Goal: Communication & Community: Share content

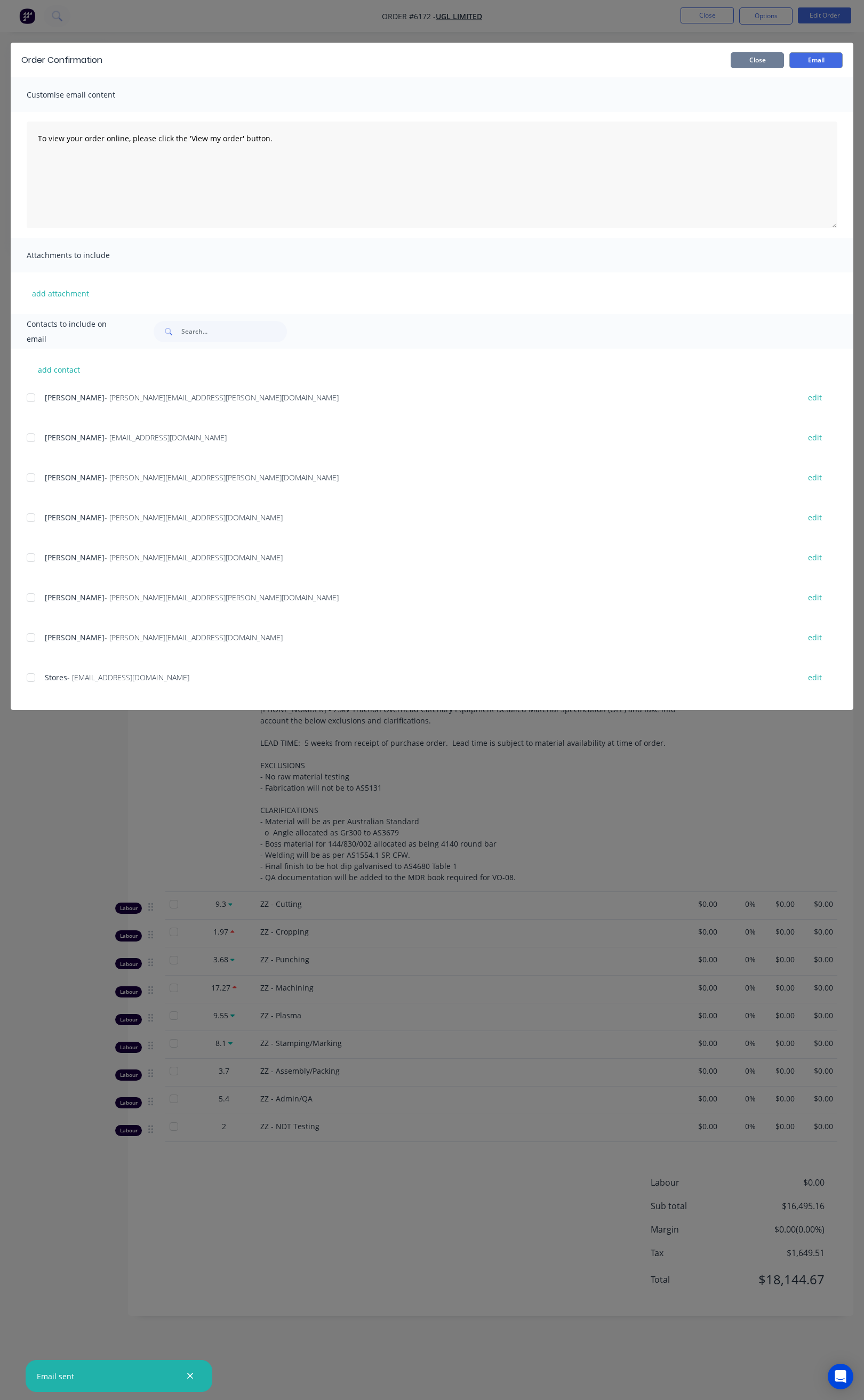
click at [767, 61] on button "Close" at bounding box center [758, 60] width 54 height 16
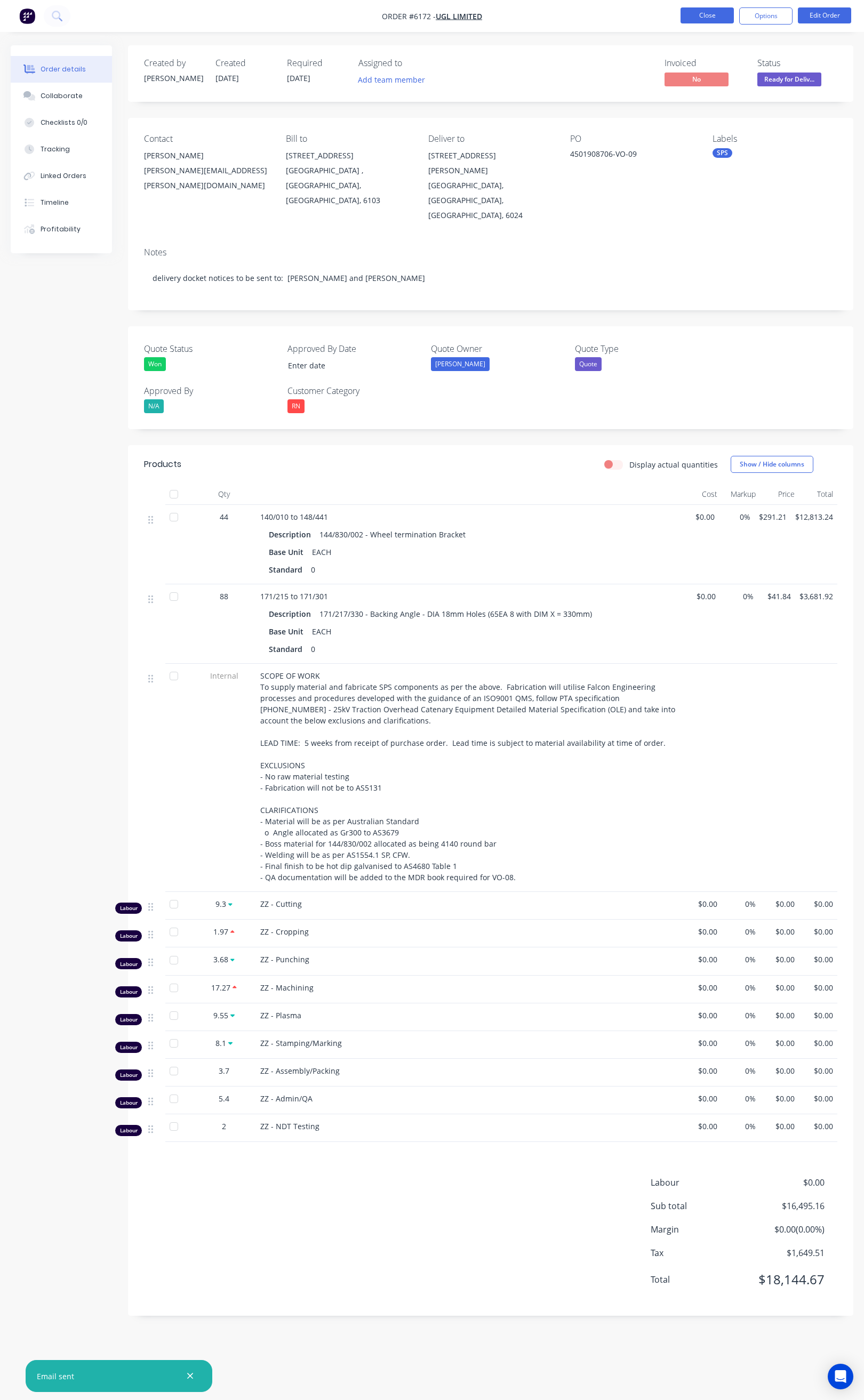
click at [699, 11] on button "Close" at bounding box center [707, 15] width 54 height 16
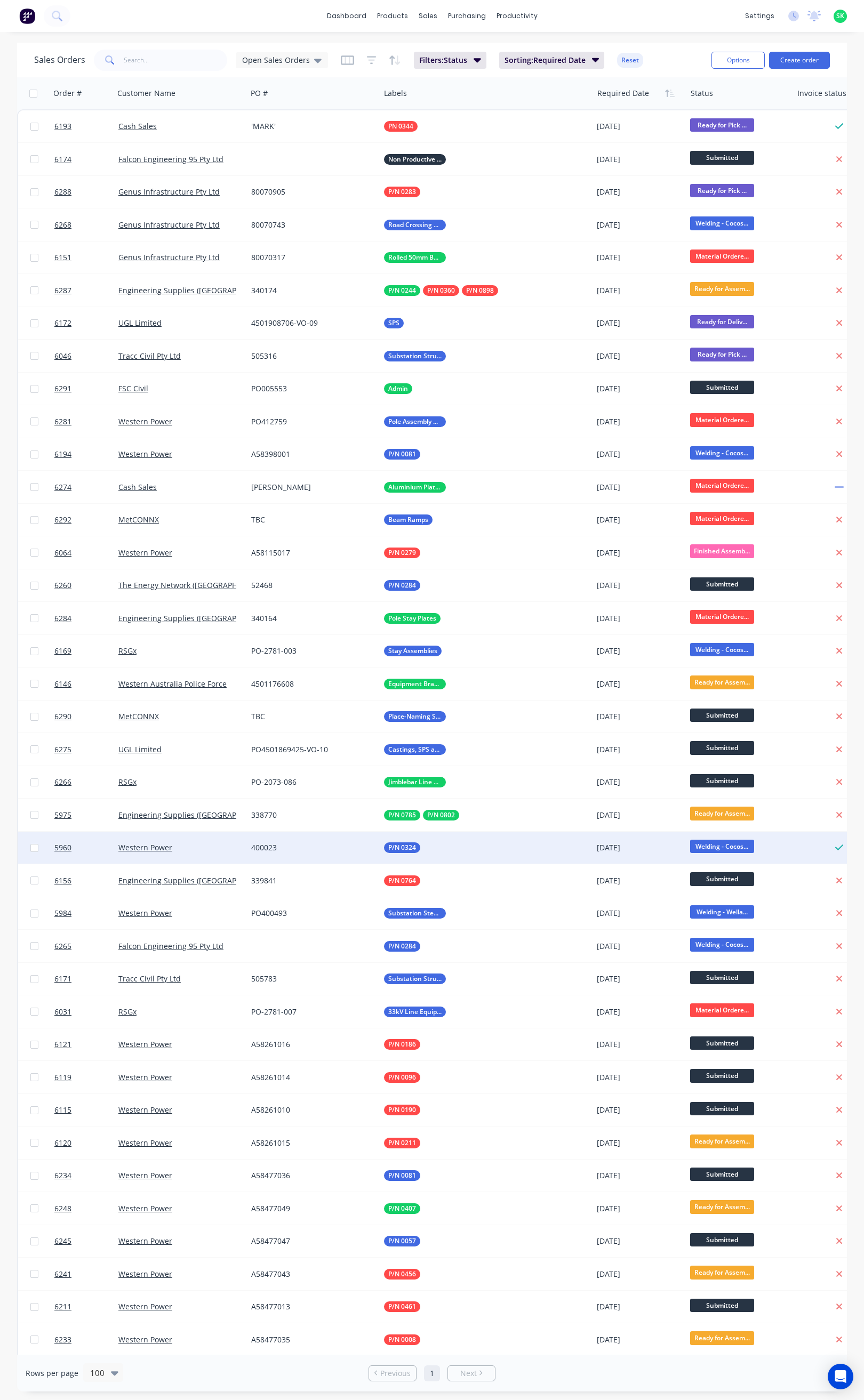
click at [210, 838] on div "Western Power" at bounding box center [181, 847] width 133 height 32
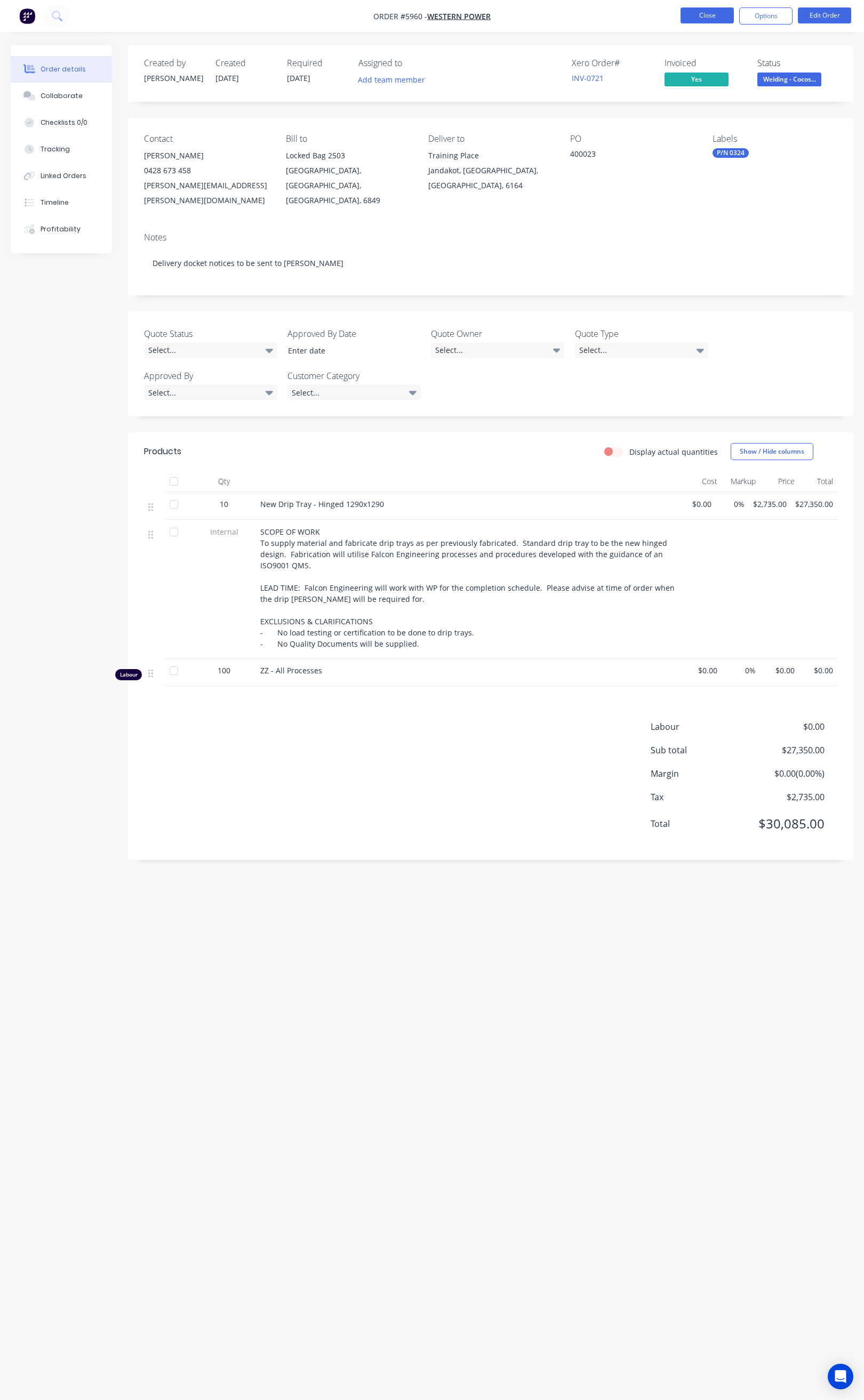
click at [711, 8] on button "Close" at bounding box center [707, 15] width 54 height 16
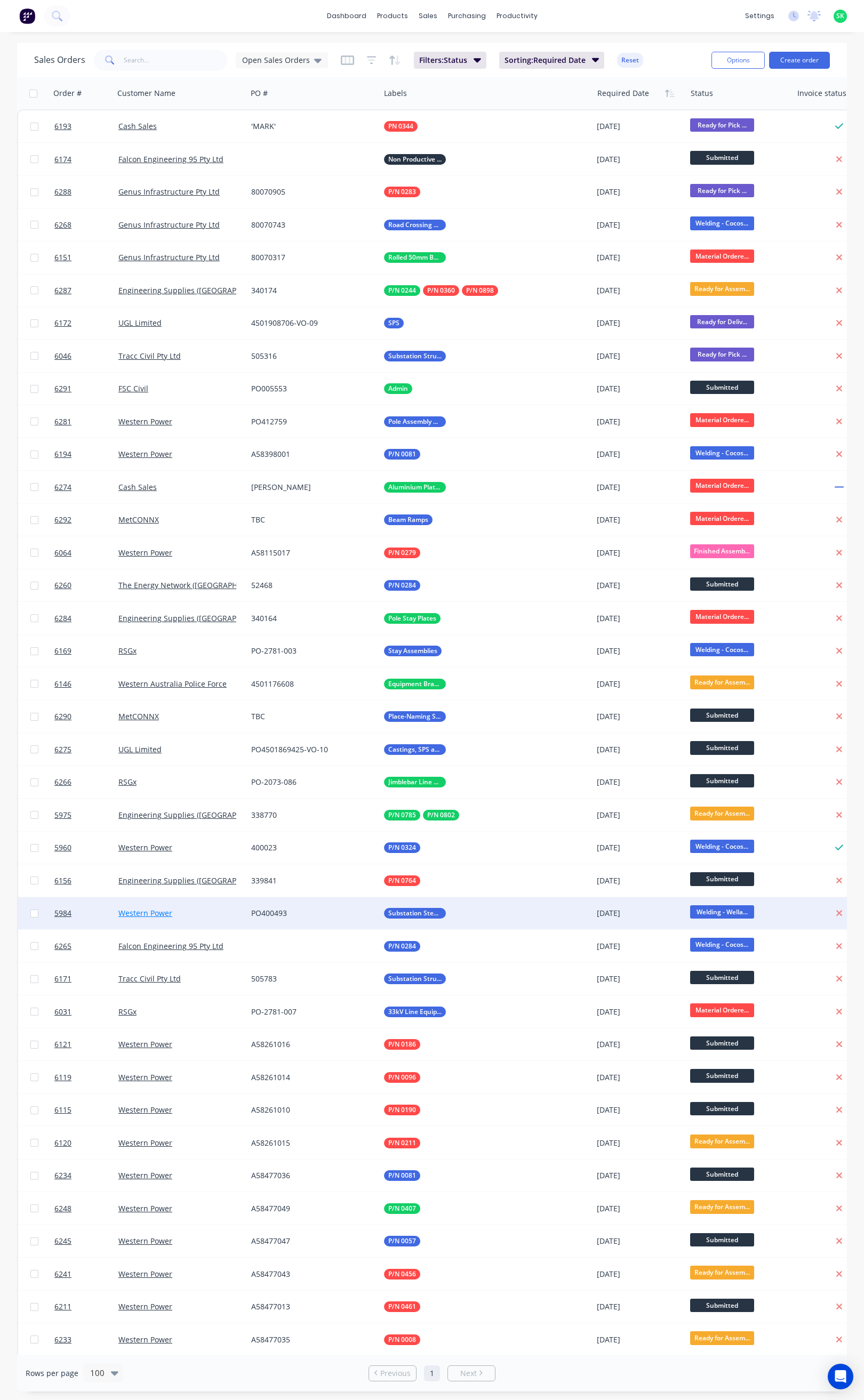
click at [124, 915] on link "Western Power" at bounding box center [145, 913] width 54 height 10
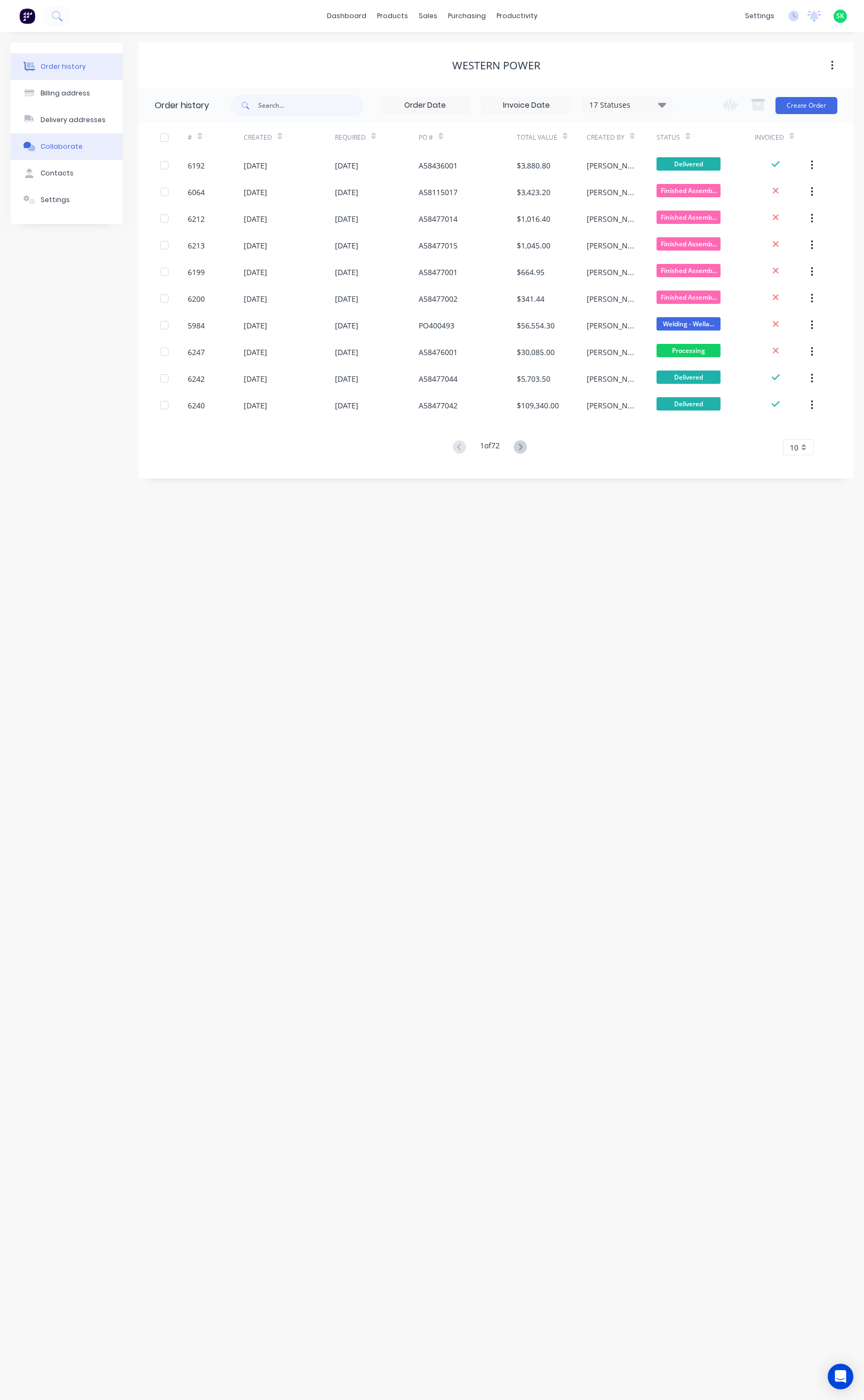
click at [79, 141] on button "Collaborate" at bounding box center [66, 147] width 112 height 27
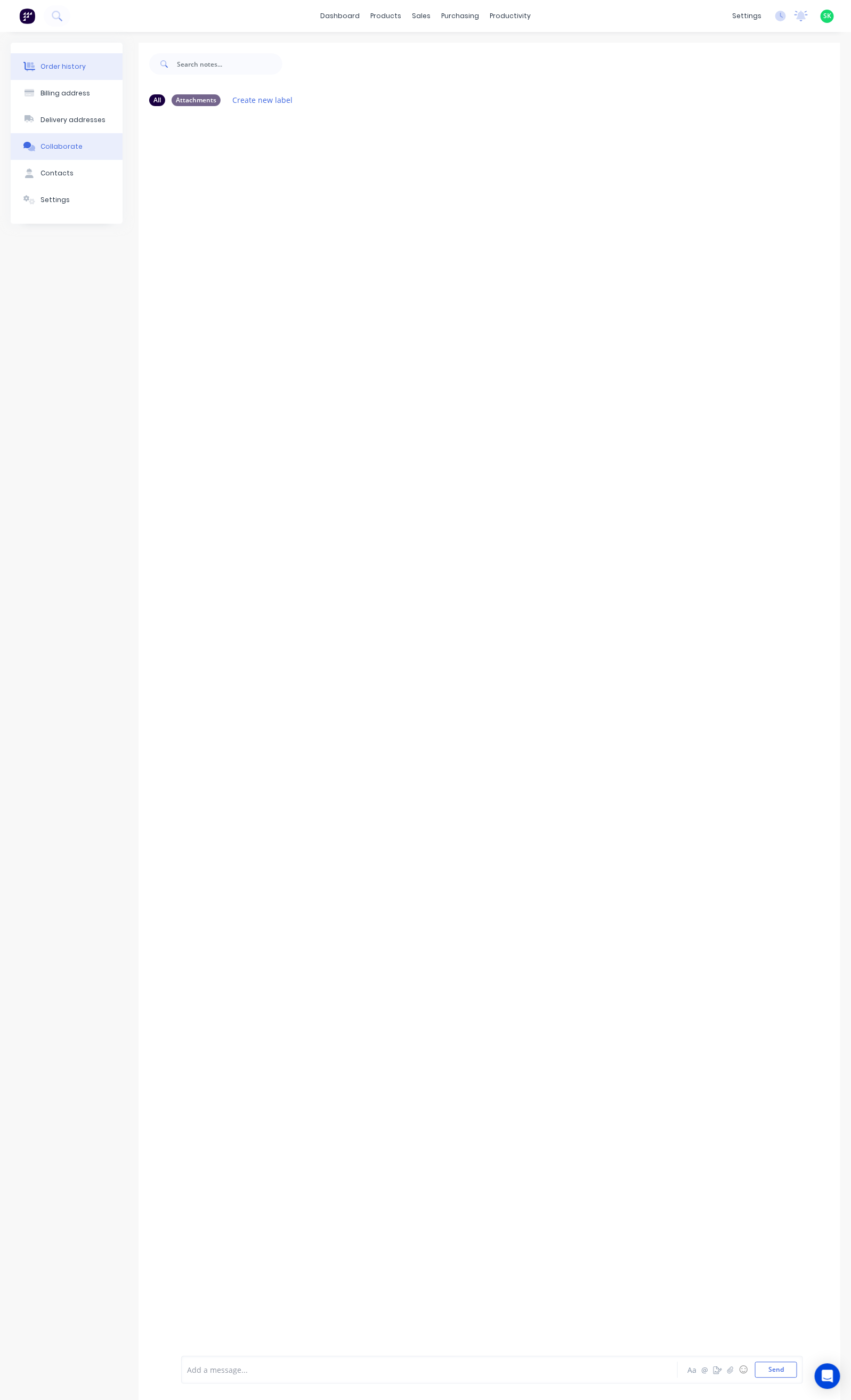
click at [90, 56] on button "Order history" at bounding box center [66, 67] width 112 height 27
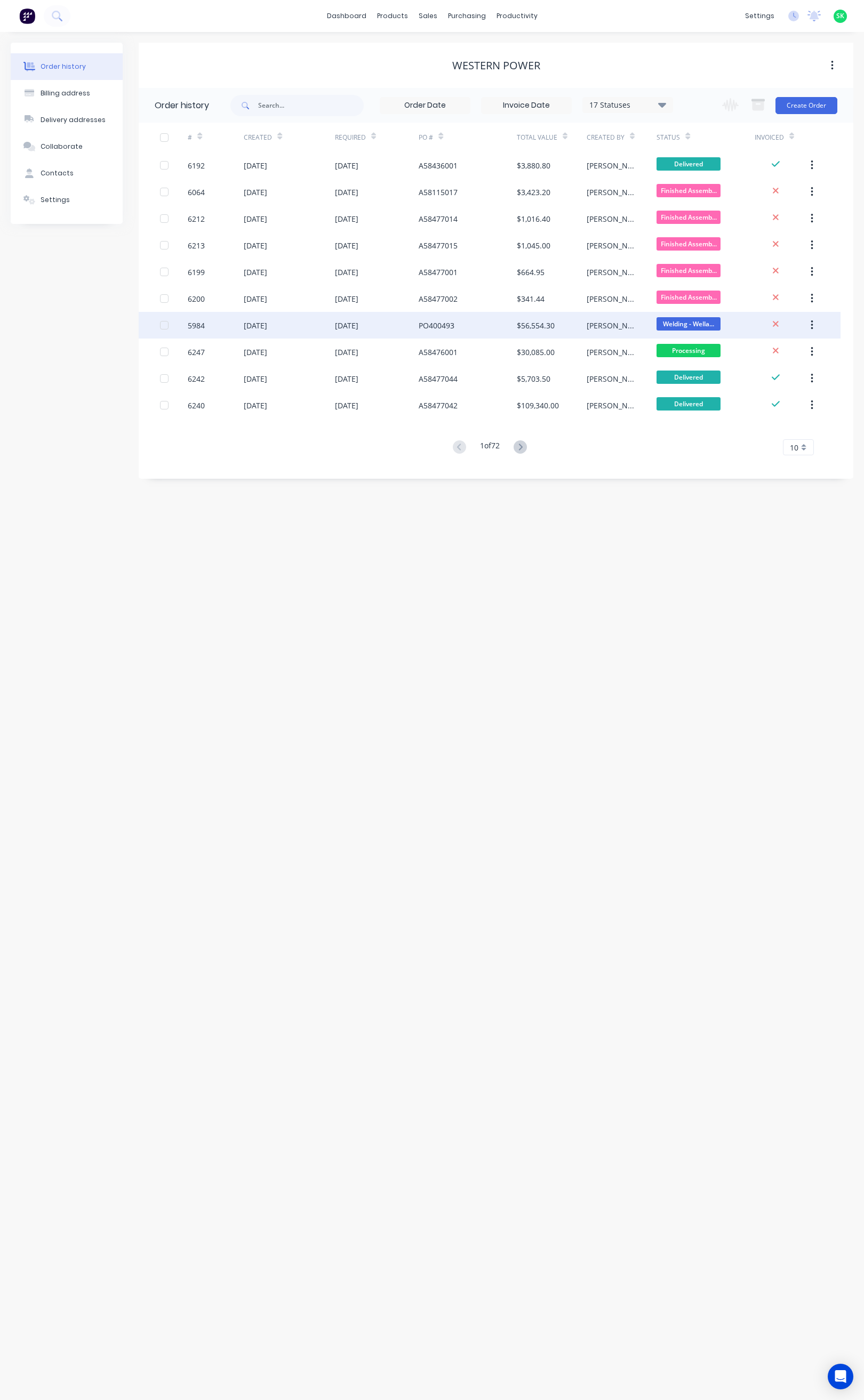
click at [192, 322] on div "5984" at bounding box center [196, 325] width 17 height 11
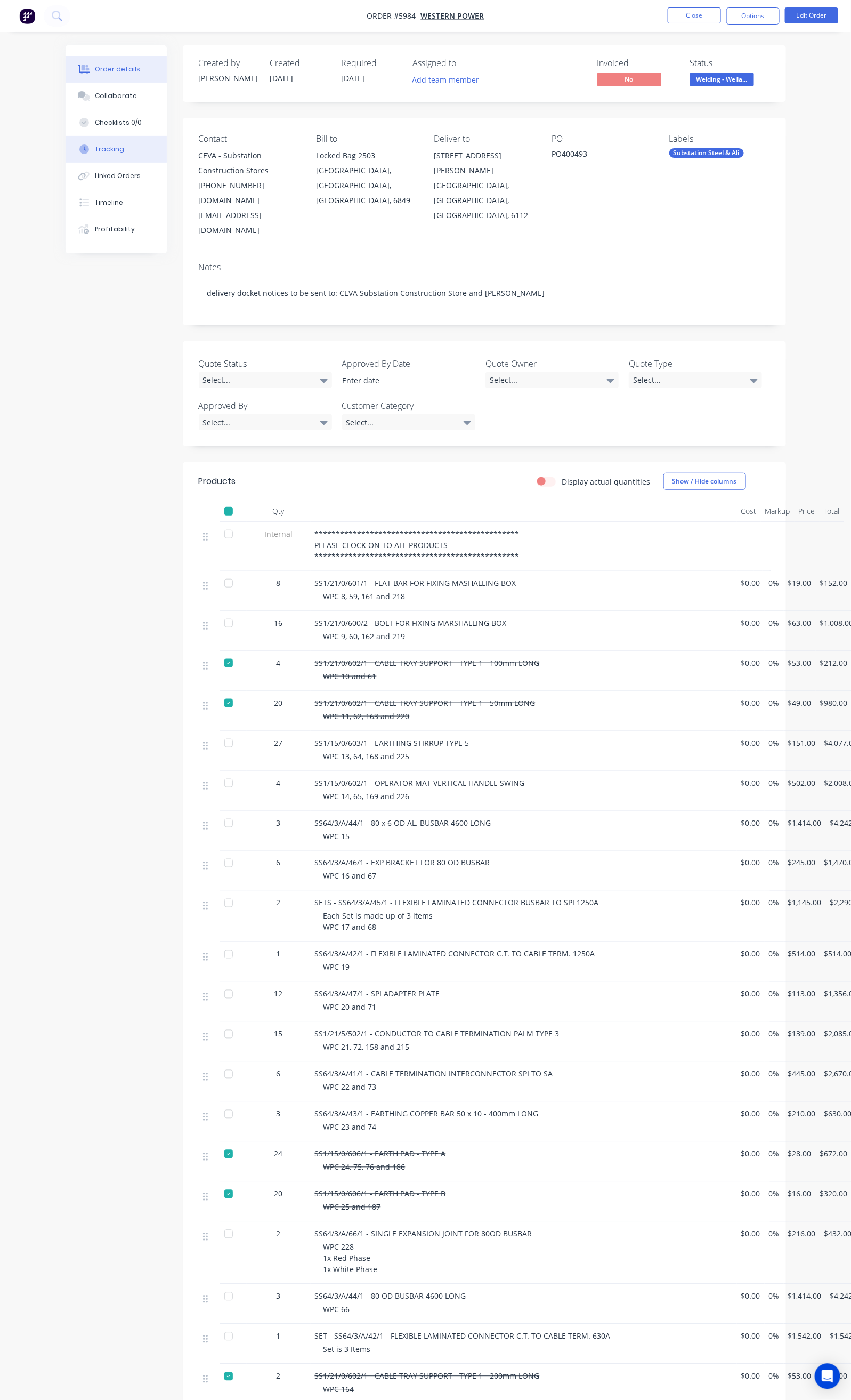
click at [74, 148] on button "Tracking" at bounding box center [116, 149] width 101 height 27
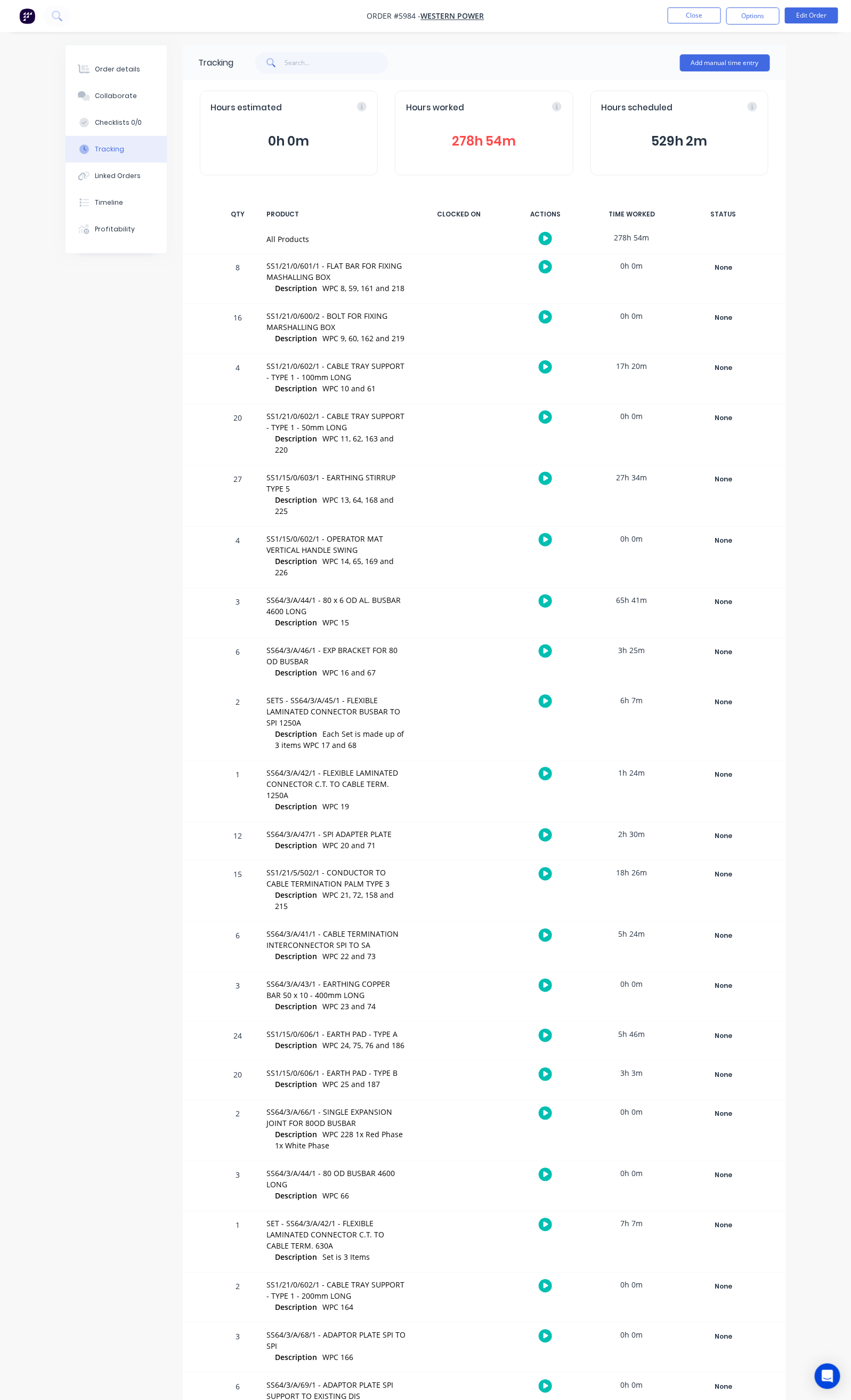
click at [552, 234] on button "button" at bounding box center [545, 238] width 13 height 13
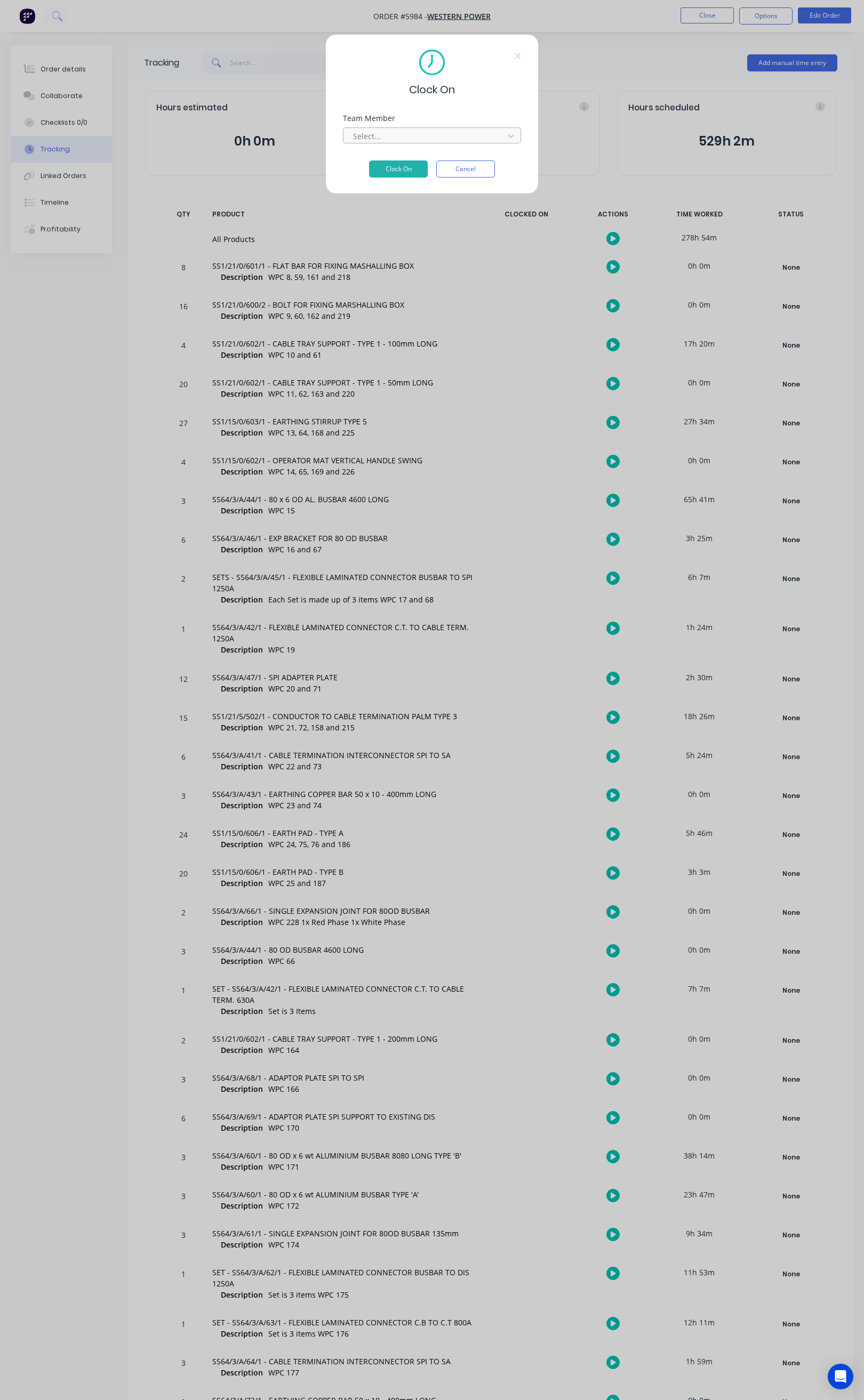
click at [411, 133] on div at bounding box center [425, 136] width 146 height 13
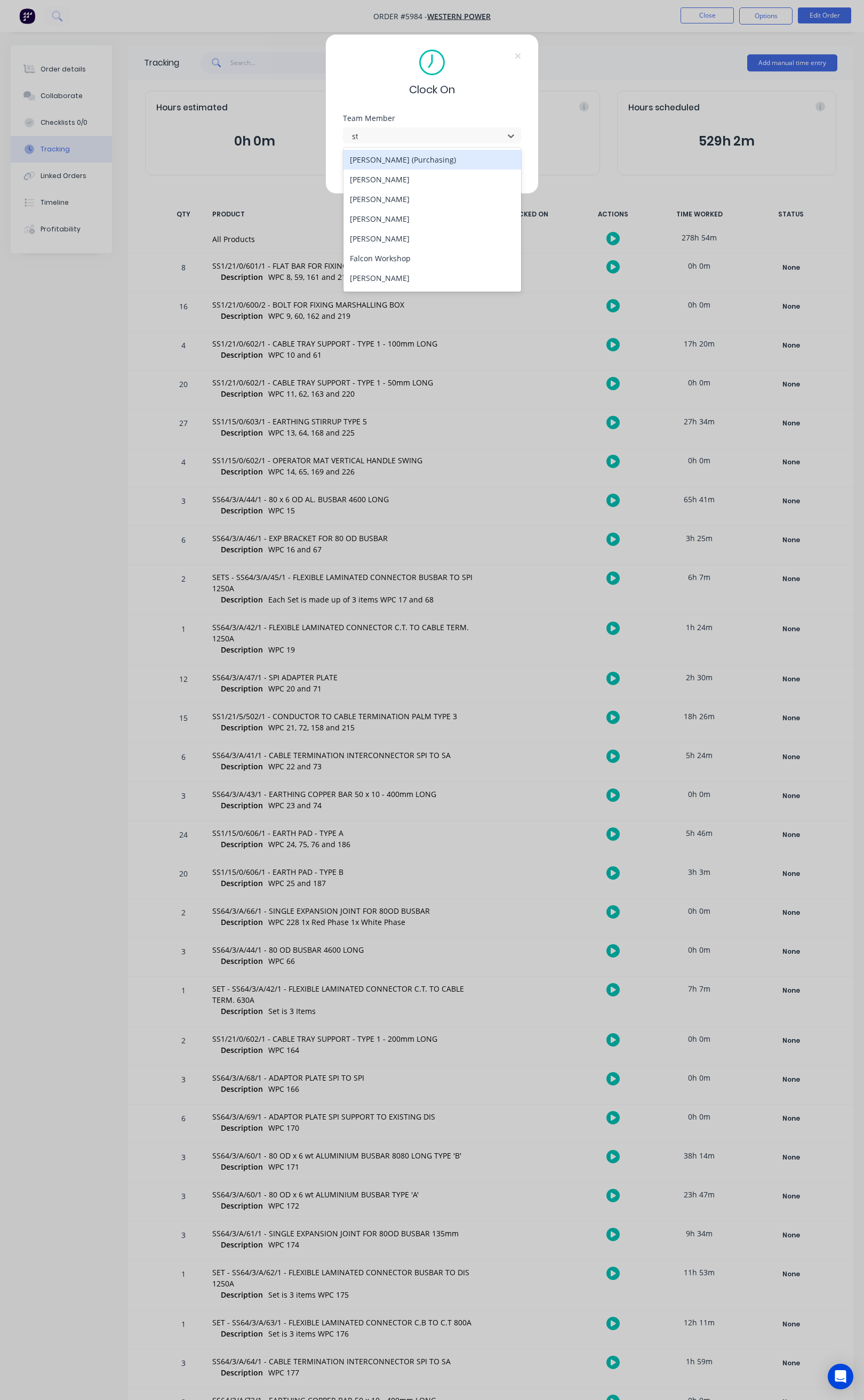
type input "ste"
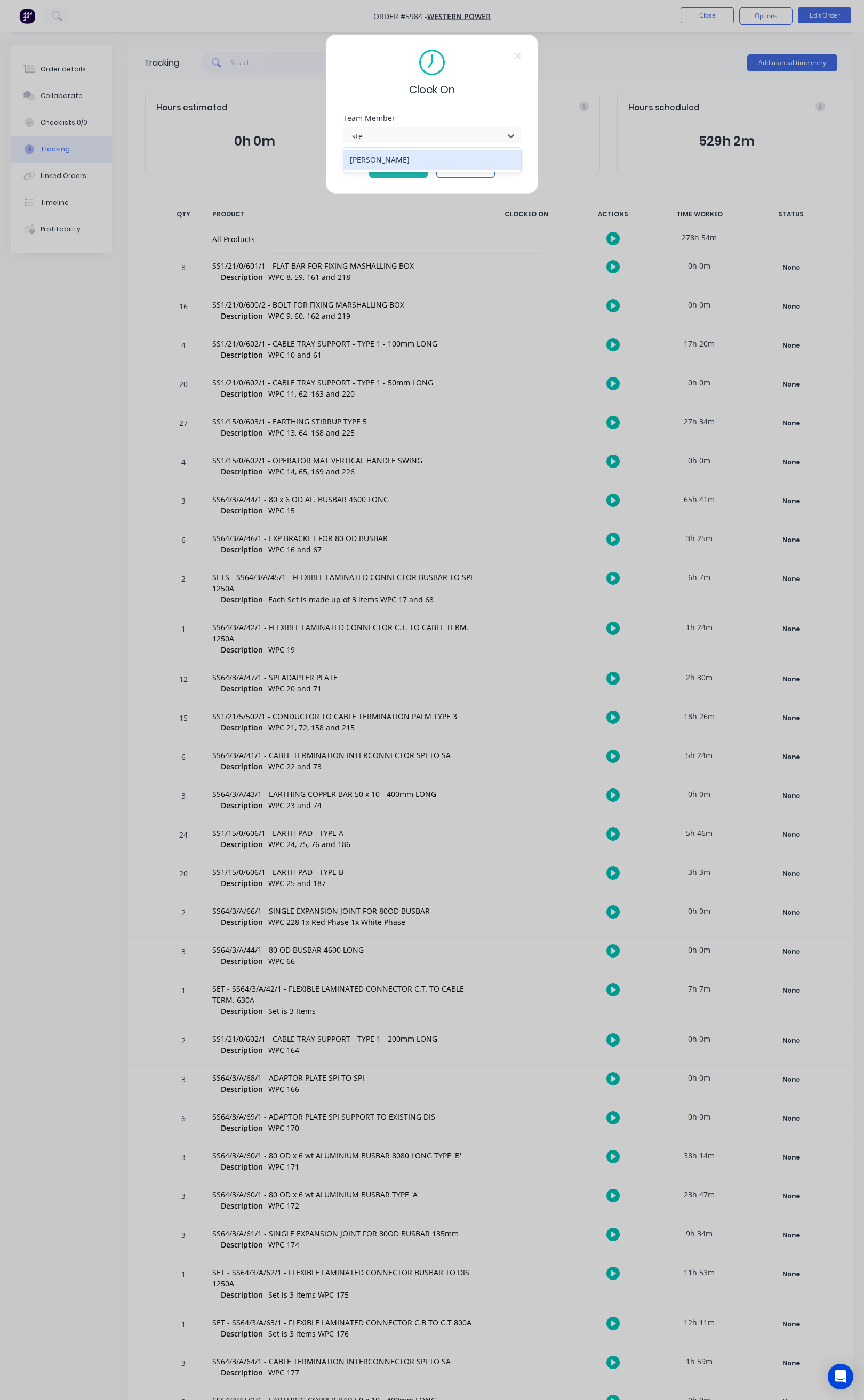
click at [410, 158] on div "[PERSON_NAME]" at bounding box center [432, 159] width 178 height 19
click at [403, 167] on button "Clock On" at bounding box center [398, 169] width 59 height 17
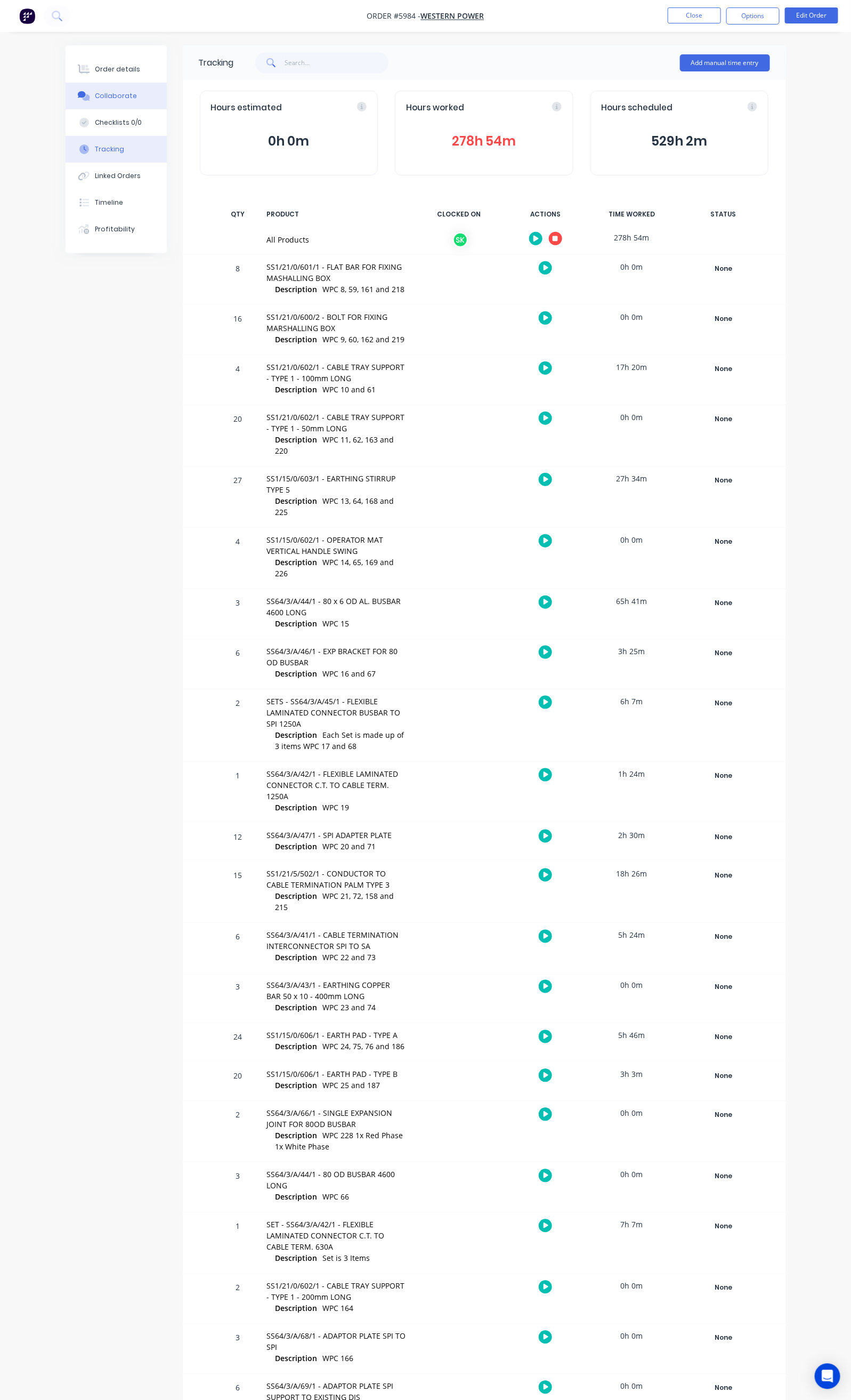
click at [95, 99] on div "Collaborate" at bounding box center [116, 96] width 42 height 9
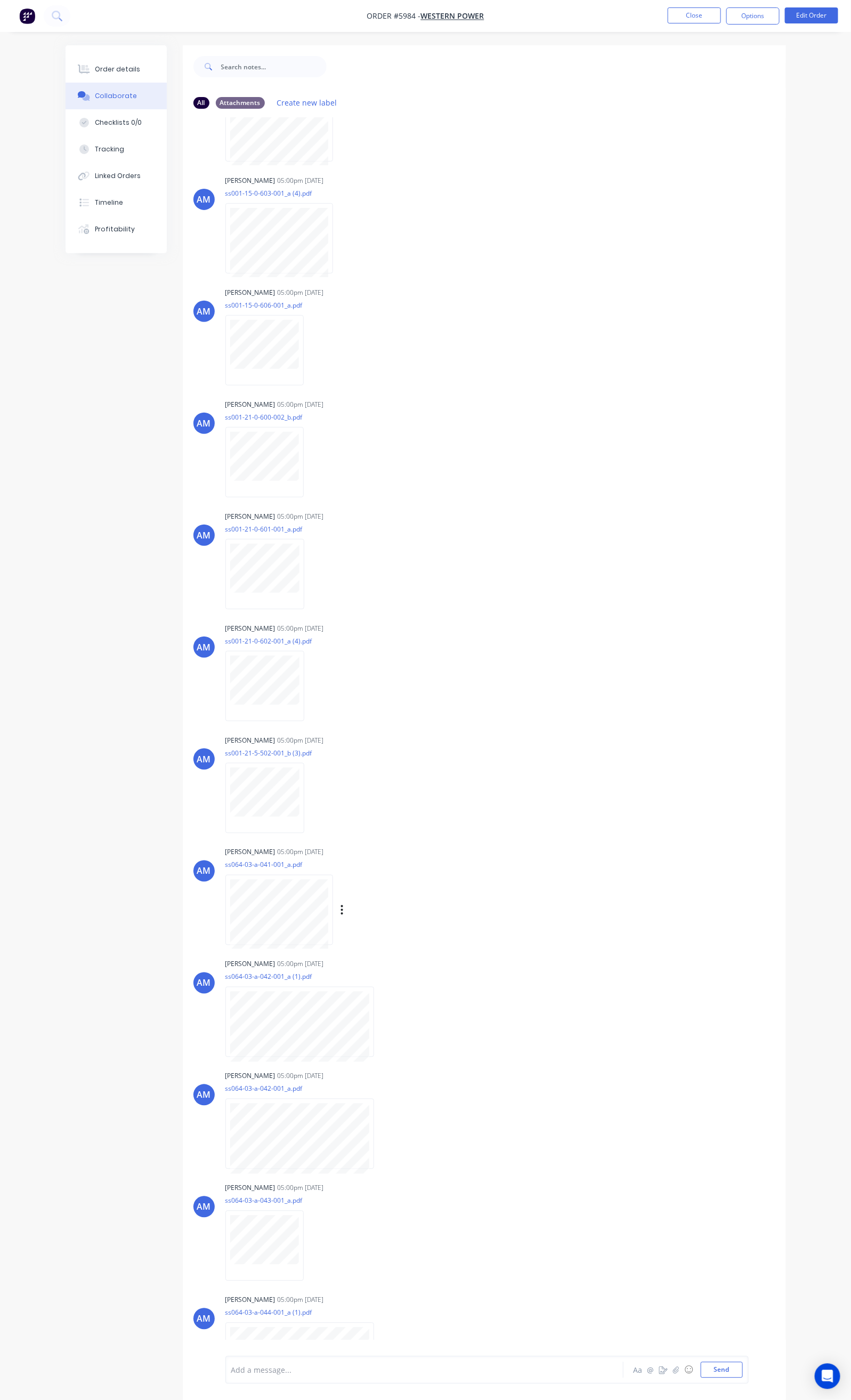
scroll to position [240, 0]
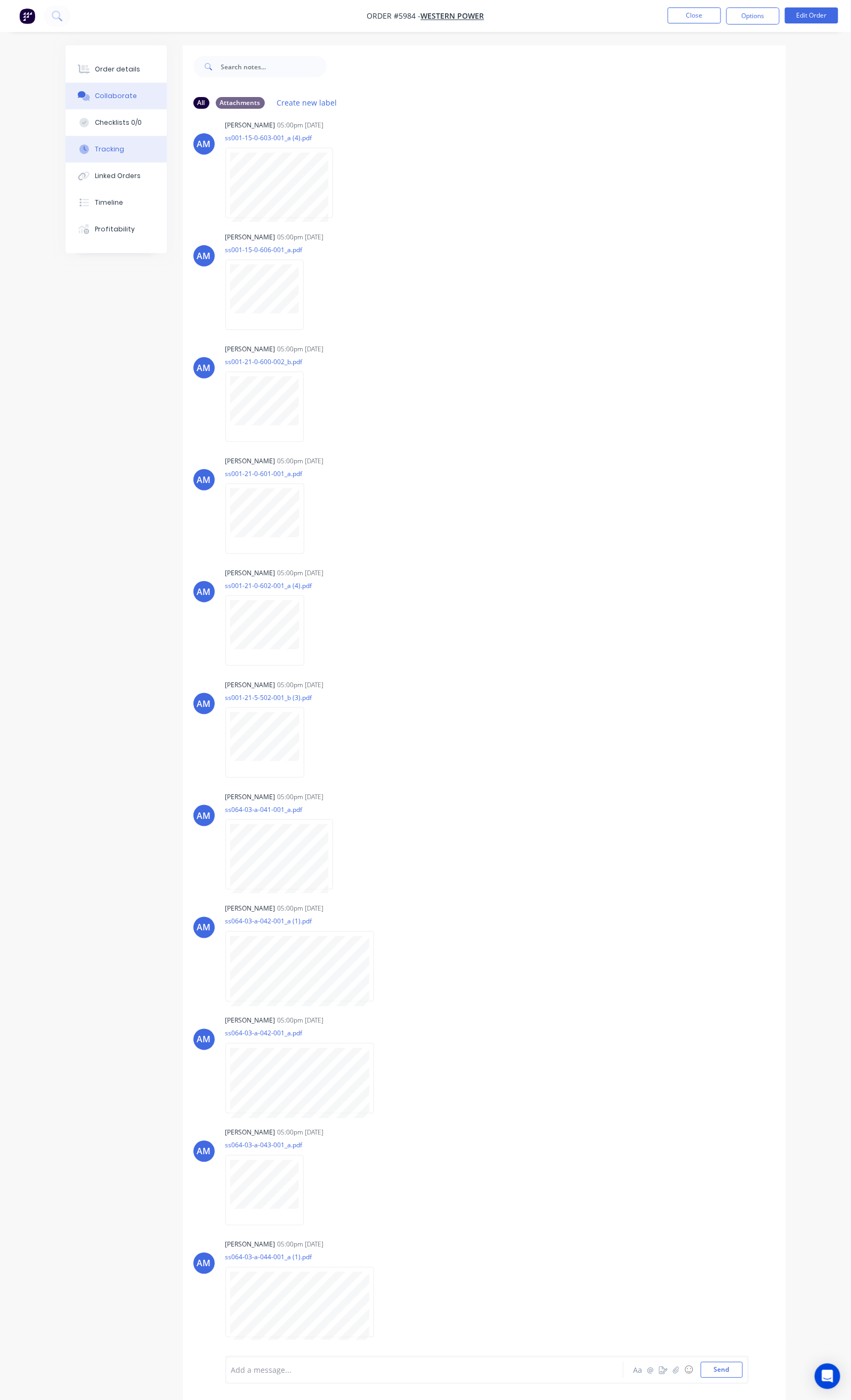
click at [80, 142] on button "Tracking" at bounding box center [116, 149] width 101 height 27
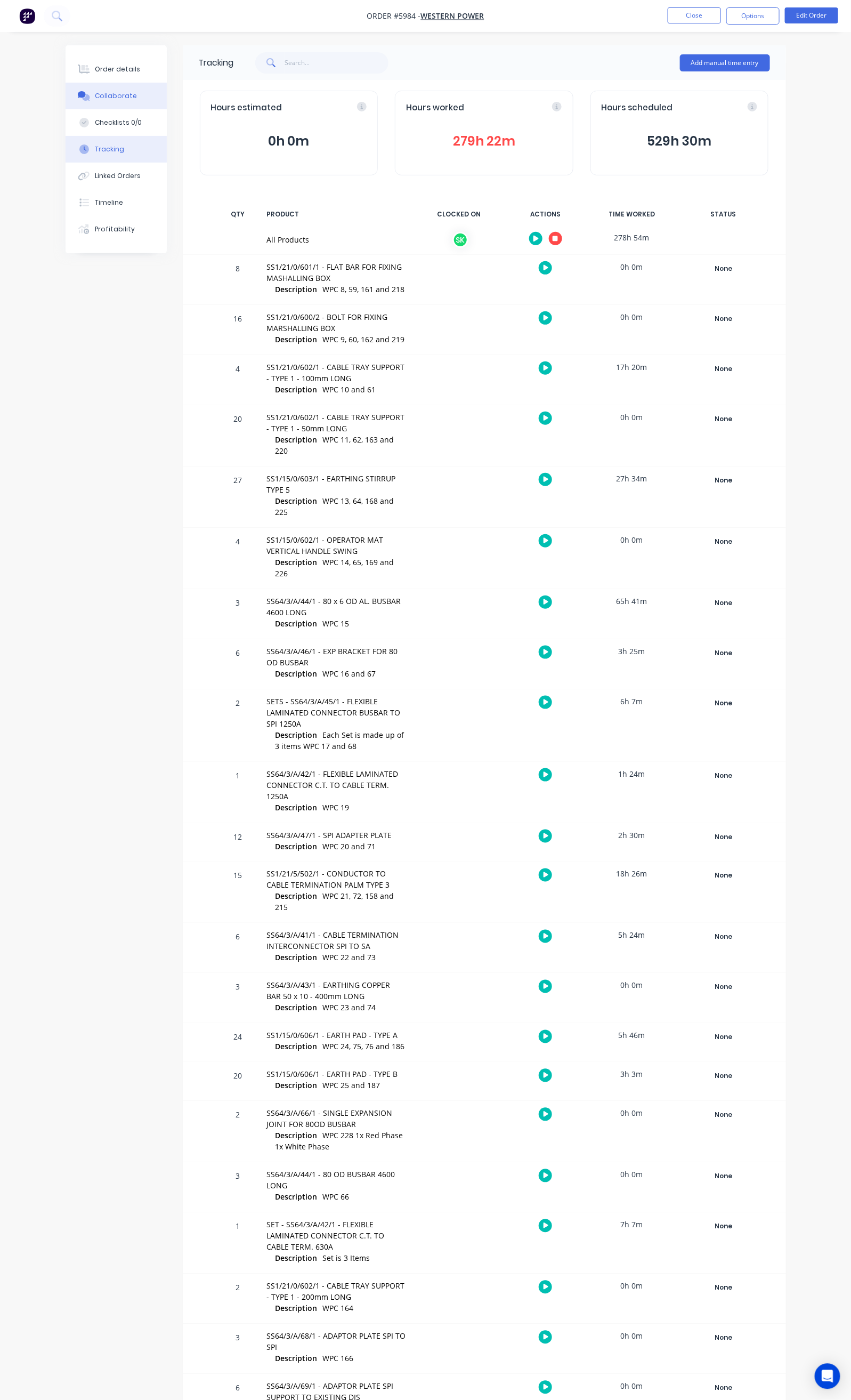
click at [85, 99] on button "Collaborate" at bounding box center [116, 96] width 101 height 27
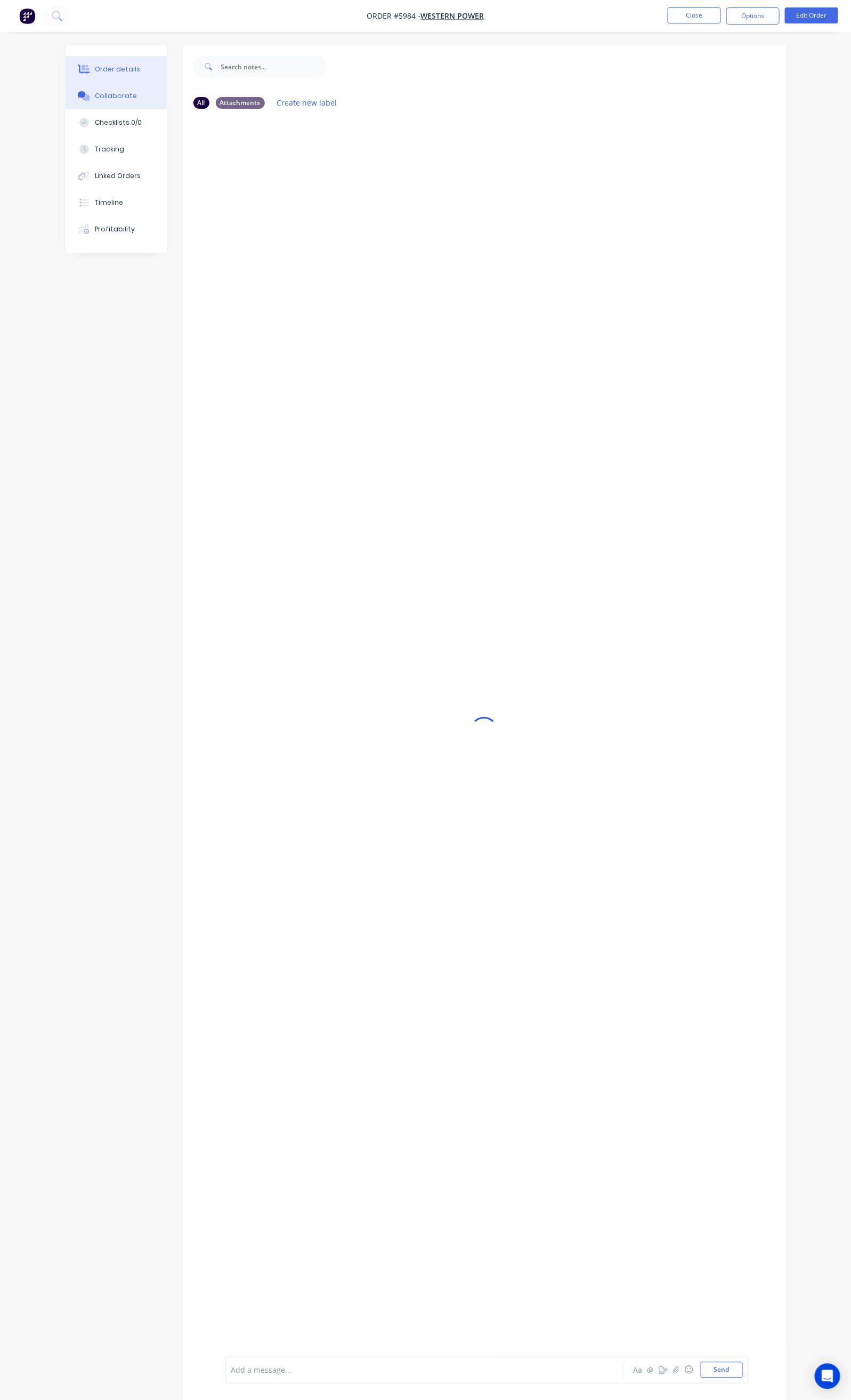
click at [95, 69] on div "Order details" at bounding box center [117, 69] width 45 height 9
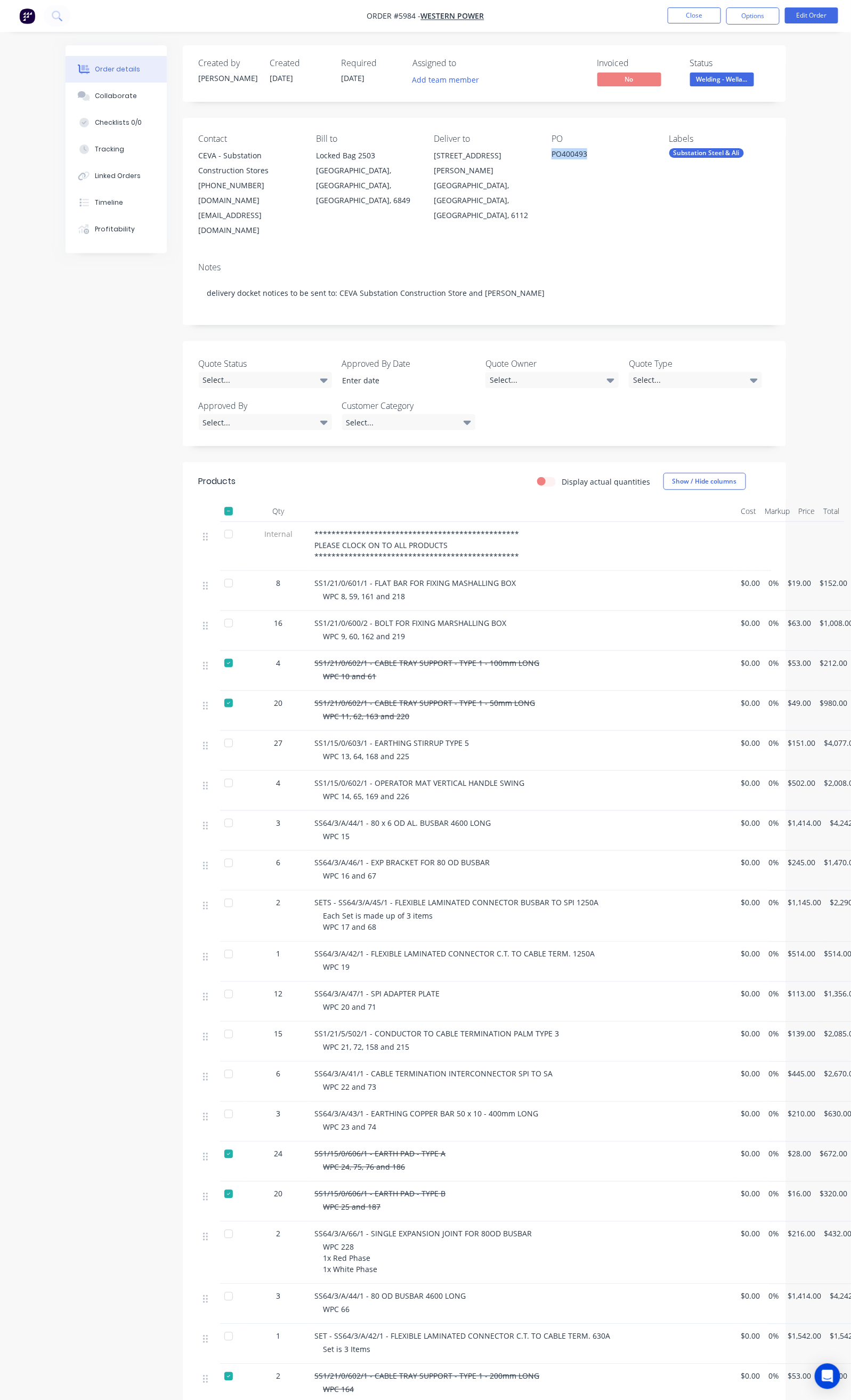
drag, startPoint x: 637, startPoint y: 153, endPoint x: 594, endPoint y: 154, distance: 43.0
click at [594, 154] on div "PO400493" at bounding box center [601, 155] width 101 height 15
copy div "PO400493"
drag, startPoint x: 259, startPoint y: 699, endPoint x: 281, endPoint y: 707, distance: 23.4
click at [311, 731] on div "SS1/15/0/603/1 - EARTHING STIRRUP TYPE 5 WPC 13, 64, 168 and 225" at bounding box center [524, 751] width 427 height 40
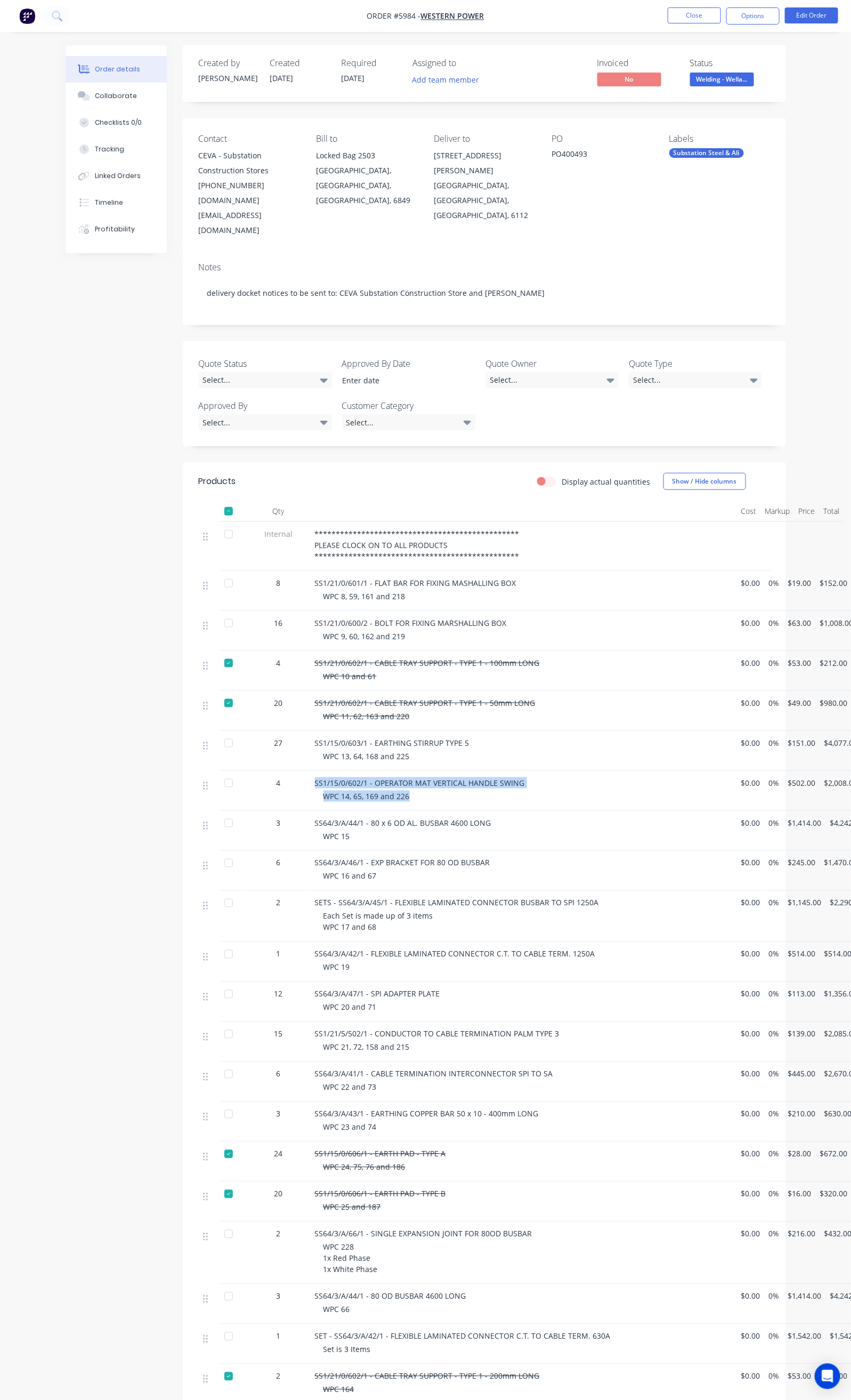
drag, startPoint x: 256, startPoint y: 738, endPoint x: 382, endPoint y: 762, distance: 128.3
click at [382, 771] on div "SS1/15/0/602/1 - OPERATOR MAT VERTICAL HANDLE SWING WPC 14, 65, 169 and 226" at bounding box center [524, 791] width 427 height 40
copy div "SS1/15/0/602/1 - OPERATOR MAT VERTICAL HANDLE SWING WPC 14, 65, 169 and 226"
click at [218, 773] on div at bounding box center [228, 783] width 21 height 21
drag, startPoint x: 255, startPoint y: 571, endPoint x: 359, endPoint y: 597, distance: 107.2
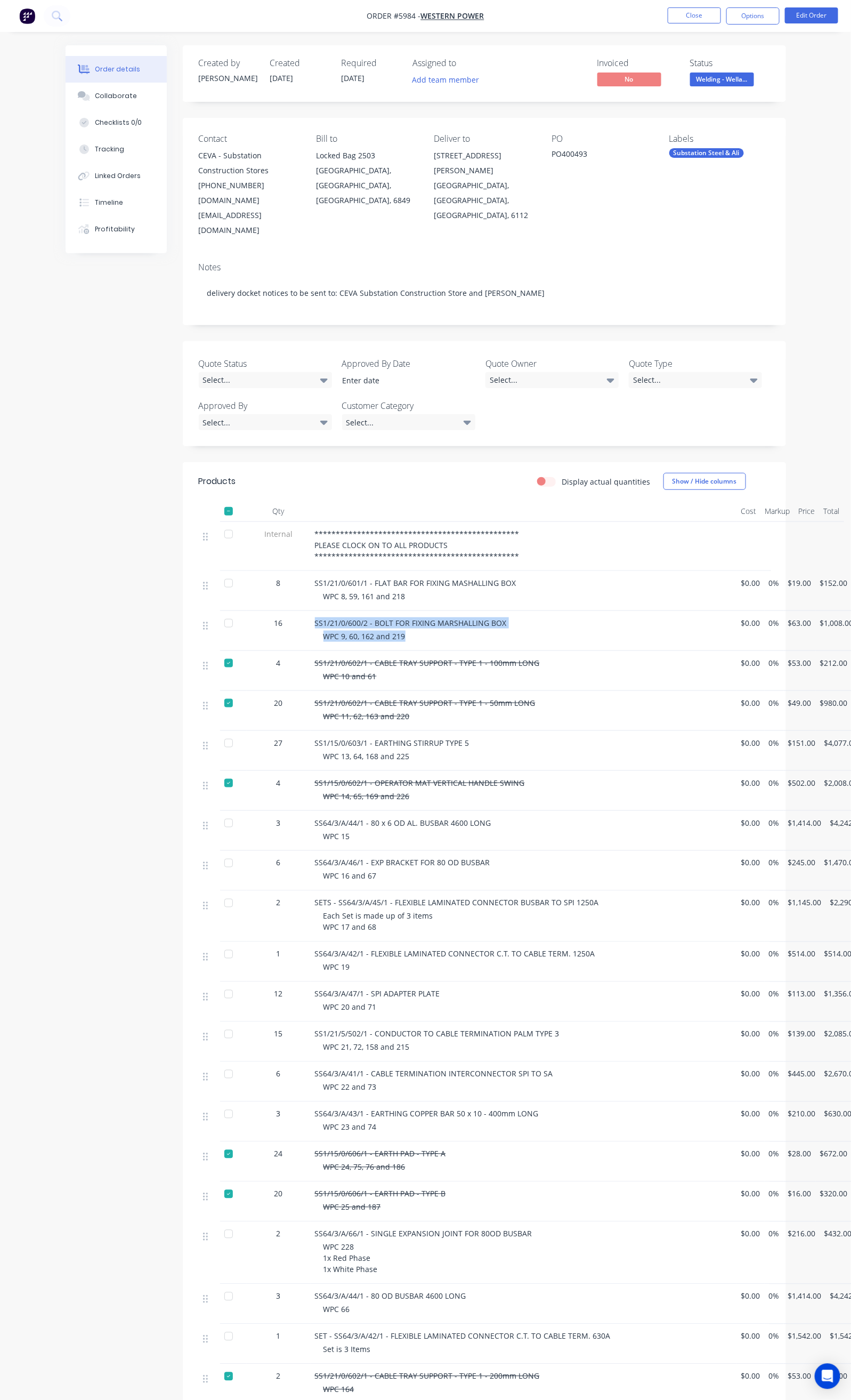
click at [359, 611] on div "16 SS1/21/0/600/2 - BOLT FOR FIXING MARSHALLING BOX WPC 9, 60, 162 and 219 $0.0…" at bounding box center [485, 631] width 571 height 40
copy div "SS1/21/0/600/2 - BOLT FOR FIXING MARSHALLING BOX WPC 9, 60, 162 and 219"
click at [218, 612] on div at bounding box center [228, 623] width 21 height 21
drag, startPoint x: 248, startPoint y: 533, endPoint x: 350, endPoint y: 558, distance: 105.0
click at [350, 571] on div "8 SS1/21/0/601/1 - FLAT BAR FOR FIXING MASHALLING BOX WPC 8, 59, 161 and 218 $0…" at bounding box center [485, 591] width 571 height 40
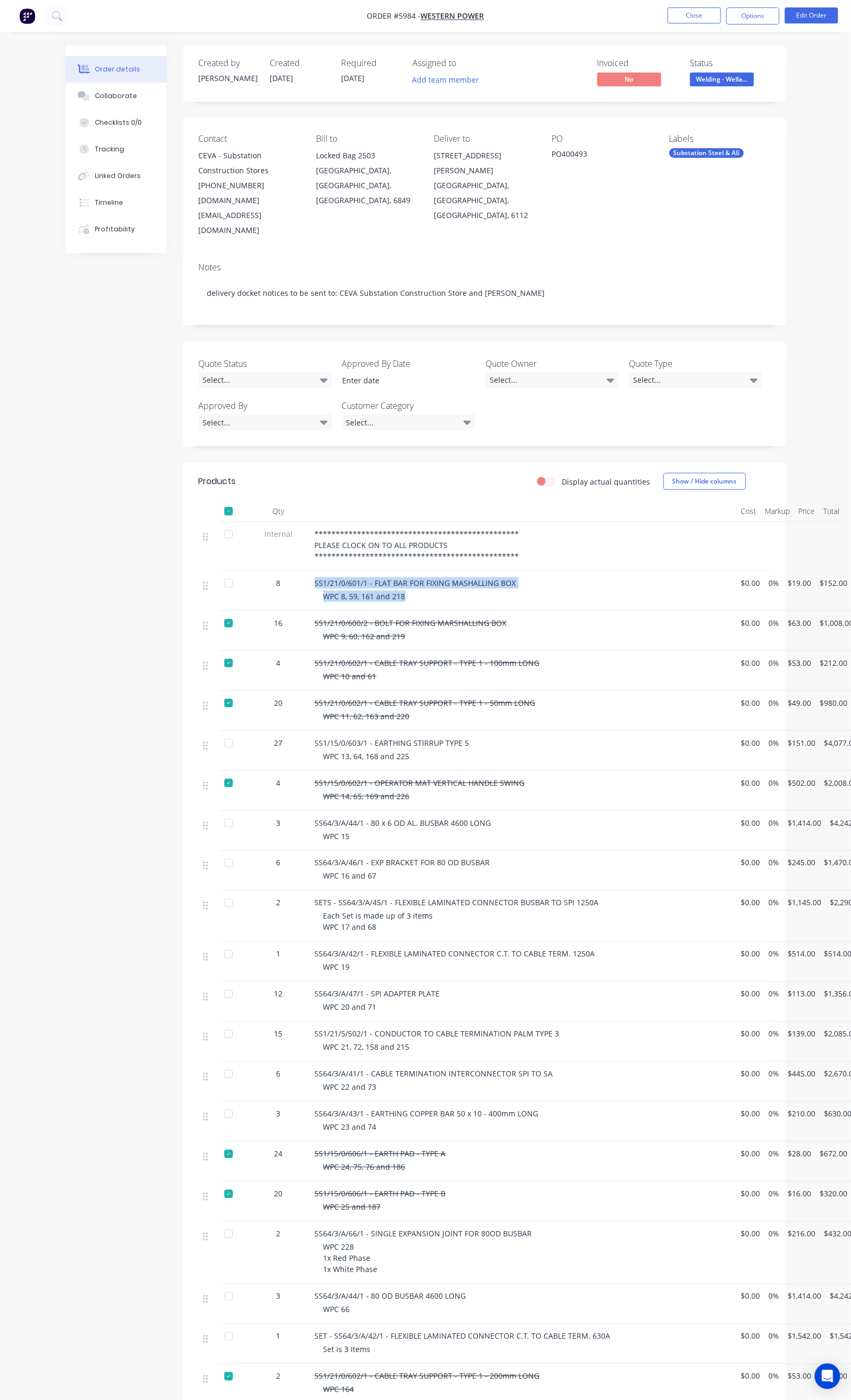
copy div "SS1/21/0/601/1 - FLAT BAR FOR FIXING MASHALLING BOX WPC 8, 59, 161 and 218"
click at [218, 573] on div at bounding box center [228, 583] width 21 height 21
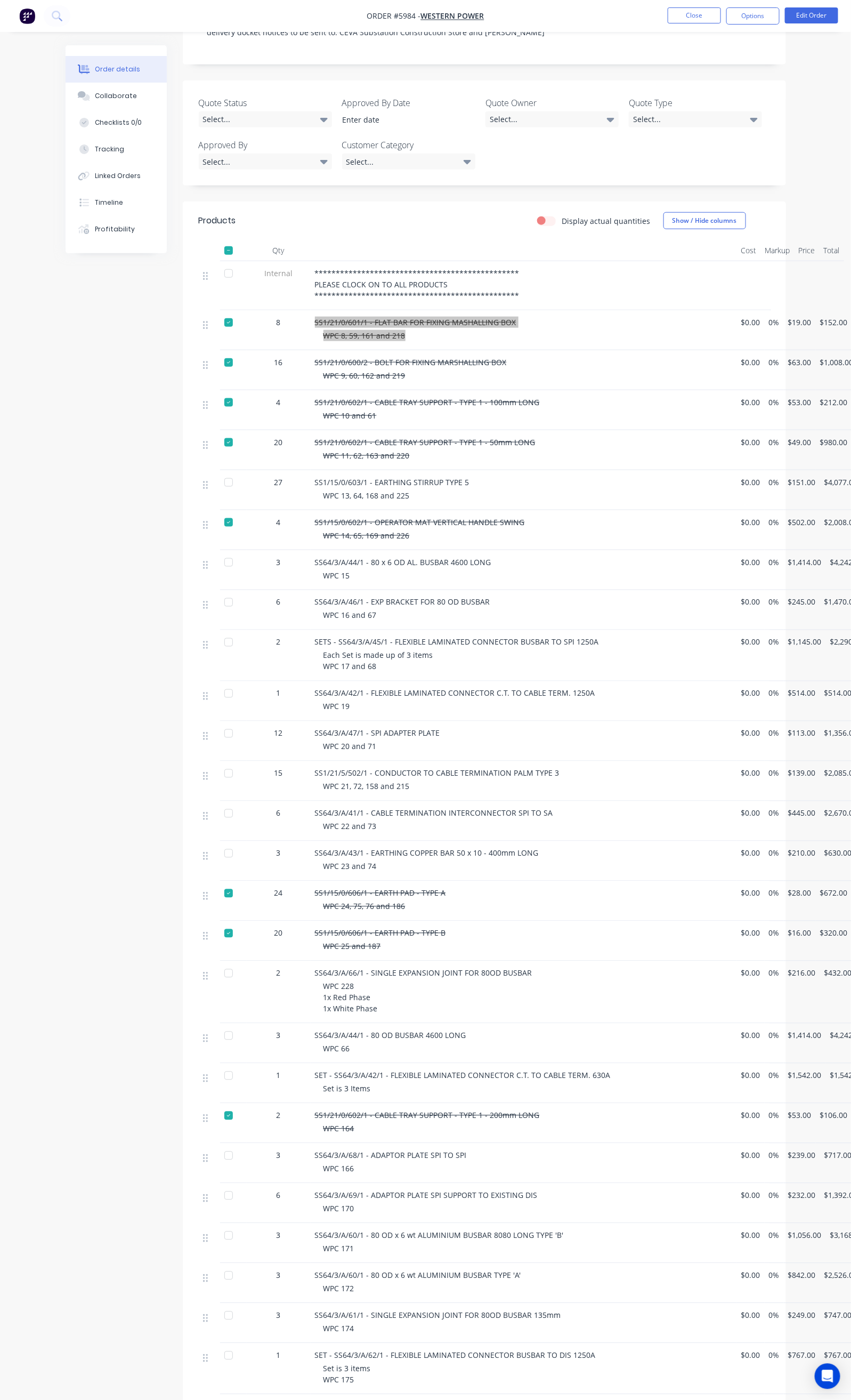
scroll to position [240, 0]
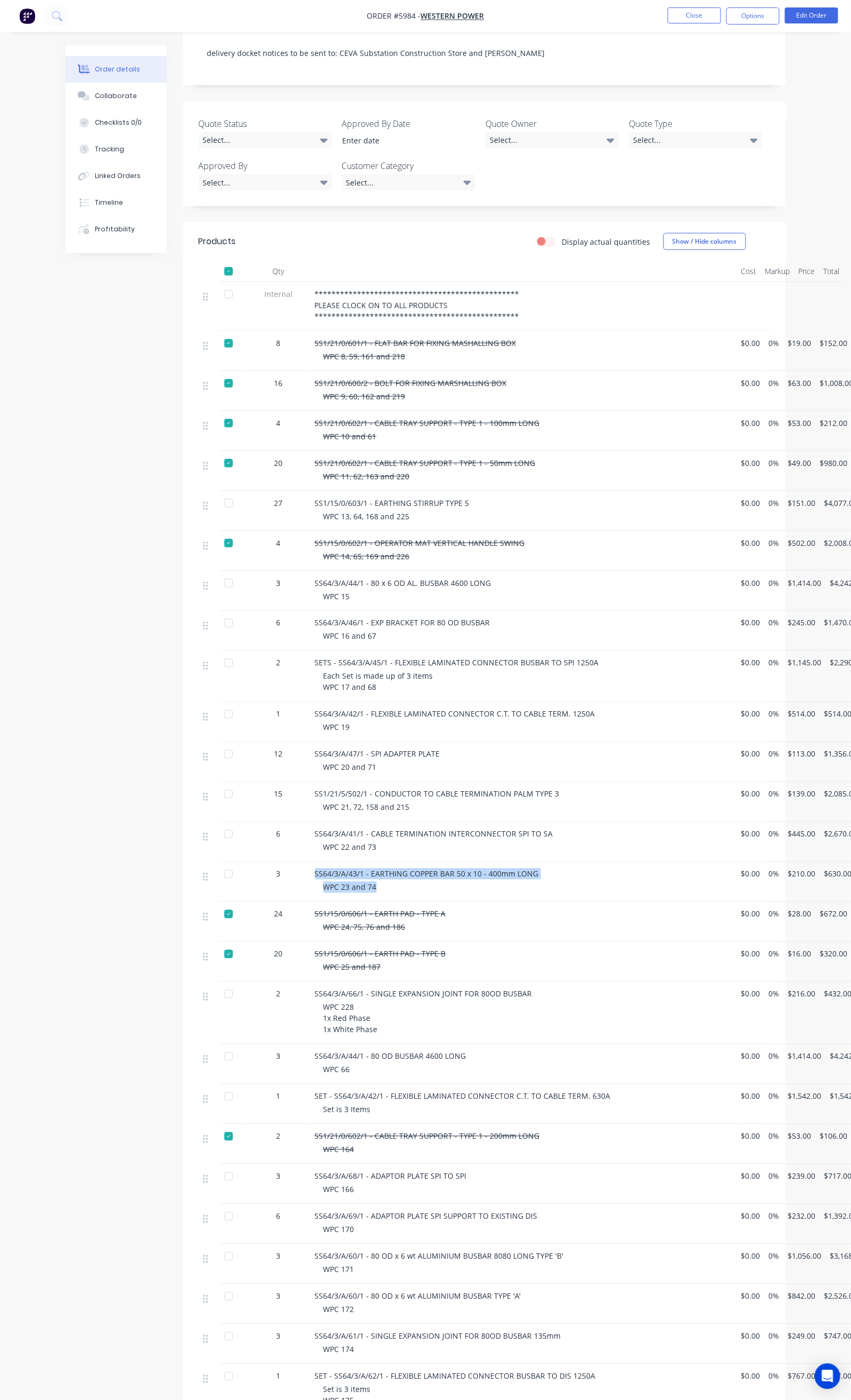
drag, startPoint x: 257, startPoint y: 832, endPoint x: 323, endPoint y: 847, distance: 67.7
click at [323, 862] on div "SS64/3/A/43/1 - EARTHING COPPER BAR 50 x 10 - 400mm LONG WPC 23 and 74" at bounding box center [524, 882] width 427 height 40
copy div "SS64/3/A/43/1 - EARTHING COPPER BAR 50 x 10 - 400mm LONG WPC 23 and 74"
click at [218, 864] on div at bounding box center [228, 874] width 21 height 21
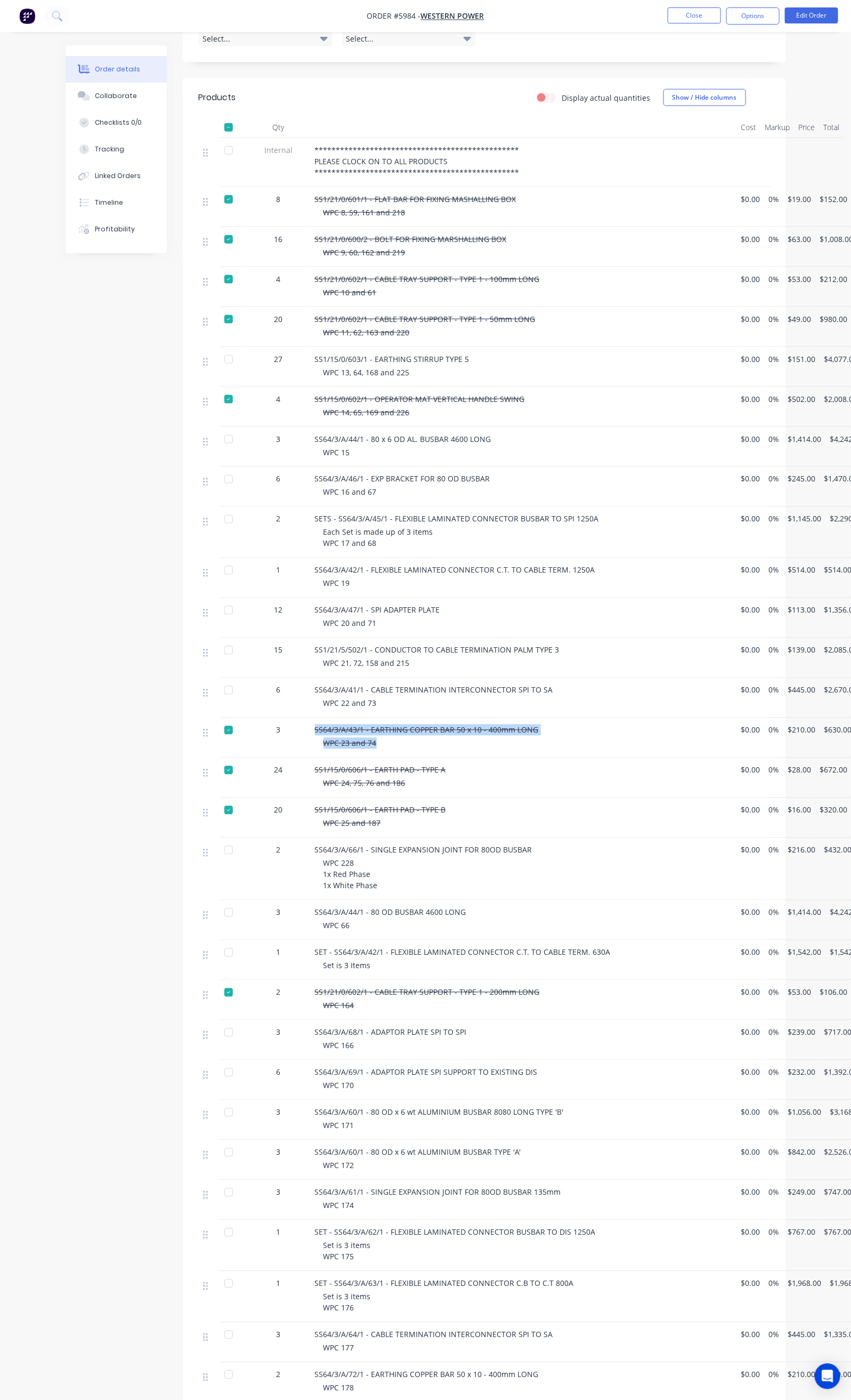
scroll to position [400, 0]
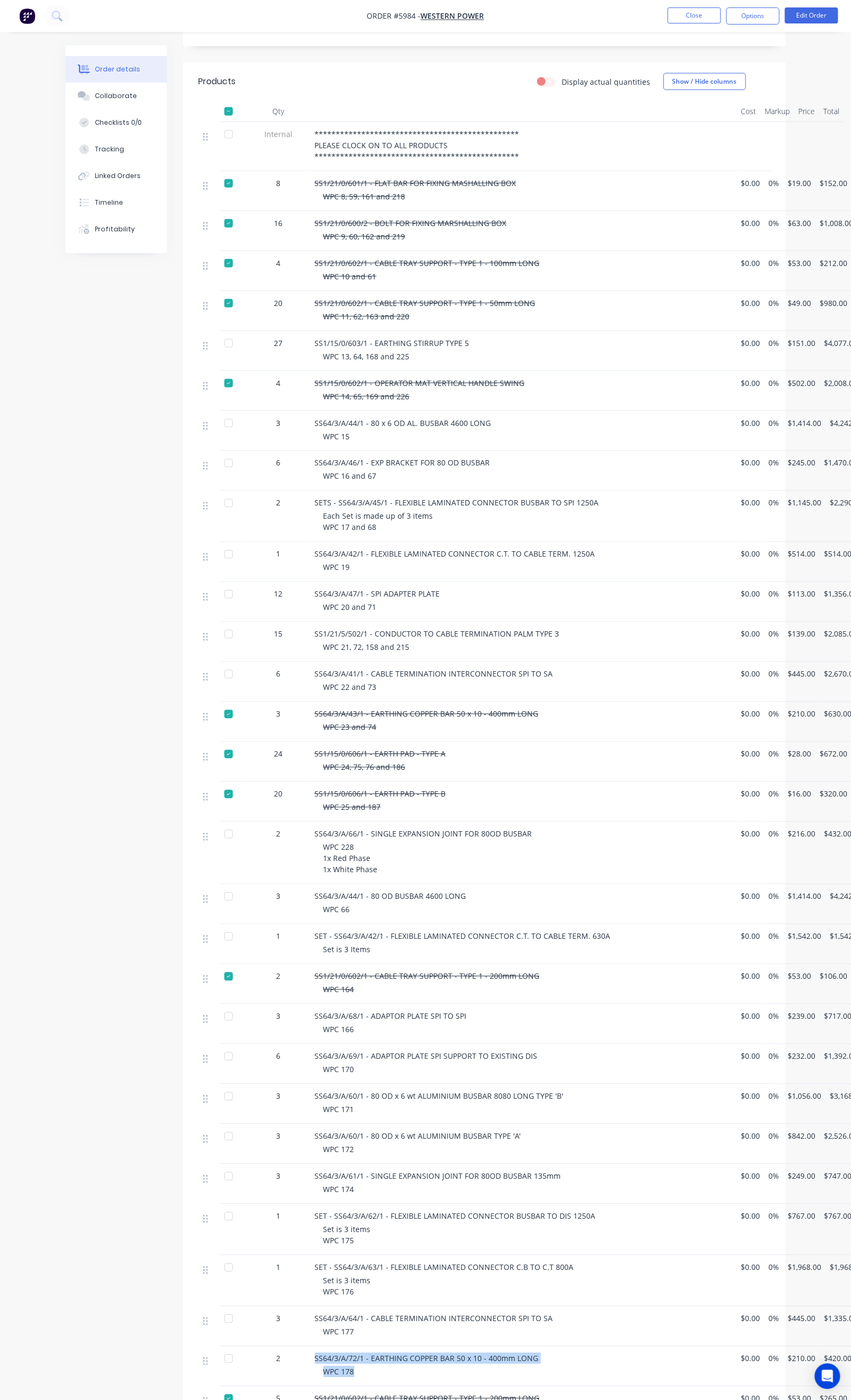
drag, startPoint x: 256, startPoint y: 1317, endPoint x: 335, endPoint y: 1342, distance: 82.9
click at [335, 1347] on div "SS64/3/A/72/1 - EARTHING COPPER BAR 50 x 10 - 400mm LONG WPC 178" at bounding box center [524, 1367] width 427 height 40
copy div "SS64/3/A/72/1 - EARTHING COPPER BAR 50 x 10 - 400mm LONG WPC 178"
click at [218, 1348] on div at bounding box center [228, 1359] width 21 height 21
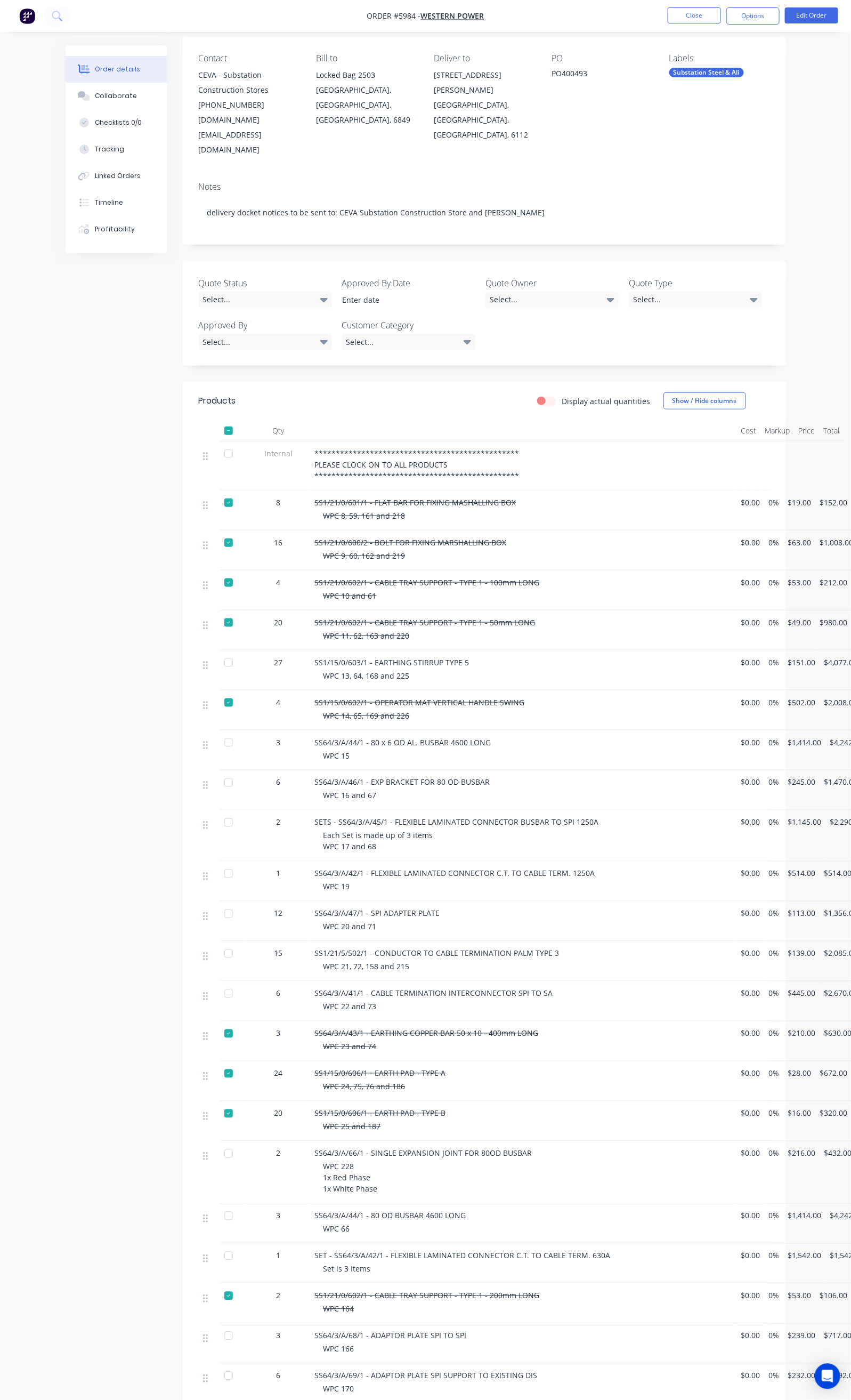
scroll to position [80, 0]
click at [72, 101] on button "Collaborate" at bounding box center [116, 96] width 101 height 27
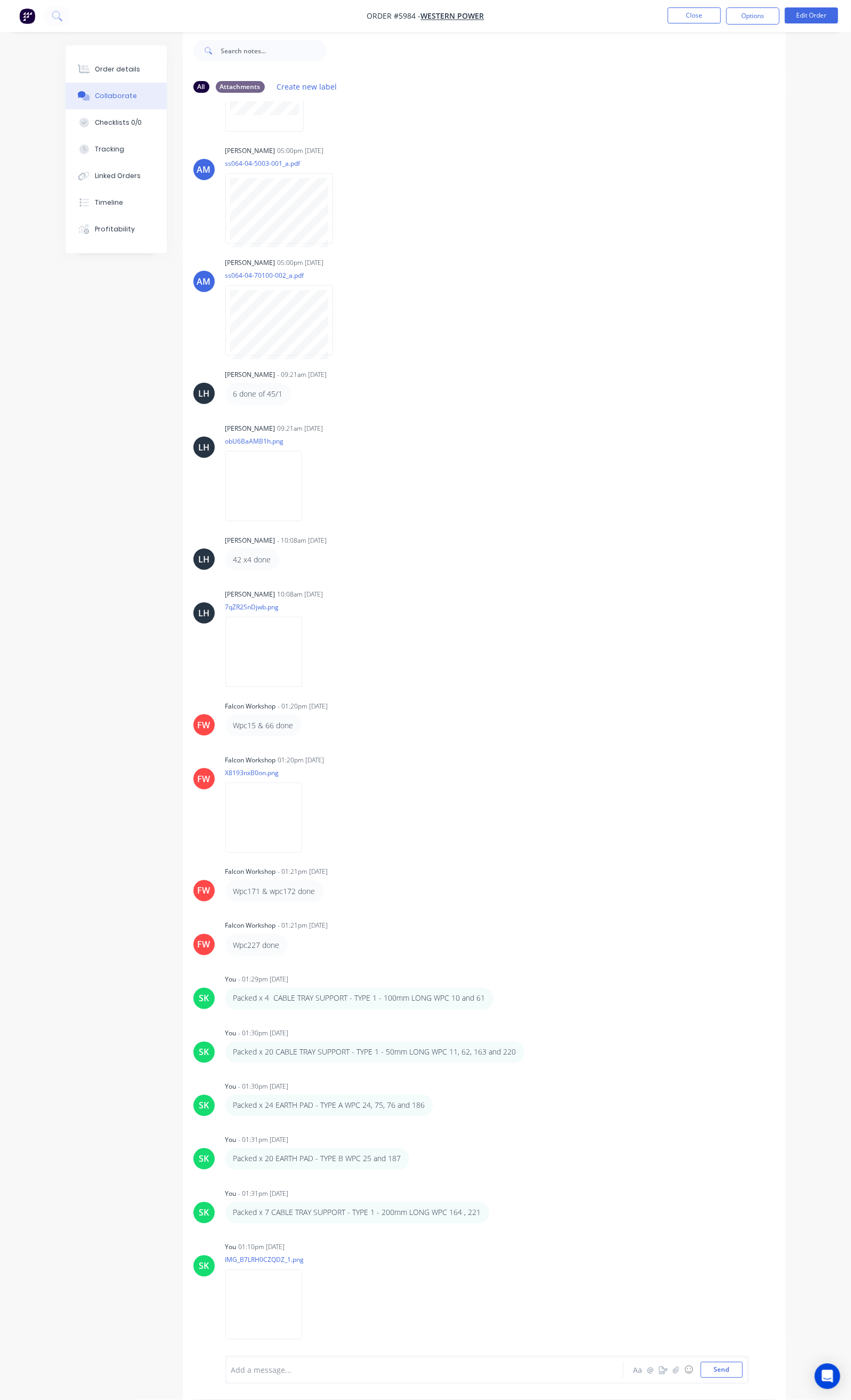
scroll to position [3224, 0]
click at [232, 1370] on div at bounding box center [423, 1370] width 383 height 11
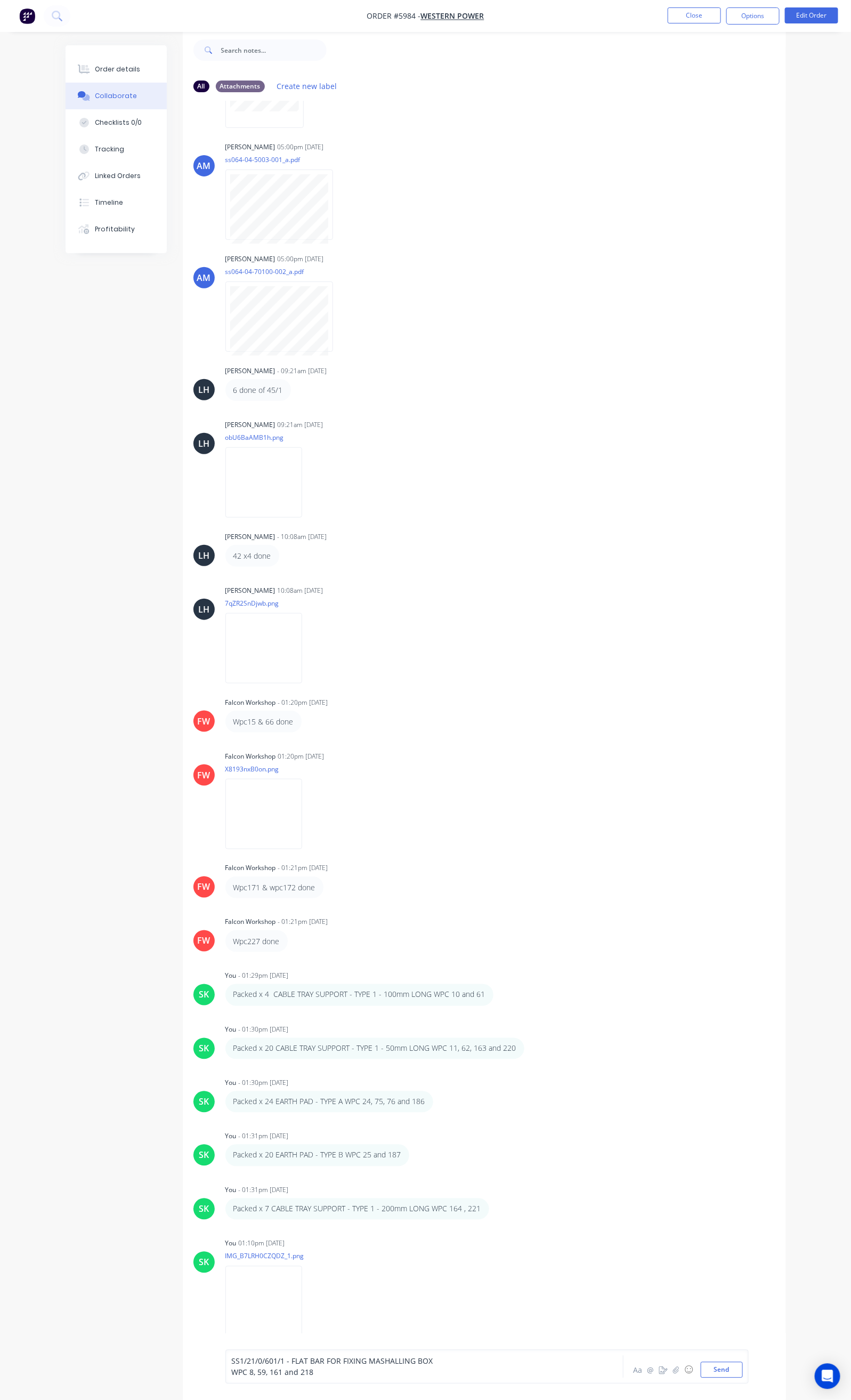
click at [232, 1373] on span "WPC 8, 59, 161 and 218" at bounding box center [272, 1372] width 82 height 10
drag, startPoint x: 177, startPoint y: 1369, endPoint x: 185, endPoint y: 1392, distance: 24.4
click at [232, 1370] on span "SS1/21/0/601/1 - FLAT BAR FOR FIXING MASHALLING BOX WPC 8, 59, 161 and 218" at bounding box center [374, 1370] width 286 height 10
drag, startPoint x: 177, startPoint y: 1372, endPoint x: 178, endPoint y: 1385, distance: 13.0
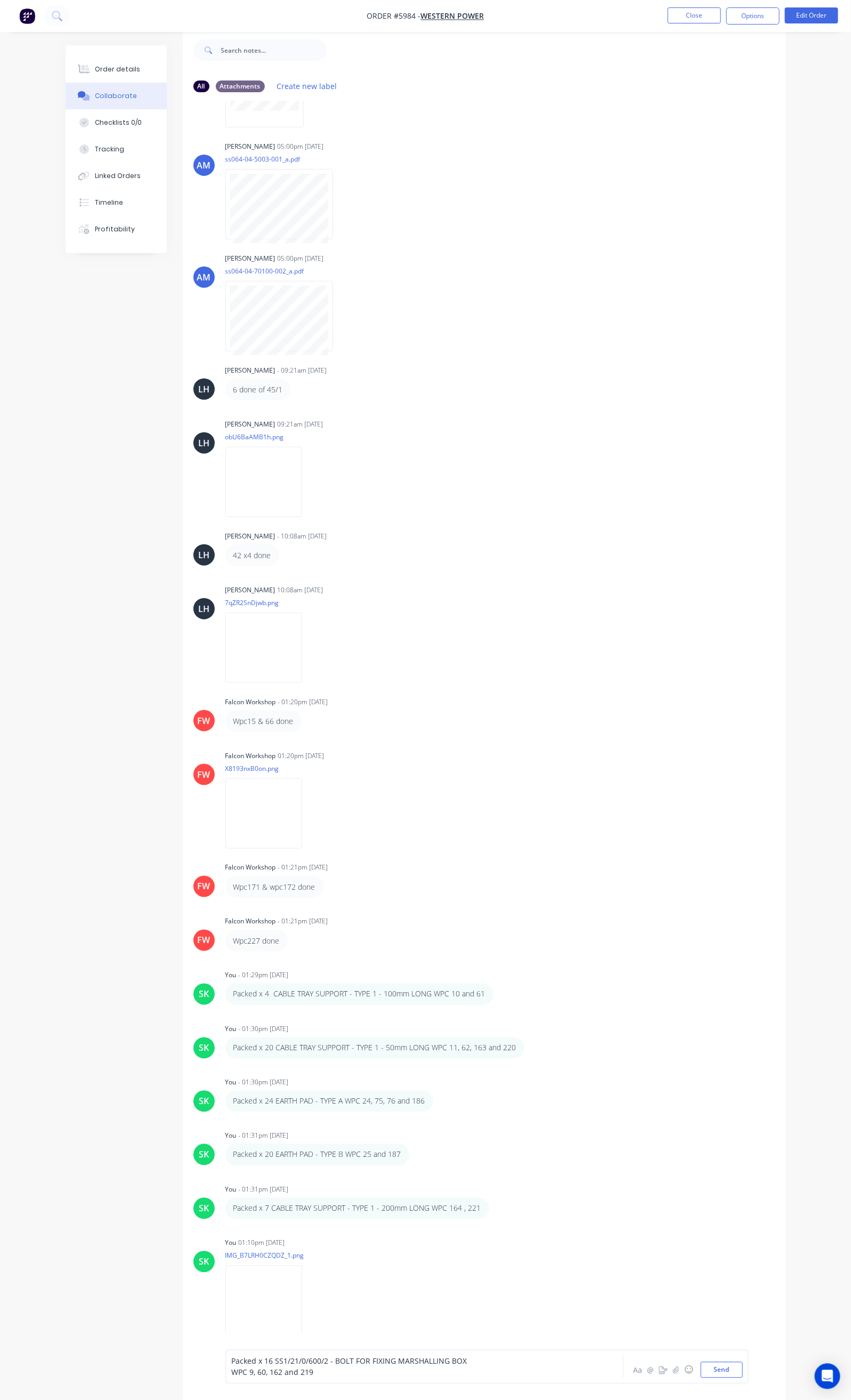
click at [232, 1373] on span "WPC 9, 60, 162 and 219" at bounding box center [272, 1372] width 82 height 10
click at [743, 1368] on button "Send" at bounding box center [722, 1370] width 42 height 16
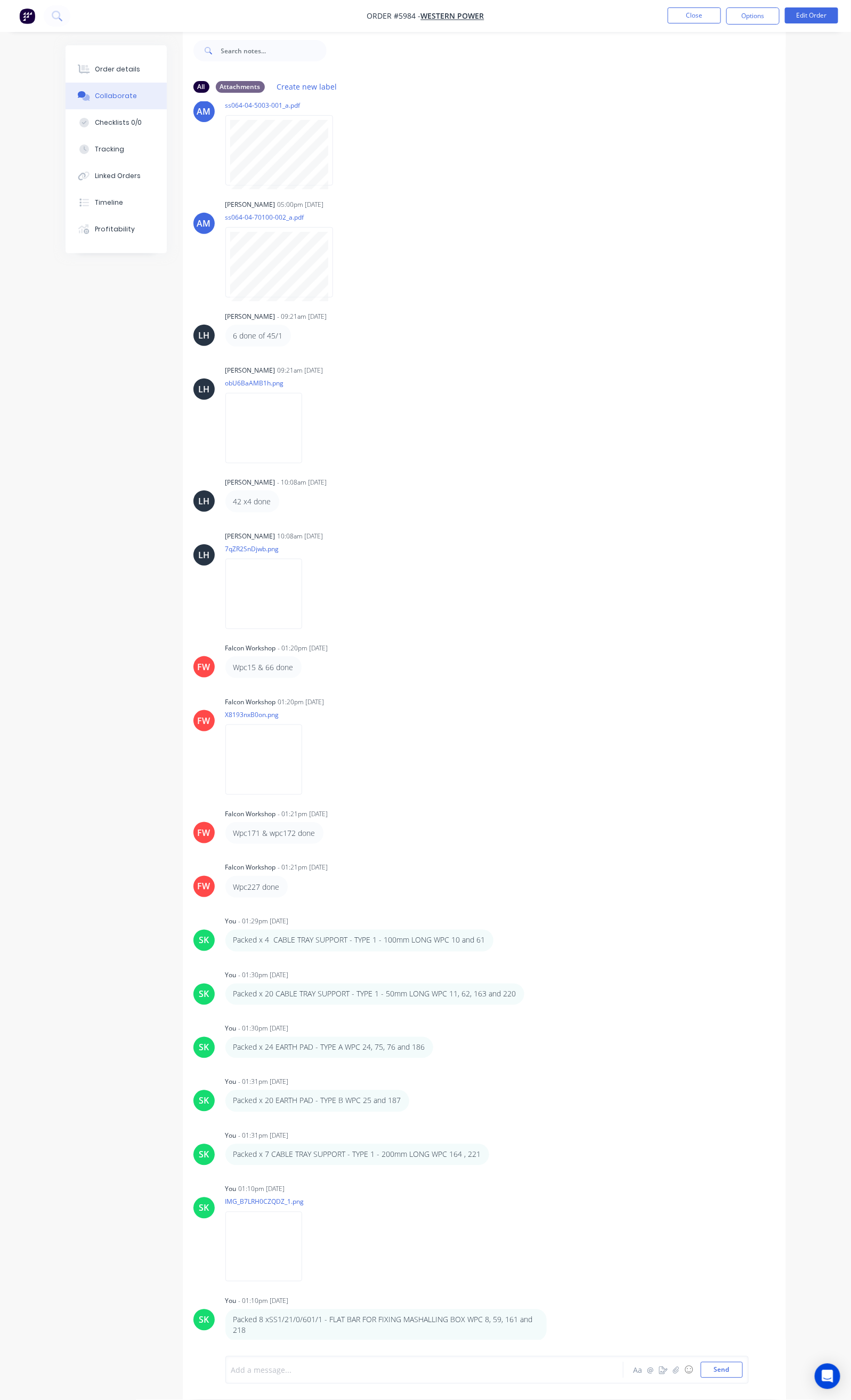
click at [232, 1374] on div at bounding box center [423, 1370] width 383 height 11
click at [231, 1373] on div "Packed x 4 SS1/15/0/602/1 - OPERATOR MAT VERTICAL HANDLE SWING WPC 14, 65, 169 …" at bounding box center [423, 1367] width 384 height 22
click at [743, 1366] on button "Send" at bounding box center [722, 1370] width 42 height 16
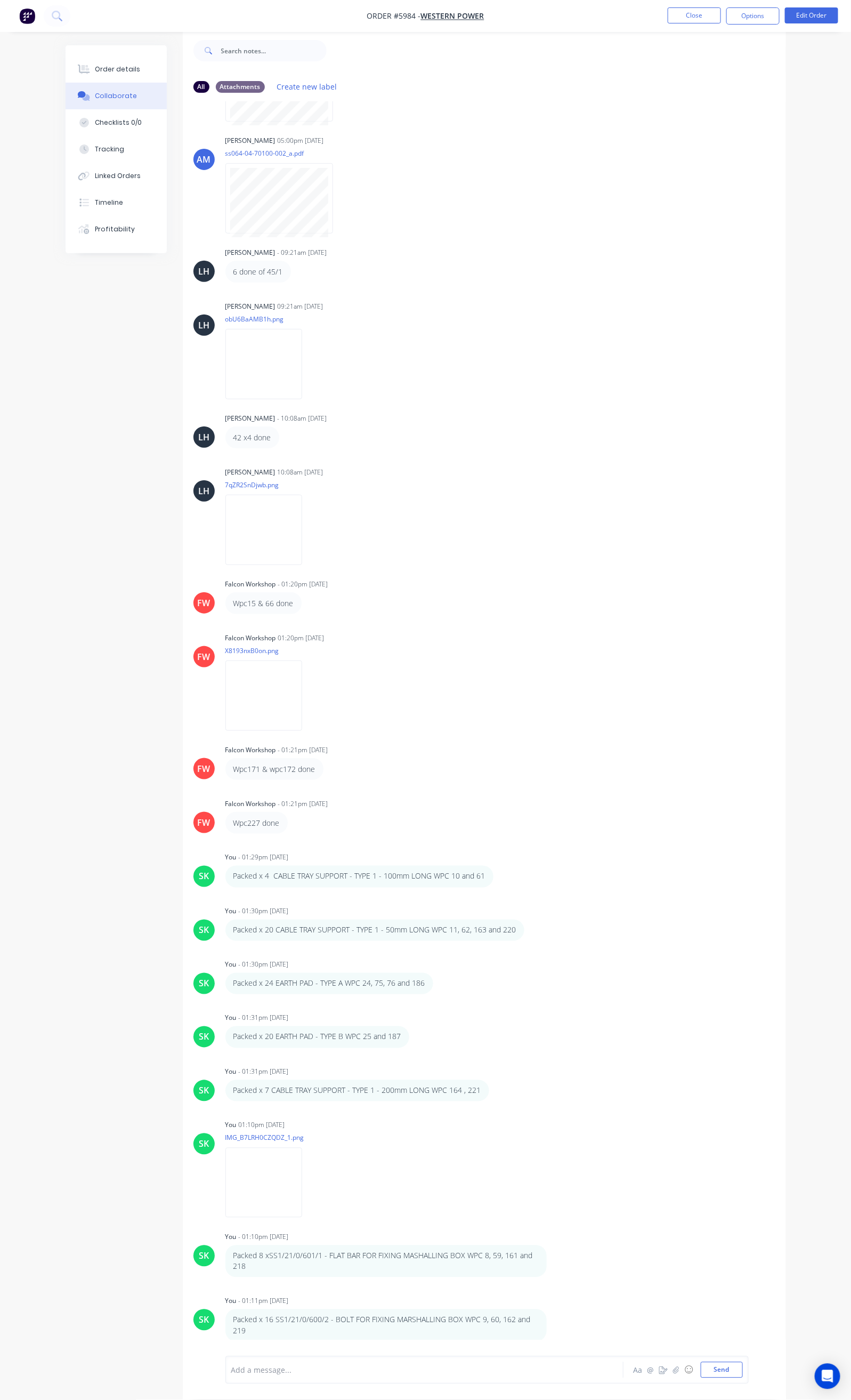
click at [232, 1374] on div at bounding box center [423, 1370] width 383 height 11
drag, startPoint x: 174, startPoint y: 1372, endPoint x: 185, endPoint y: 1375, distance: 11.4
click at [226, 1374] on div "Packed x 3 SS64/3/A/43/1 - EARTHING COPPER BAR 50 x 10 - 400mm LONG WPC 23 and …" at bounding box center [487, 1367] width 524 height 34
click at [743, 1365] on button "Send" at bounding box center [722, 1370] width 42 height 16
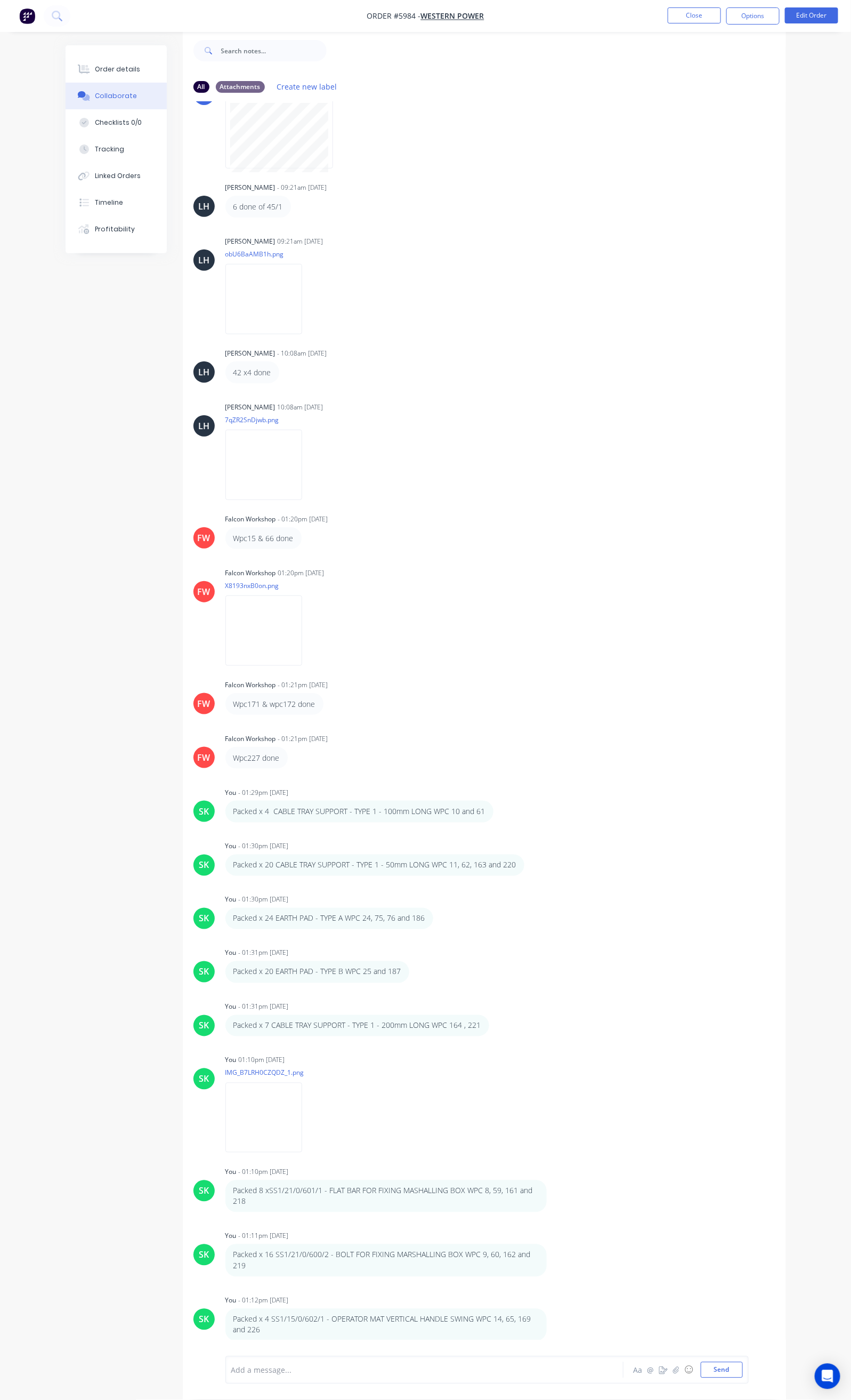
click at [232, 1374] on div at bounding box center [423, 1370] width 383 height 11
click at [232, 1373] on span "WPC 178" at bounding box center [247, 1372] width 31 height 10
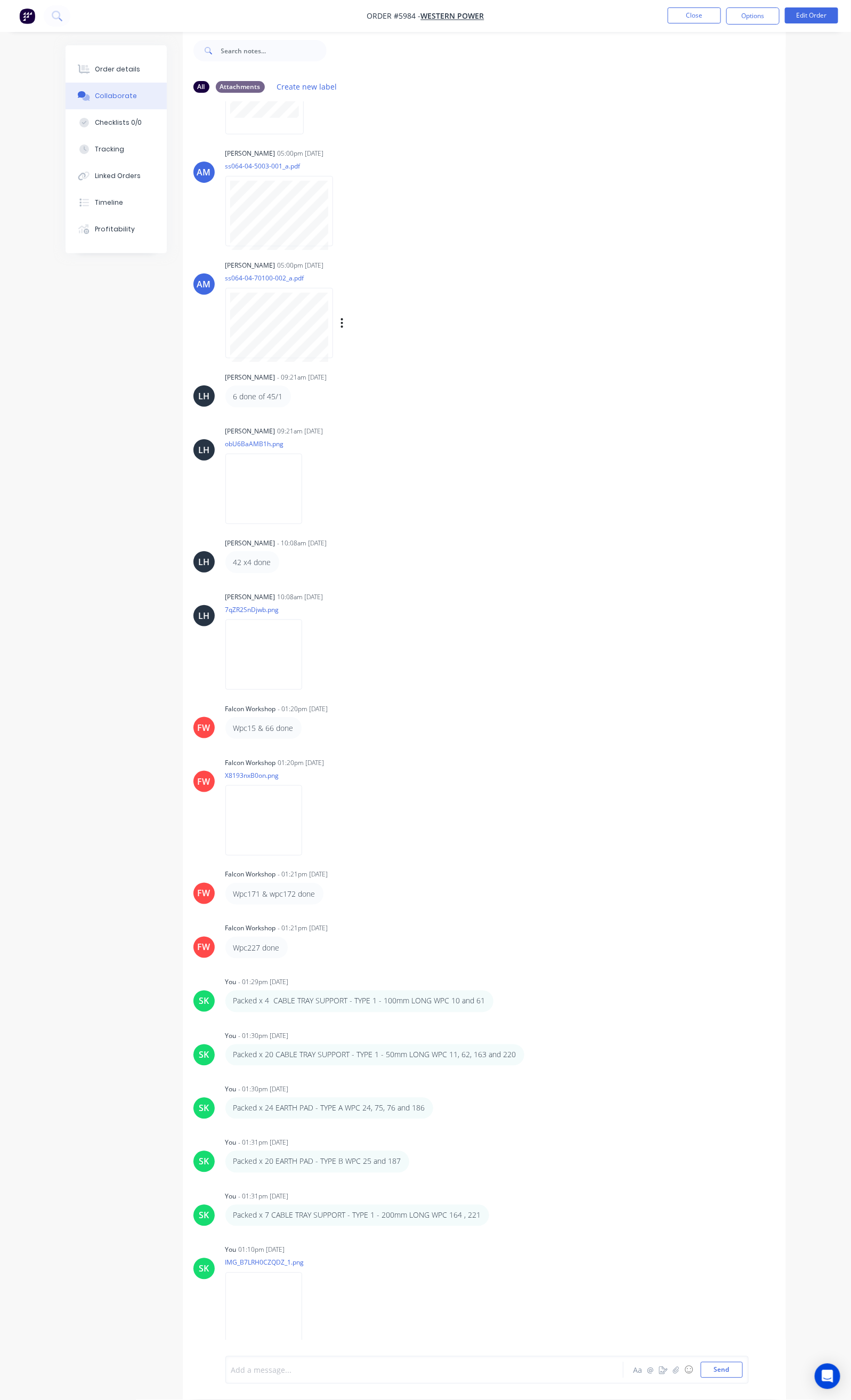
scroll to position [2847, 0]
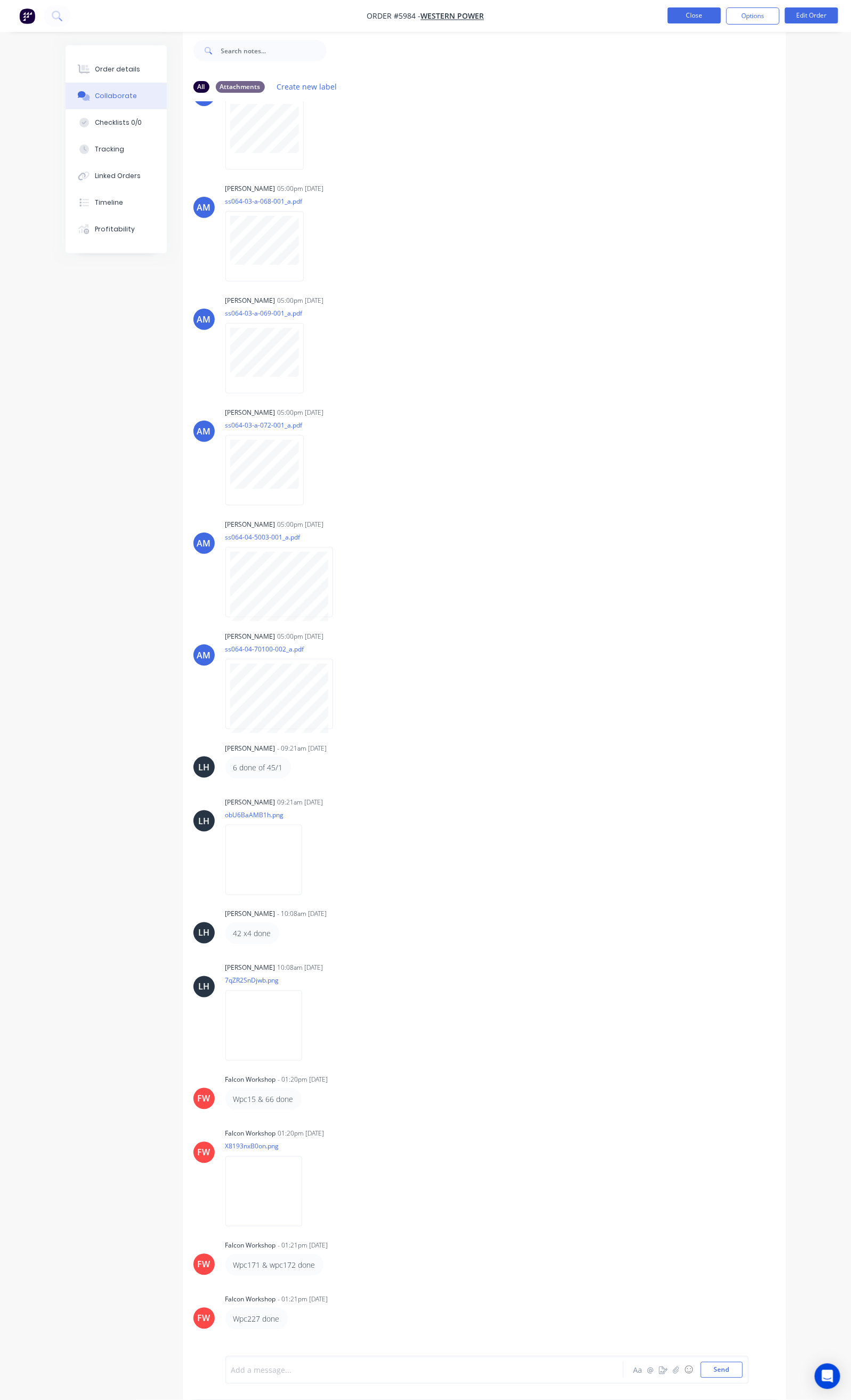
click at [687, 14] on button "Close" at bounding box center [695, 15] width 53 height 16
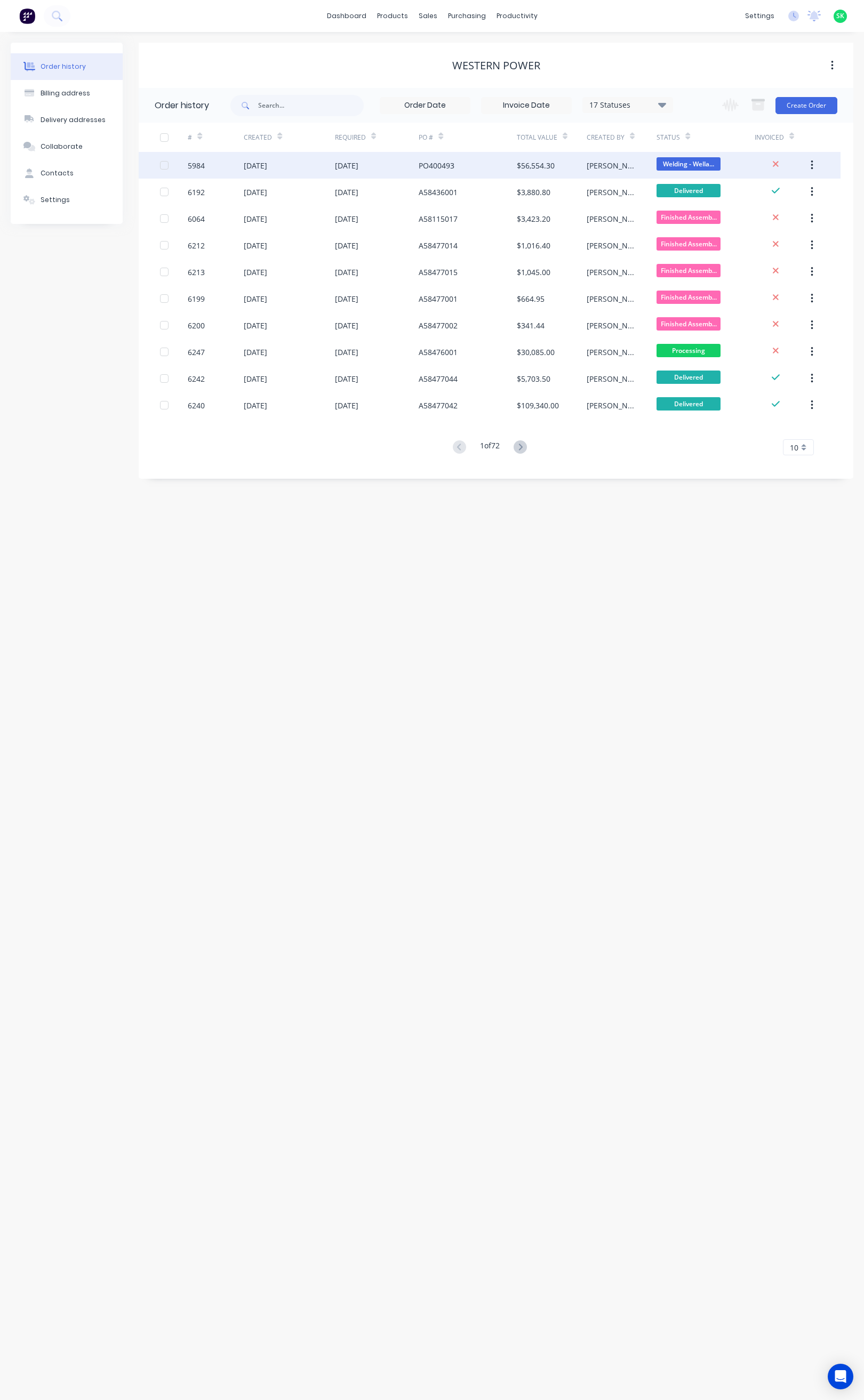
click at [211, 168] on div "5984" at bounding box center [216, 165] width 56 height 27
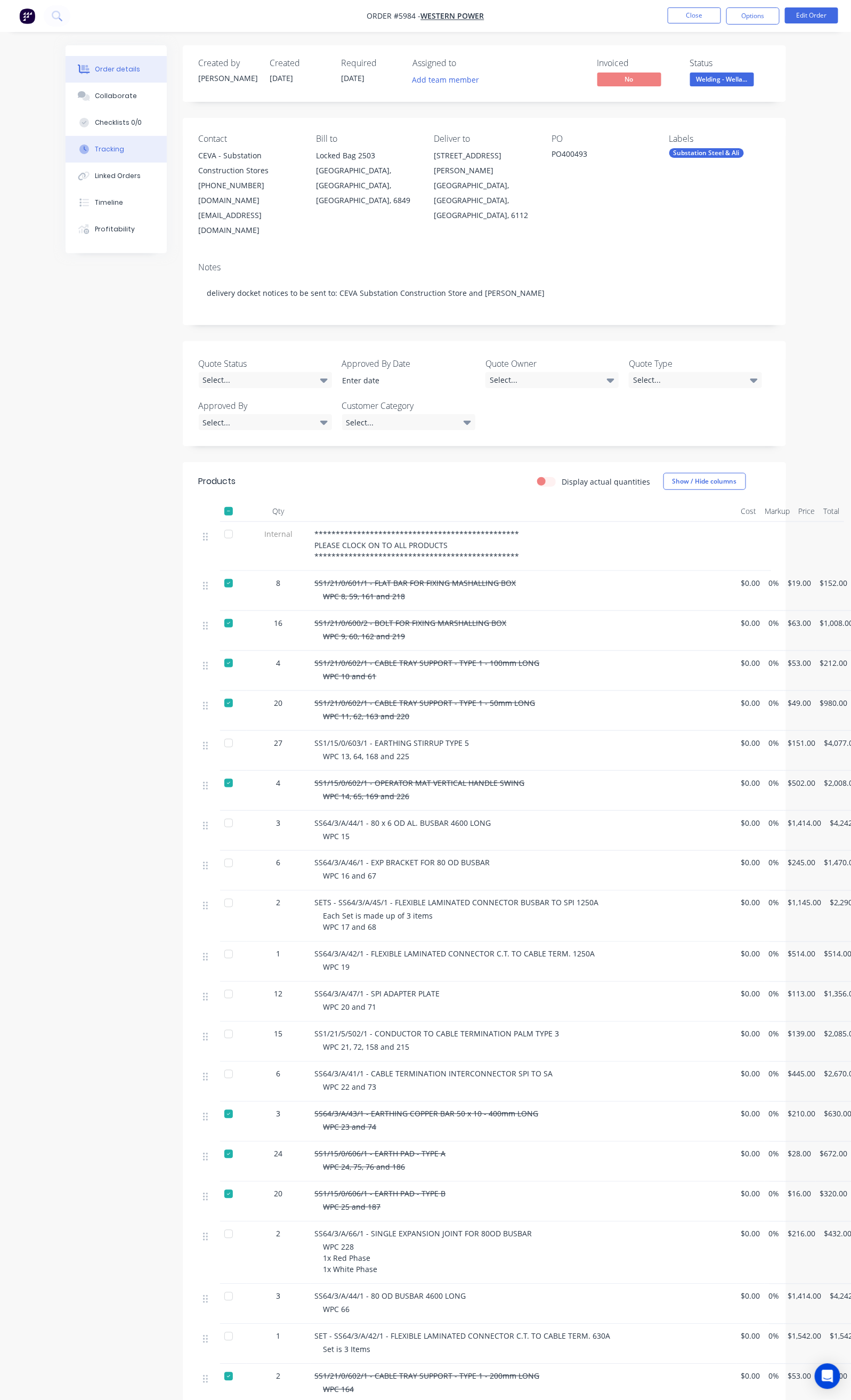
click at [69, 149] on button "Tracking" at bounding box center [116, 149] width 101 height 27
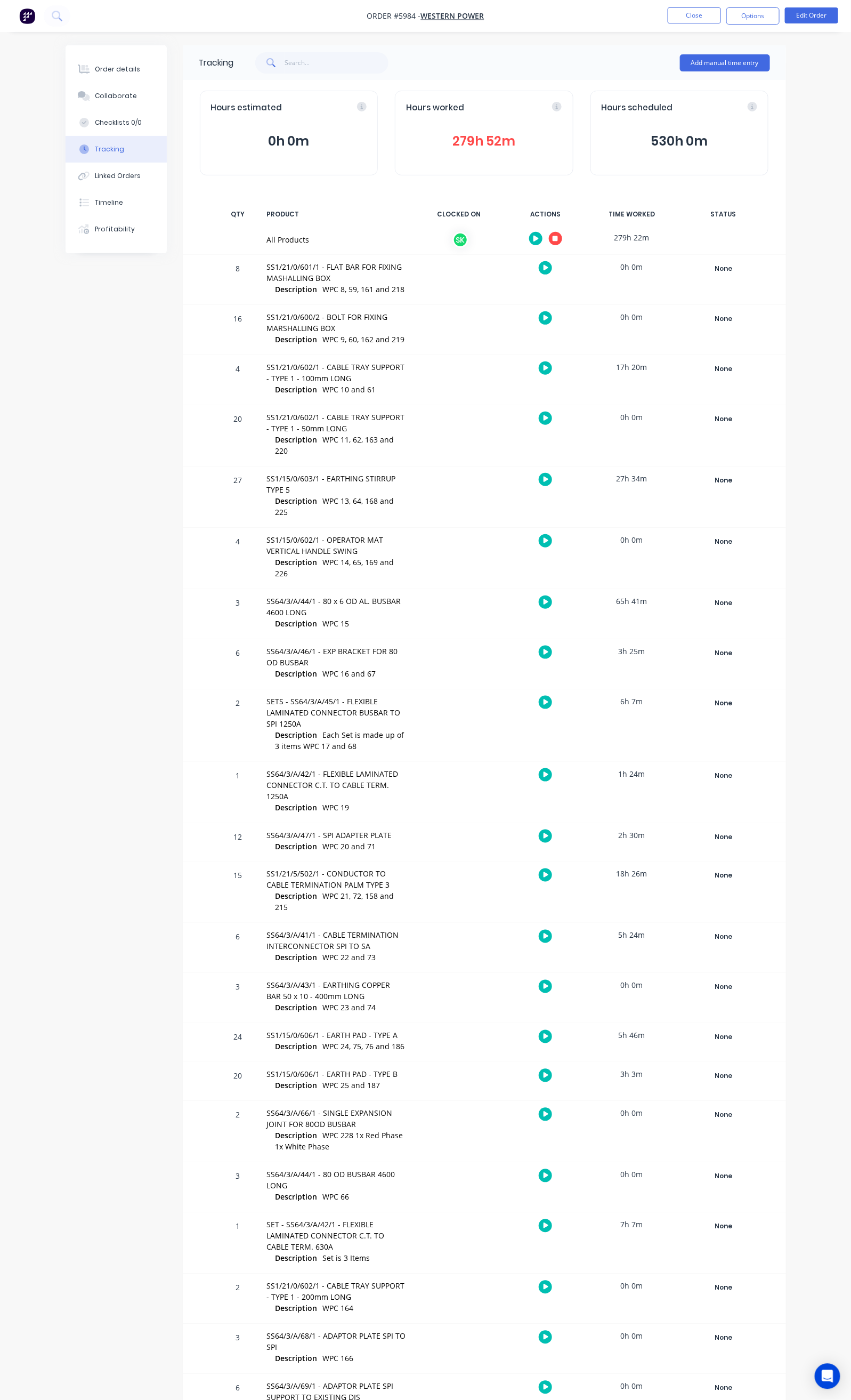
click at [558, 235] on icon "button" at bounding box center [555, 238] width 6 height 7
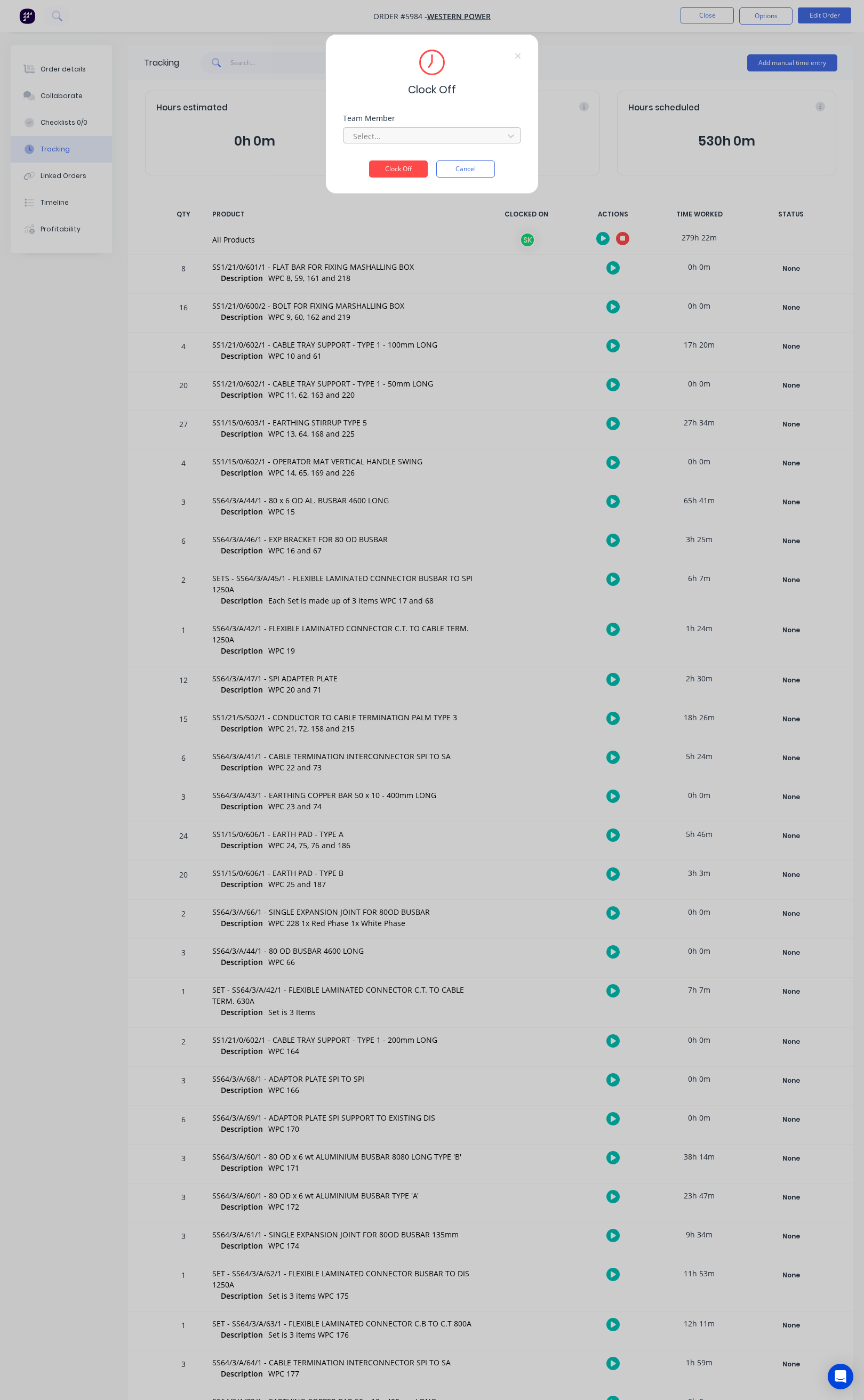
click at [496, 142] on div at bounding box center [425, 136] width 146 height 13
click at [453, 162] on div "[PERSON_NAME]" at bounding box center [432, 159] width 178 height 19
click at [411, 168] on button "Clock Off" at bounding box center [398, 169] width 59 height 17
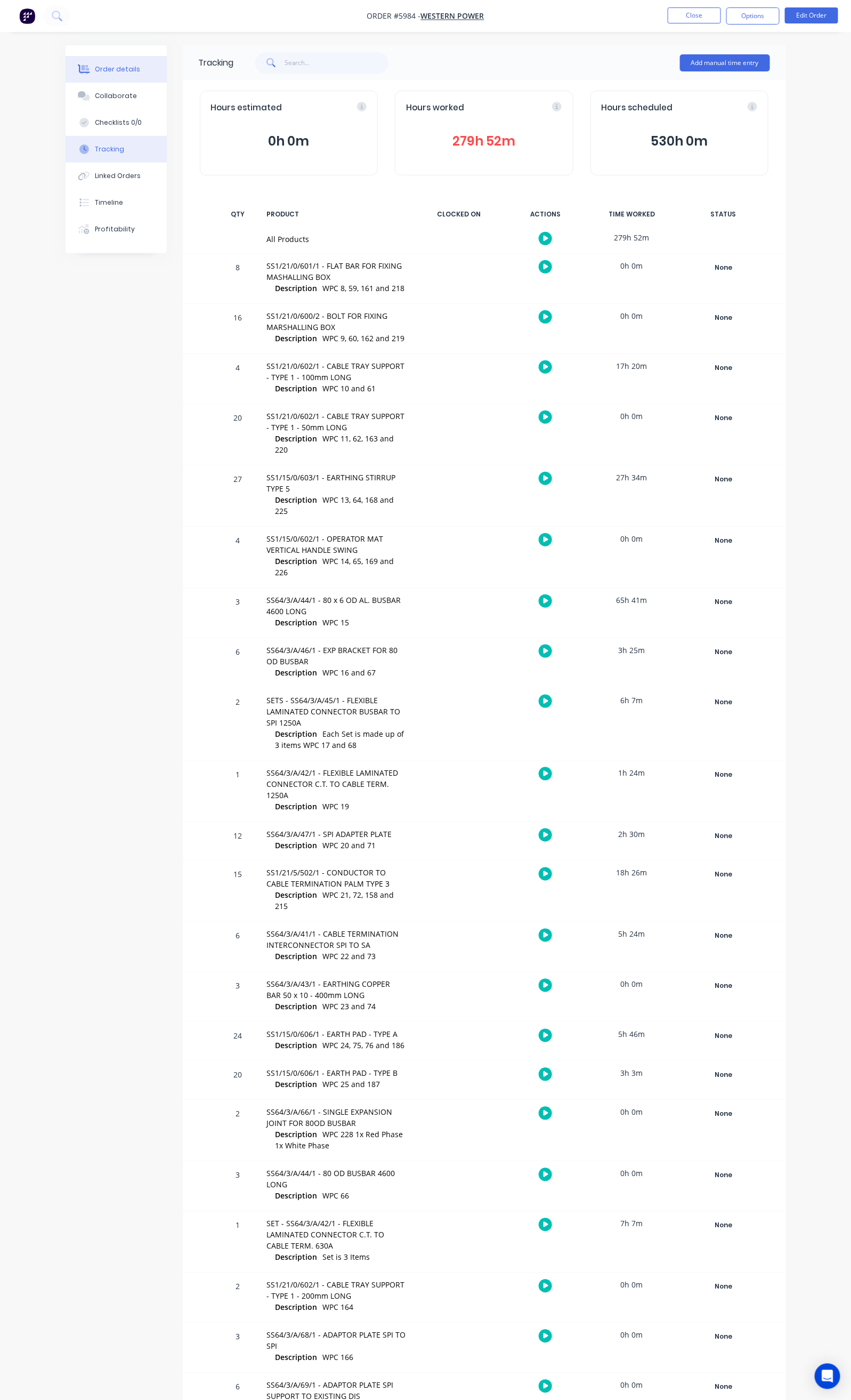
click at [66, 63] on button "Order details" at bounding box center [116, 69] width 101 height 27
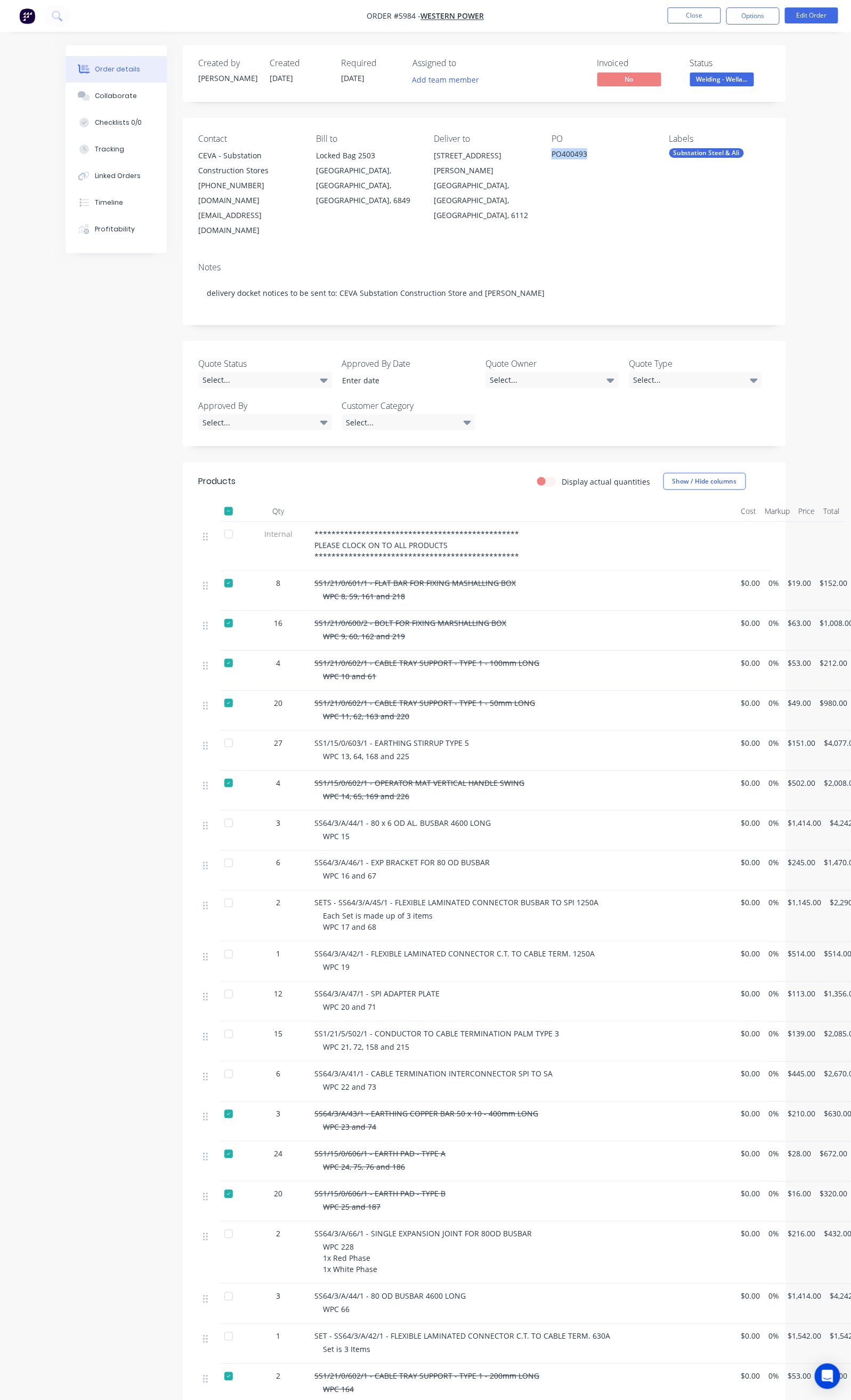
drag, startPoint x: 646, startPoint y: 155, endPoint x: 592, endPoint y: 155, distance: 54.0
click at [592, 155] on div "Contact CEVA - Substation Construction Stores (08) 9441 3742 substation.constru…" at bounding box center [484, 186] width 603 height 136
copy div "PO400493"
click at [693, 17] on button "Close" at bounding box center [695, 15] width 53 height 16
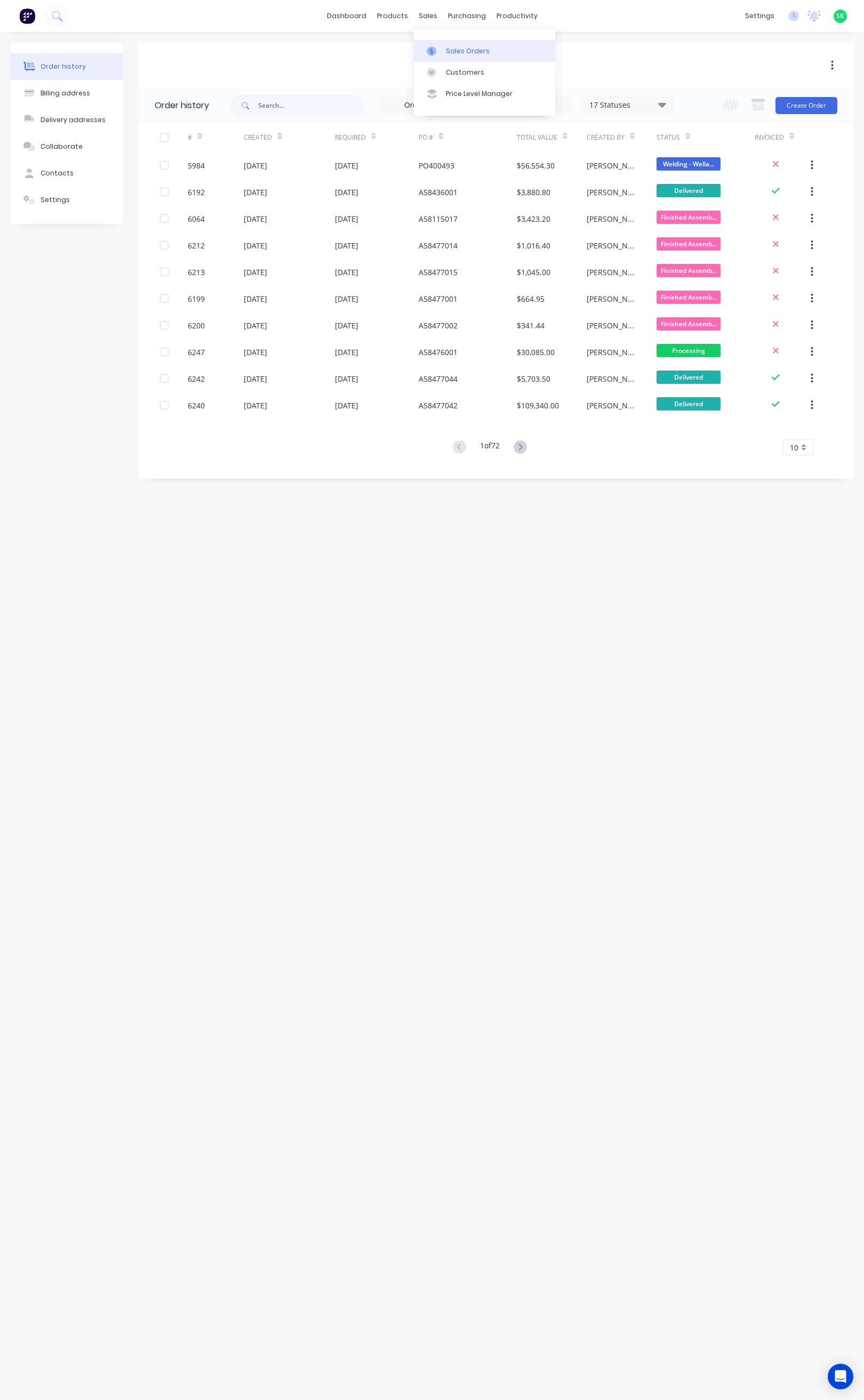
click at [441, 50] on div at bounding box center [435, 51] width 16 height 9
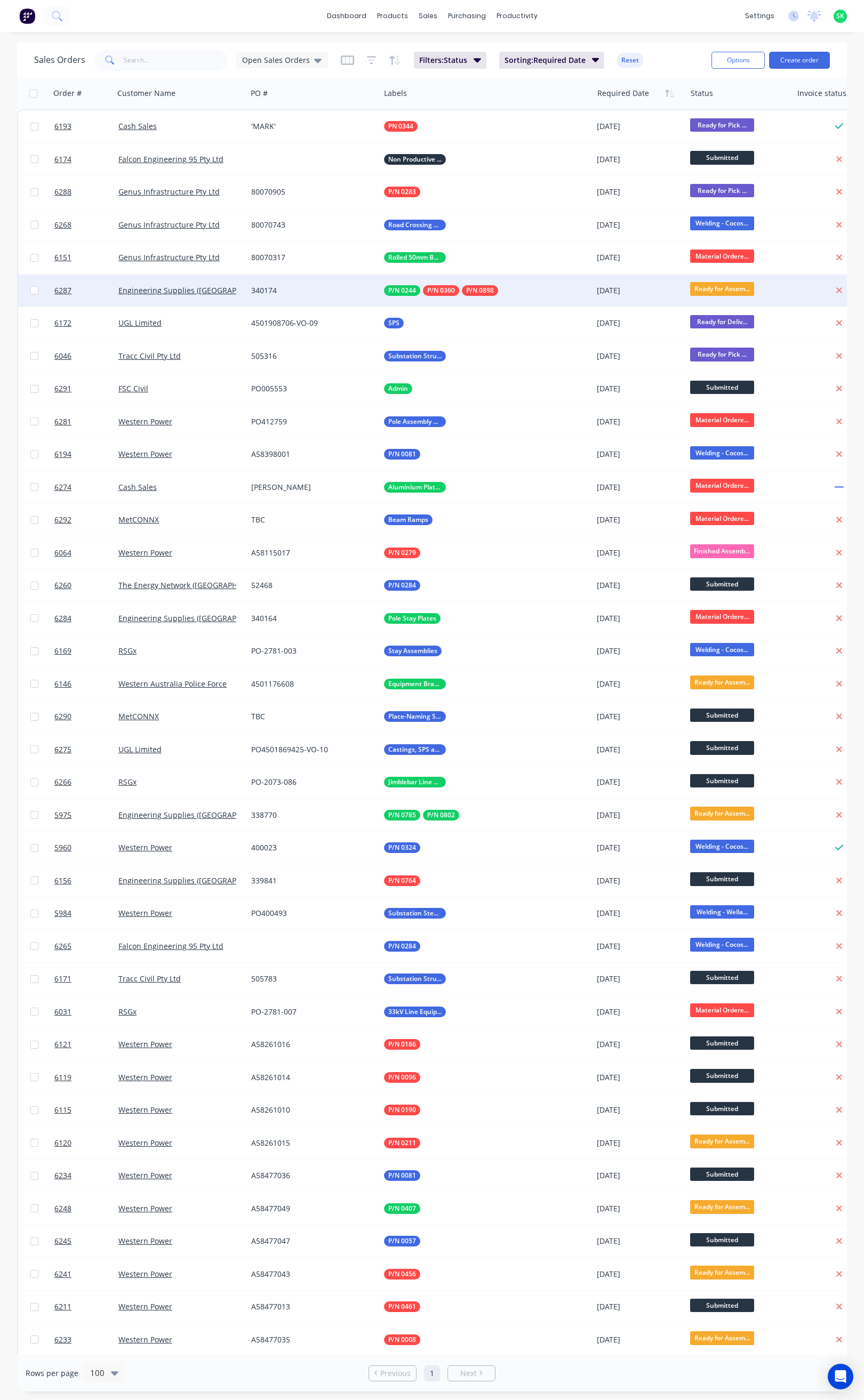
click at [245, 294] on div "Engineering Supplies (WA) Pty Ltd" at bounding box center [181, 290] width 133 height 32
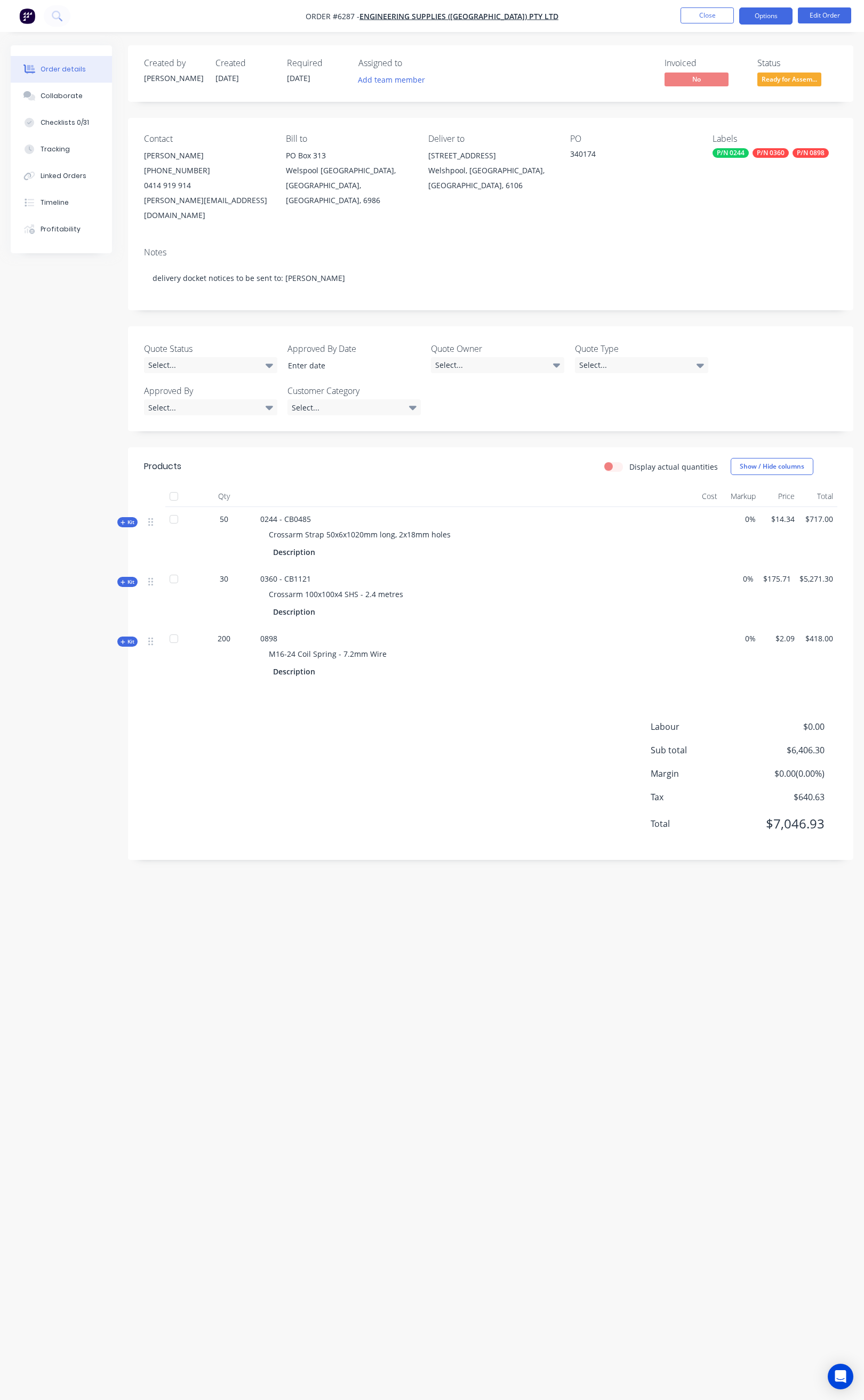
click at [762, 21] on button "Options" at bounding box center [766, 16] width 54 height 17
click at [728, 153] on div "Delivery Docket" at bounding box center [734, 150] width 98 height 16
click at [728, 101] on div "Without pricing" at bounding box center [734, 108] width 98 height 16
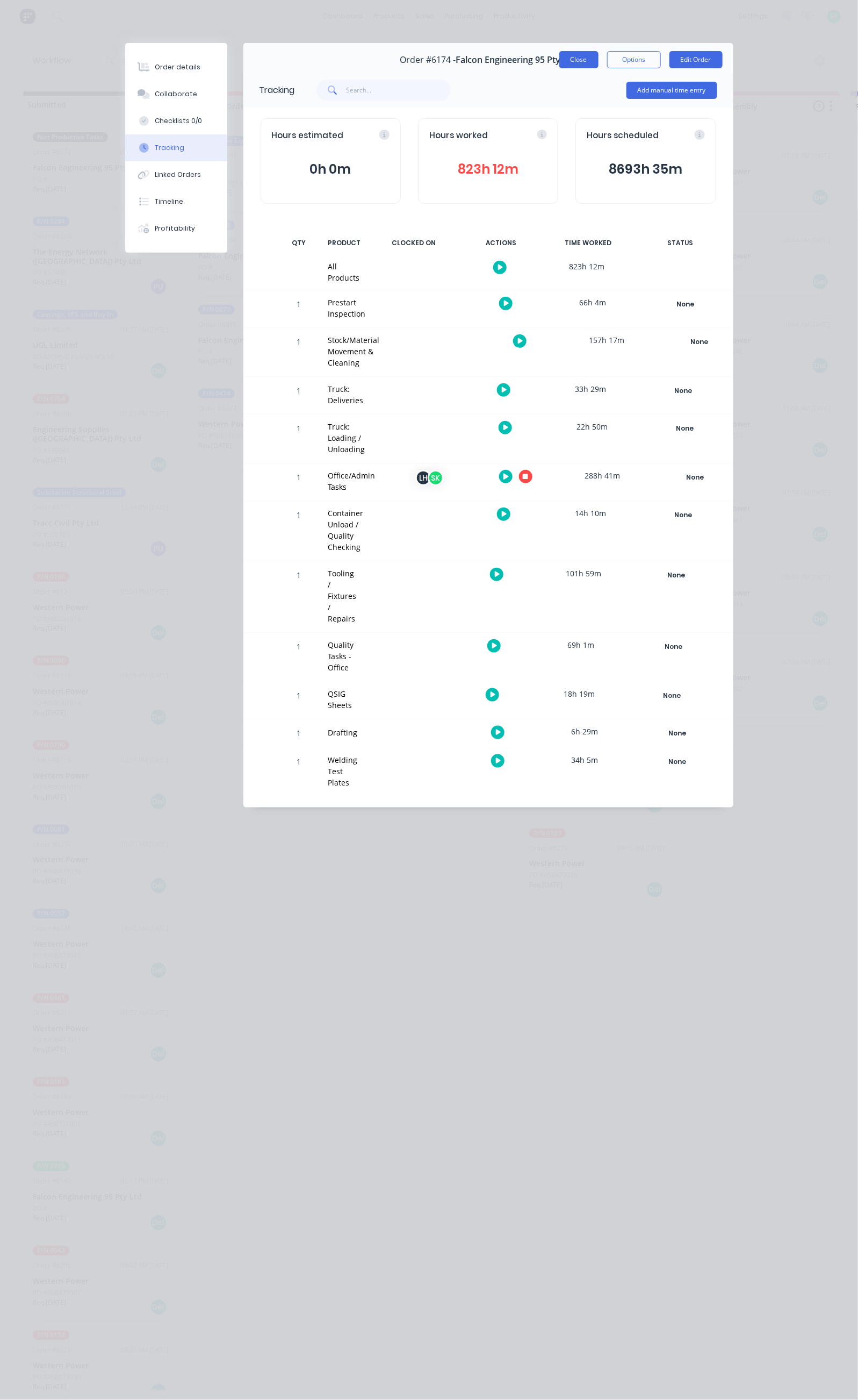
click at [599, 62] on button "Close" at bounding box center [579, 60] width 39 height 17
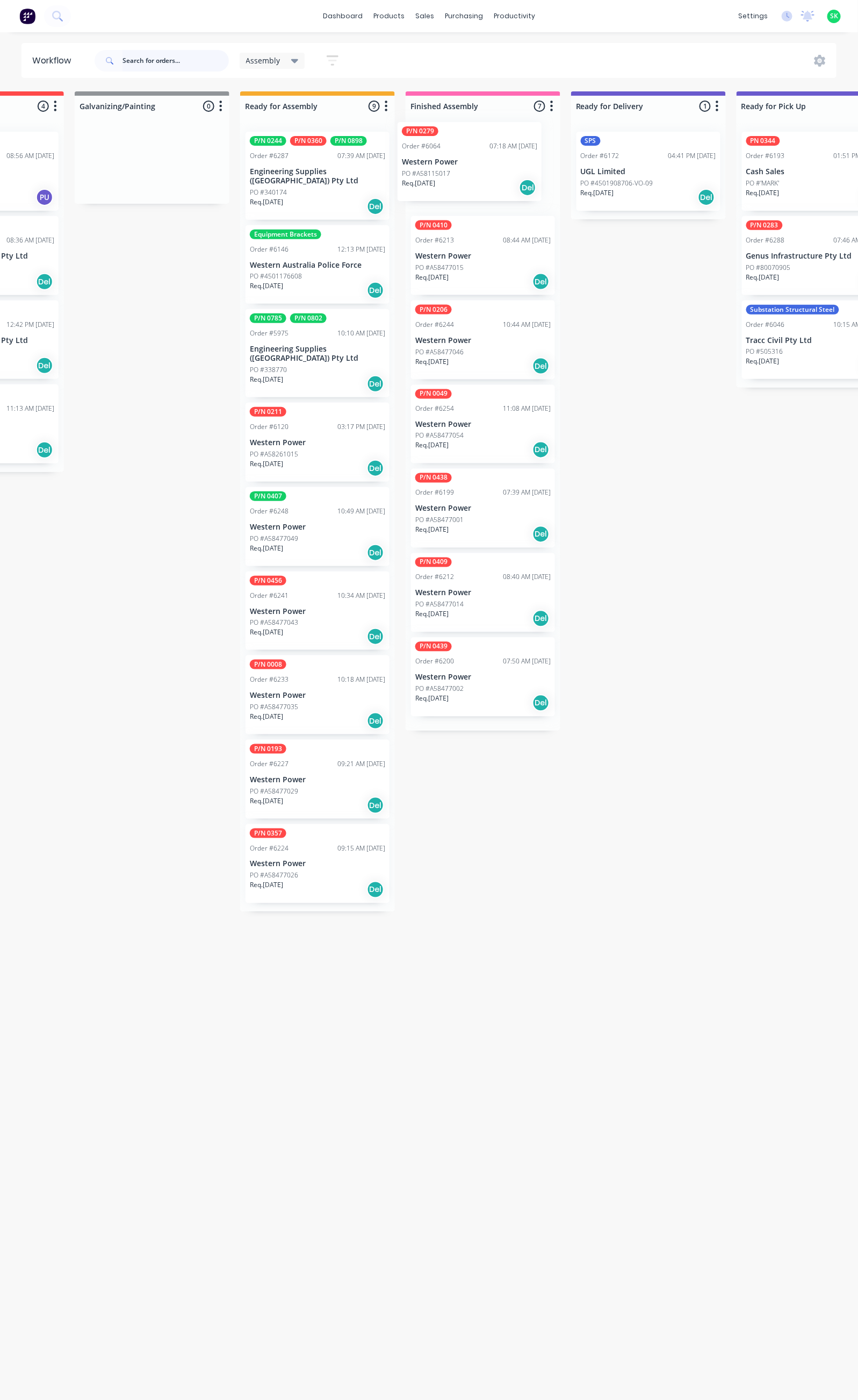
drag, startPoint x: 471, startPoint y: 184, endPoint x: 461, endPoint y: 175, distance: 13.5
click at [461, 175] on div "P/N 0279 Order #6064 07:18 AM 24/06/25 Western Power PO #A58115017 Req. 21/09/2…" at bounding box center [483, 426] width 155 height 607
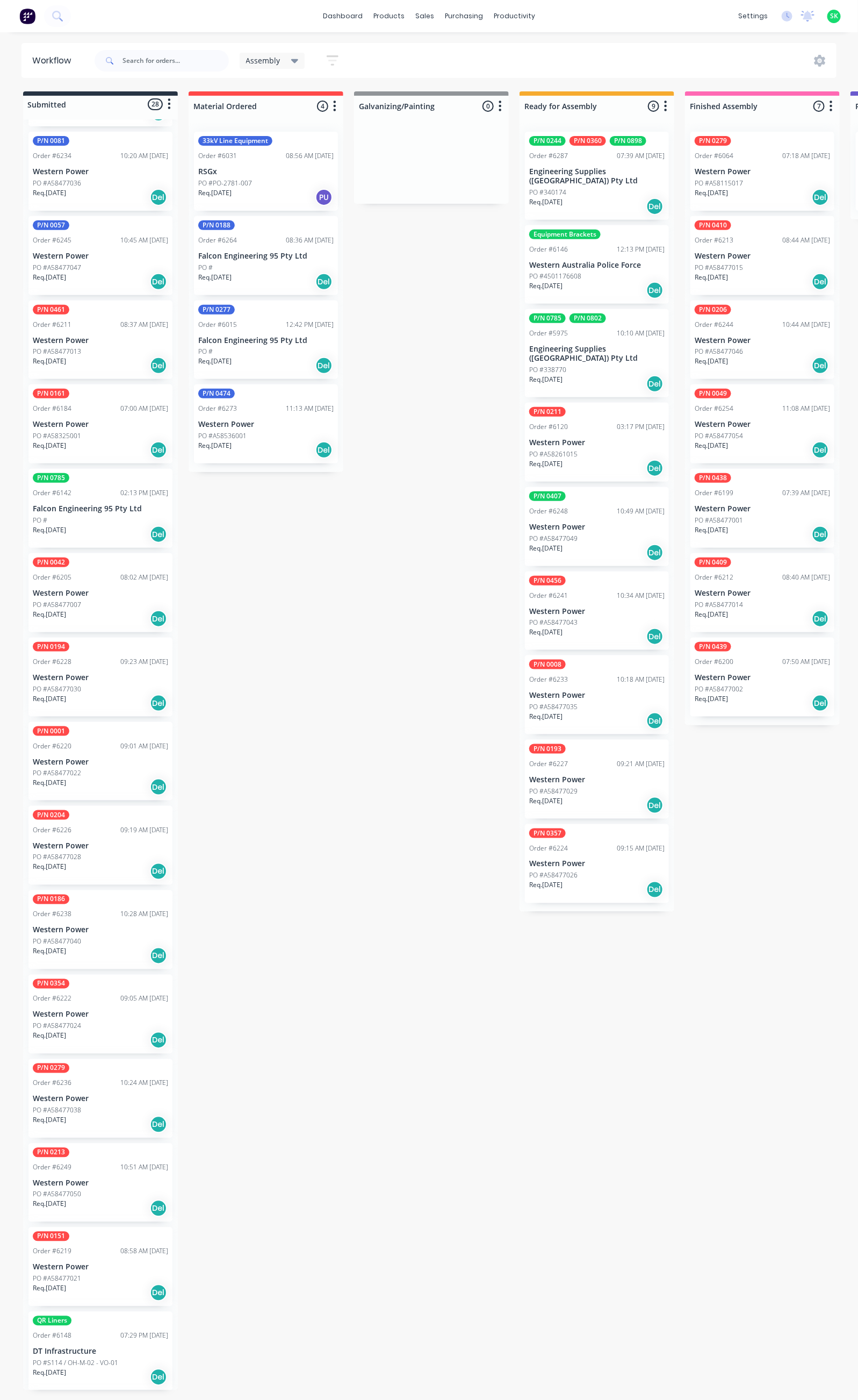
scroll to position [726, 0]
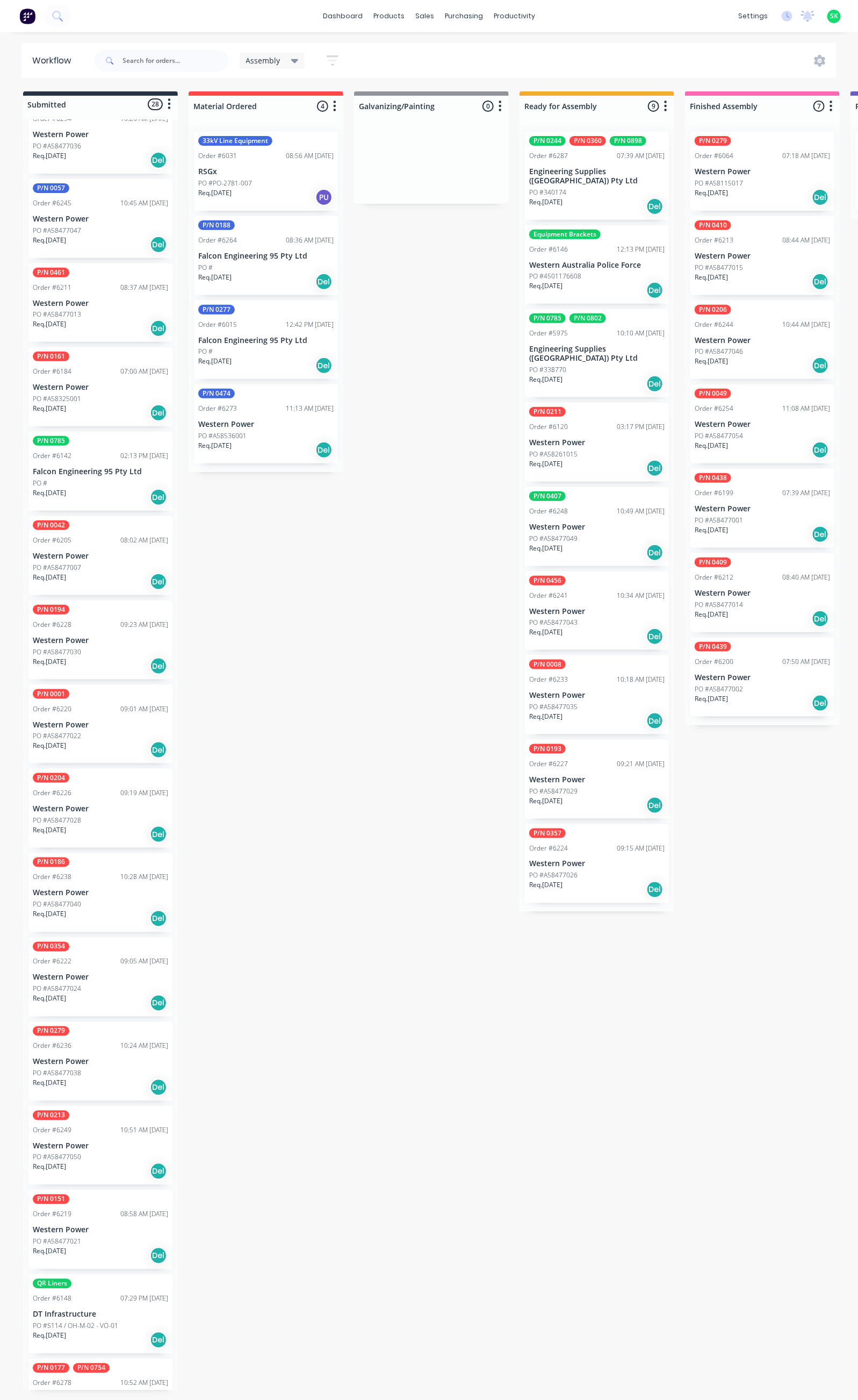
click at [332, 63] on icon "button" at bounding box center [332, 61] width 12 height 13
click at [327, 226] on button "Filter by labels" at bounding box center [281, 224] width 107 height 16
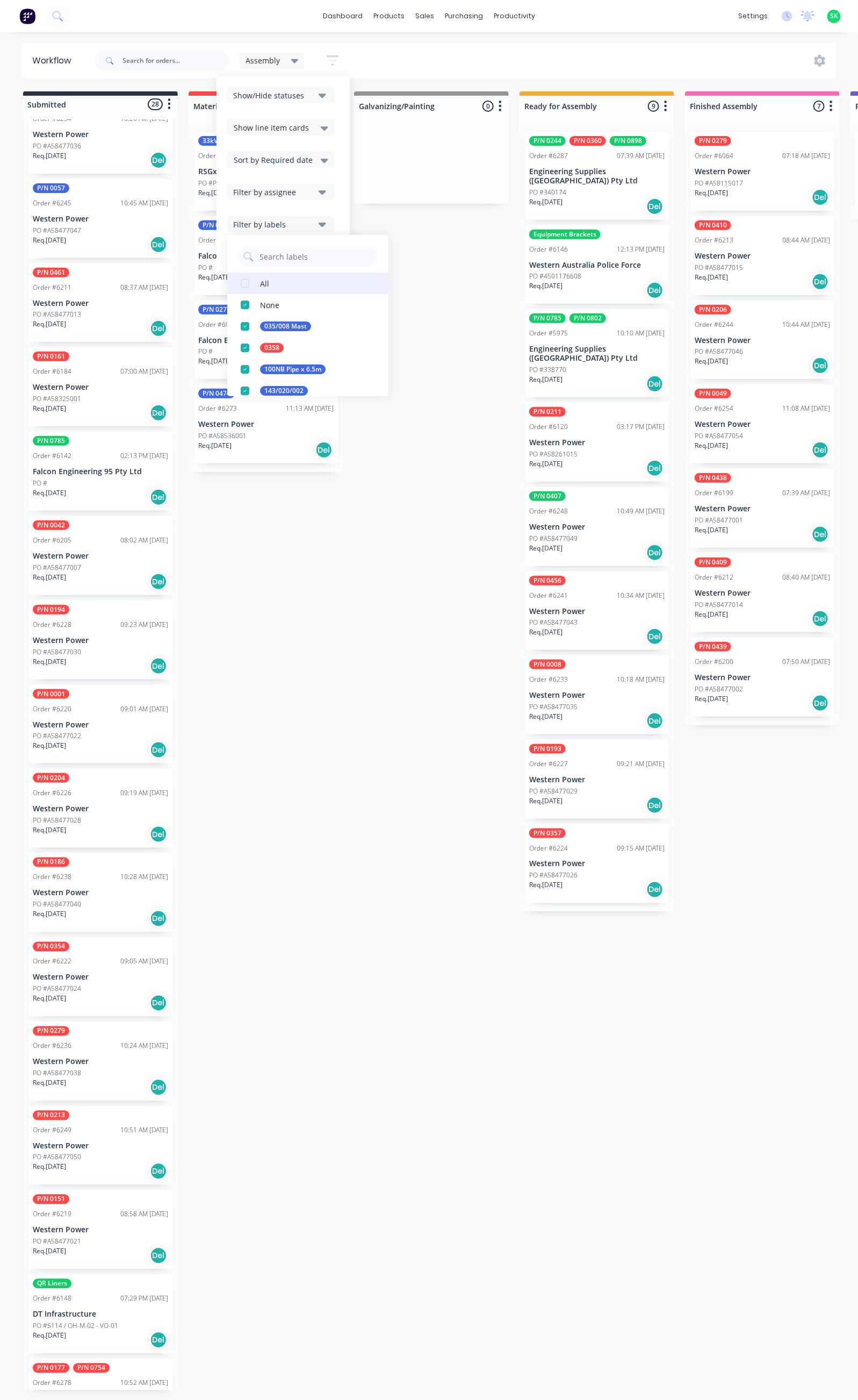
click at [265, 283] on div "All" at bounding box center [264, 283] width 9 height 11
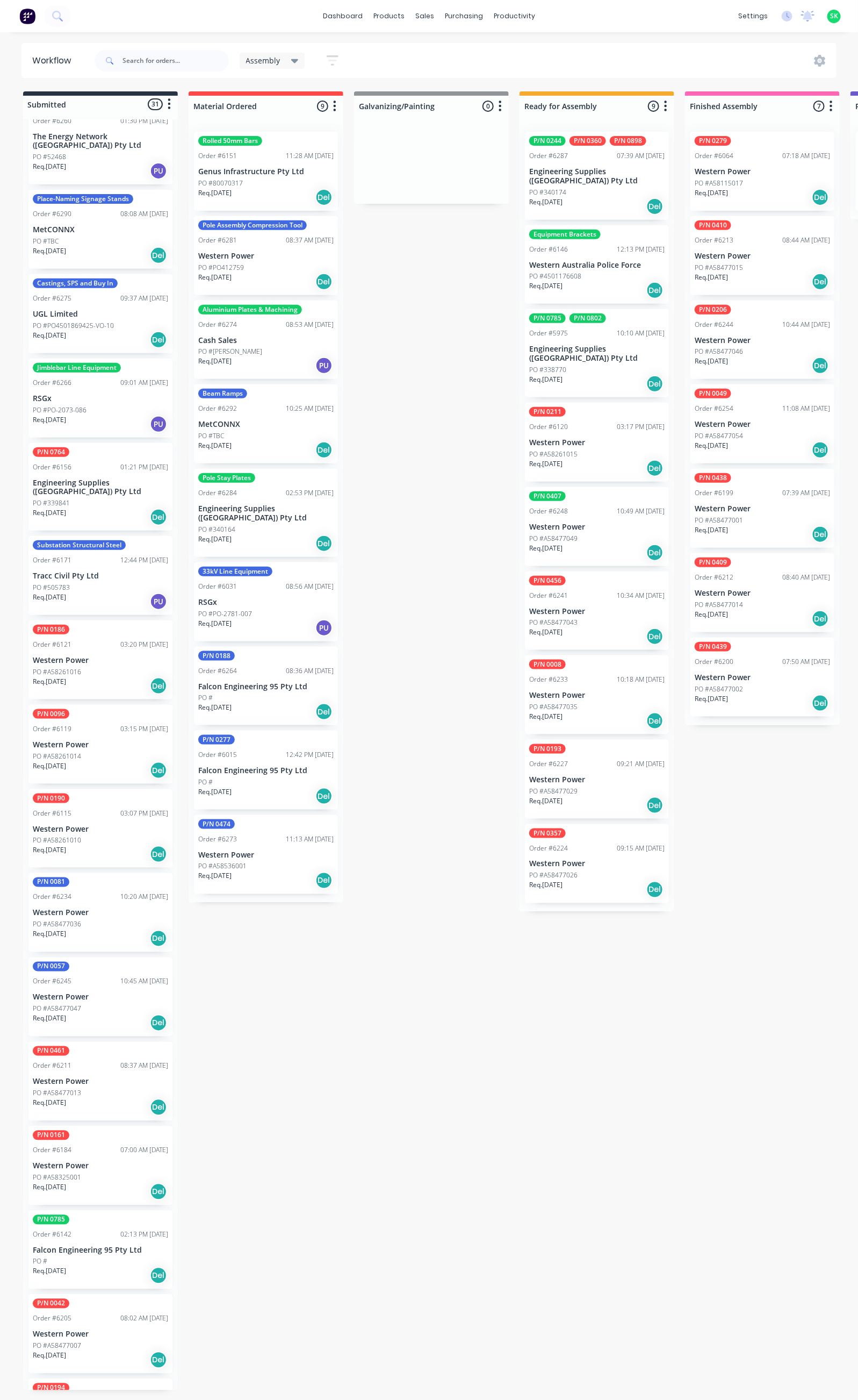
scroll to position [0, 0]
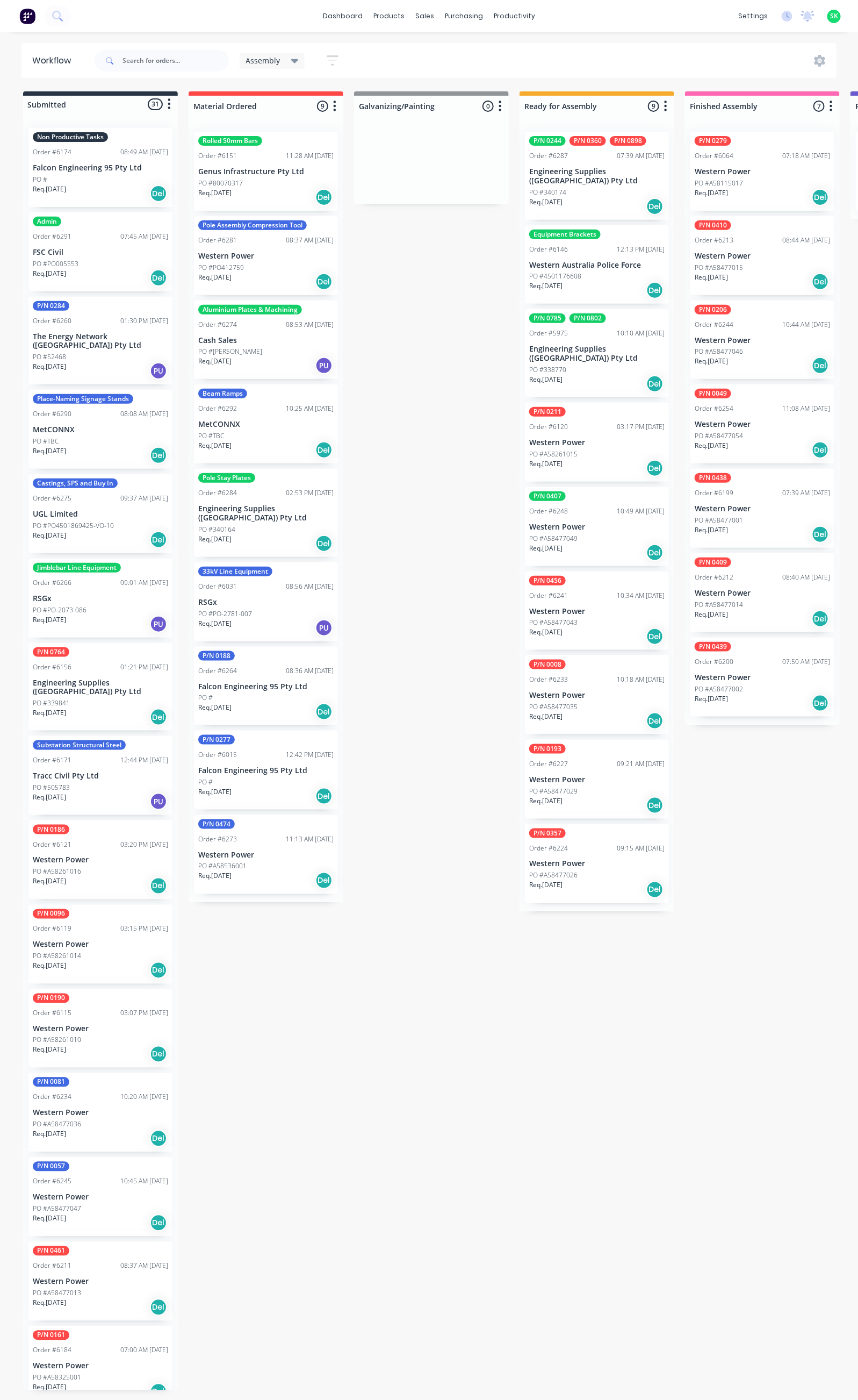
click at [80, 171] on p "Falcon Engineering 95 Pty Ltd" at bounding box center [100, 168] width 135 height 9
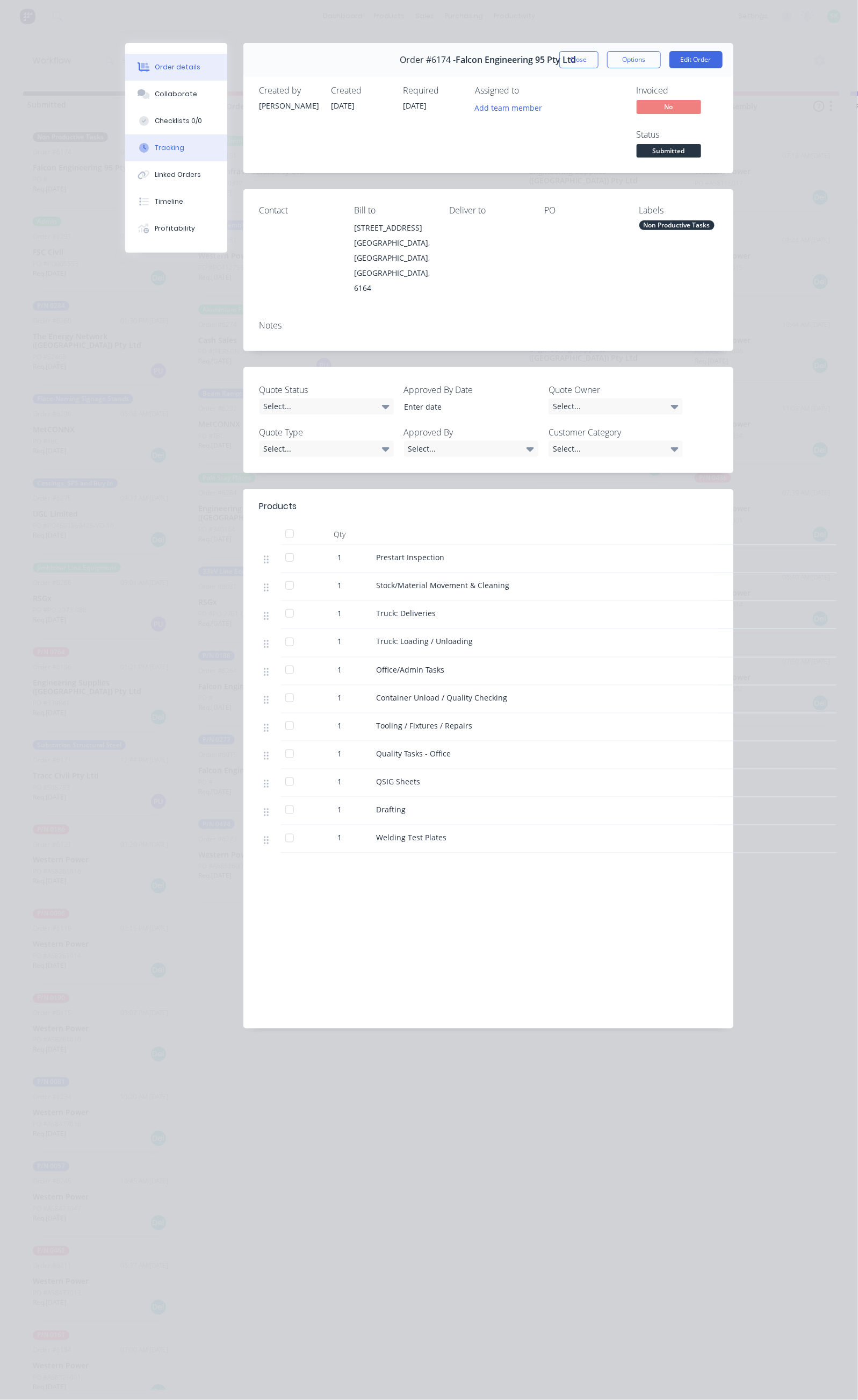
click at [125, 150] on button "Tracking" at bounding box center [176, 148] width 102 height 27
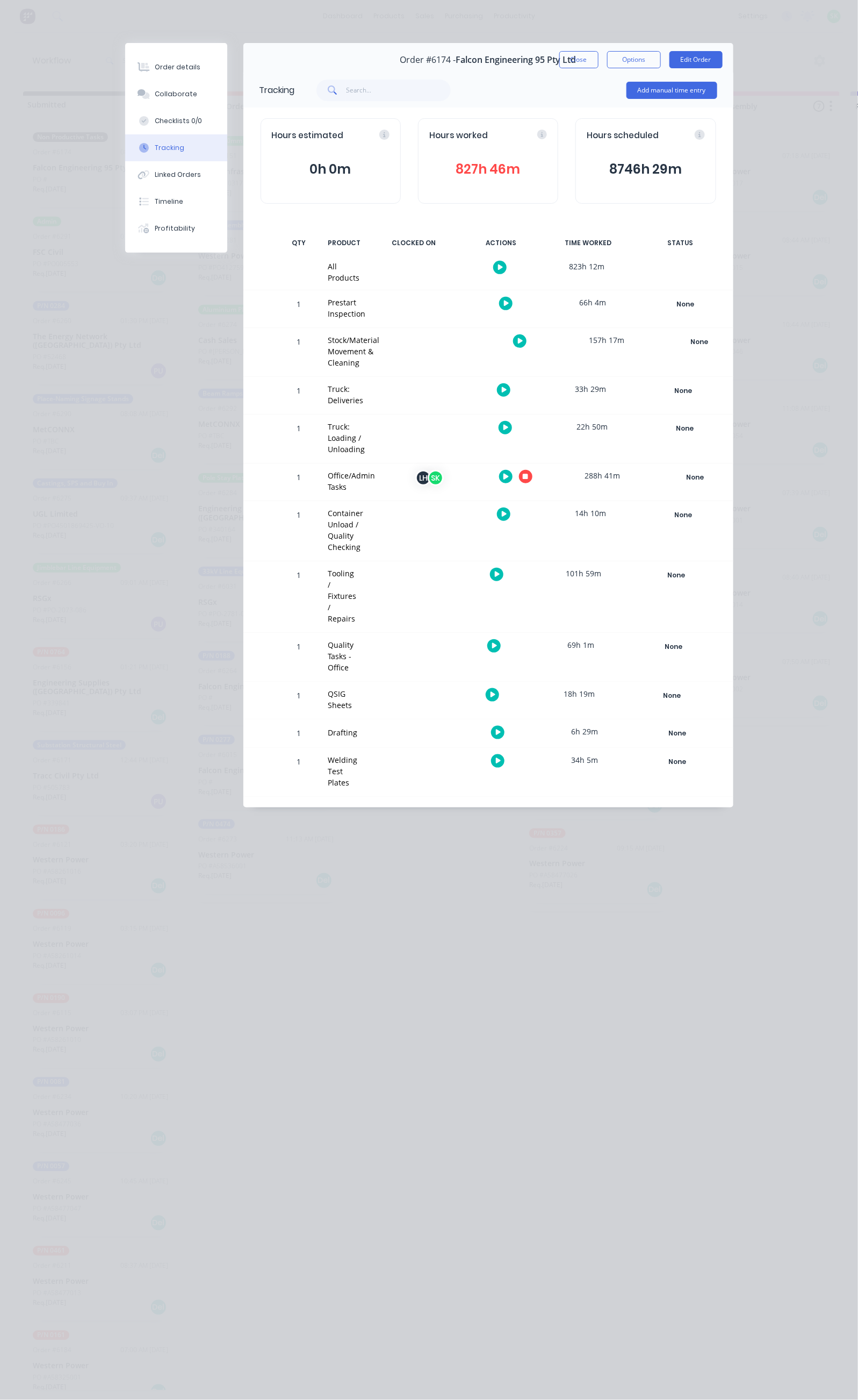
click at [532, 470] on button "button" at bounding box center [526, 476] width 13 height 13
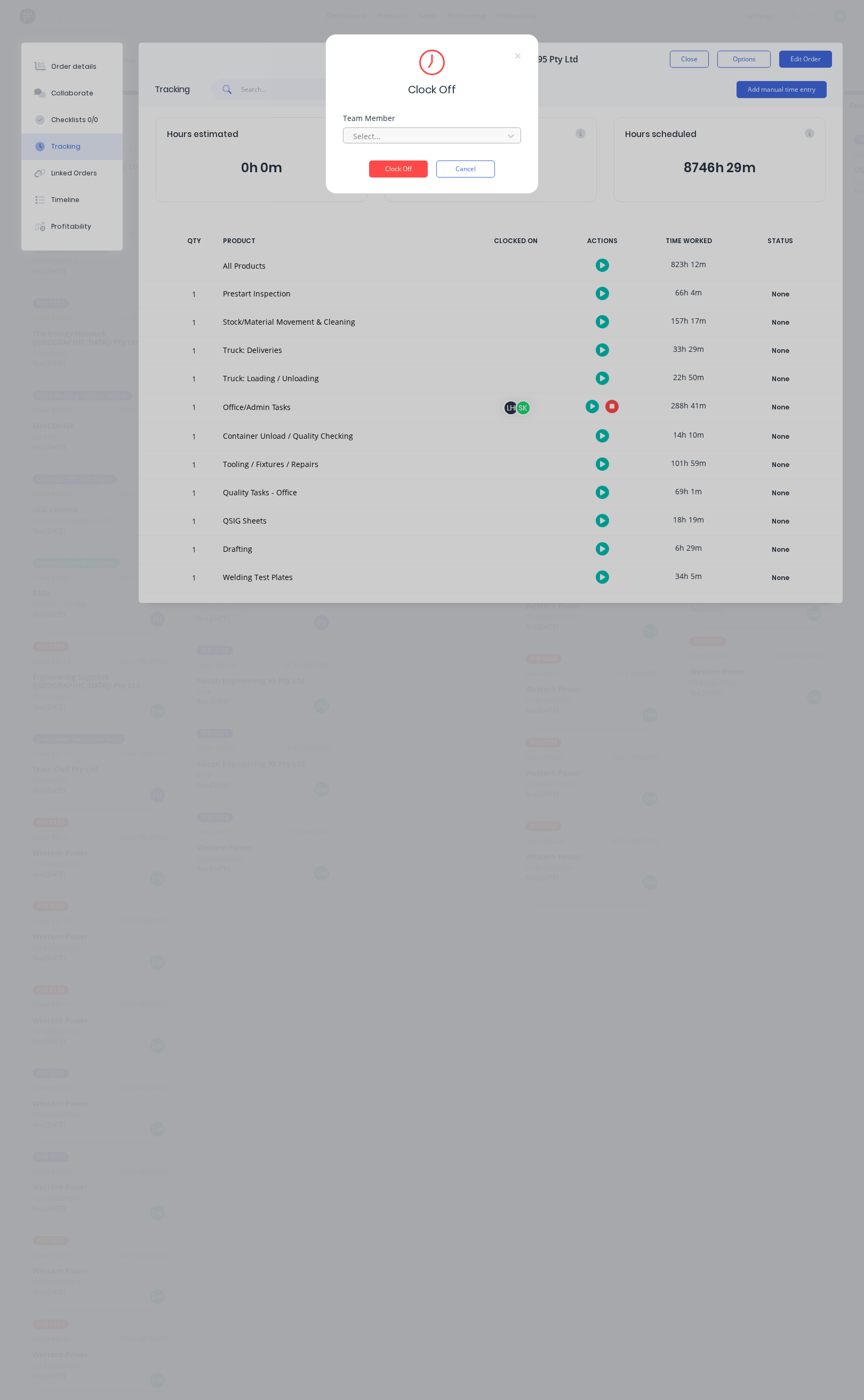
click at [453, 135] on div at bounding box center [425, 136] width 146 height 13
click at [392, 184] on div "[PERSON_NAME]" at bounding box center [432, 179] width 178 height 19
click at [386, 169] on button "Clock Off" at bounding box center [398, 169] width 59 height 17
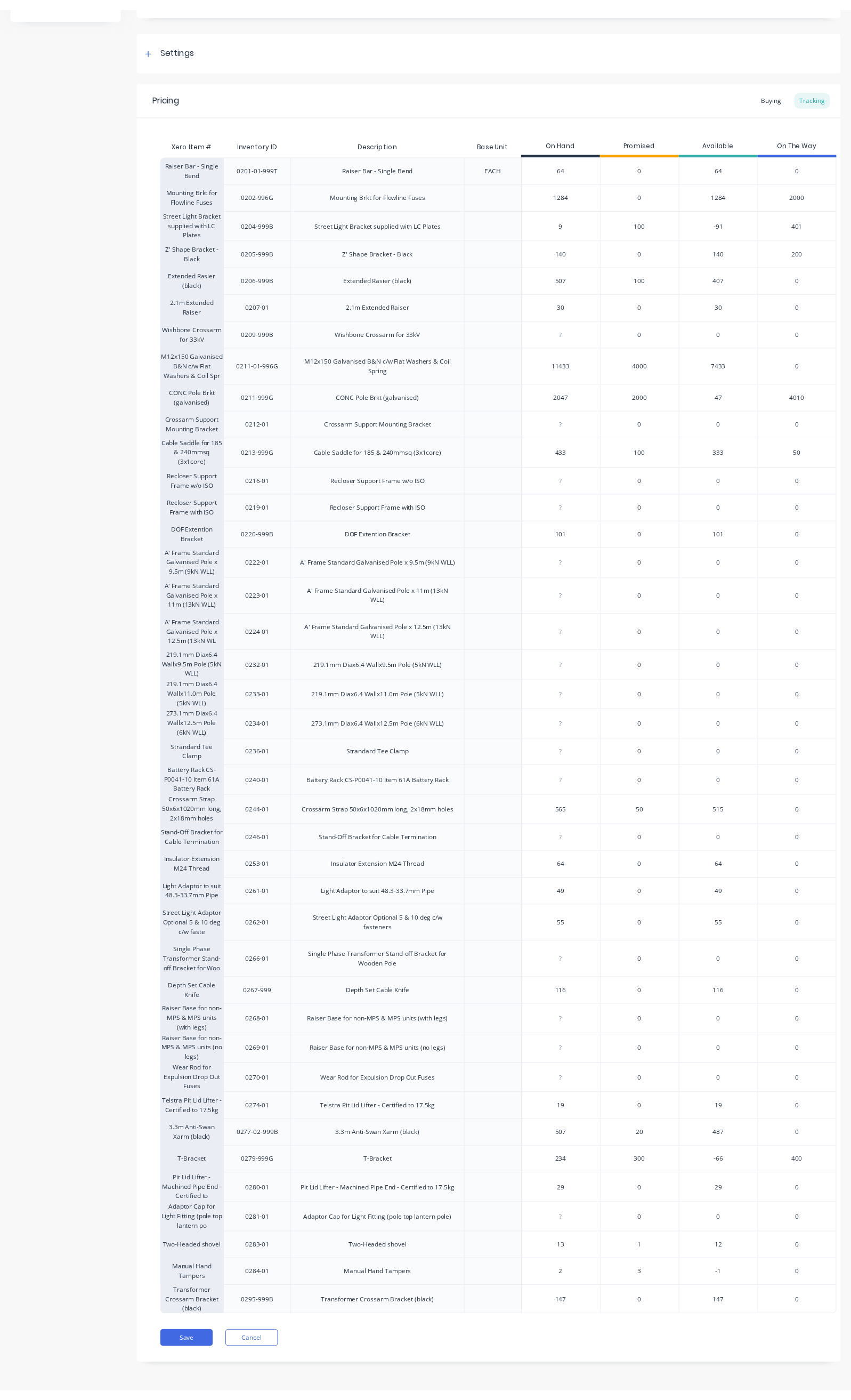
scroll to position [162, 0]
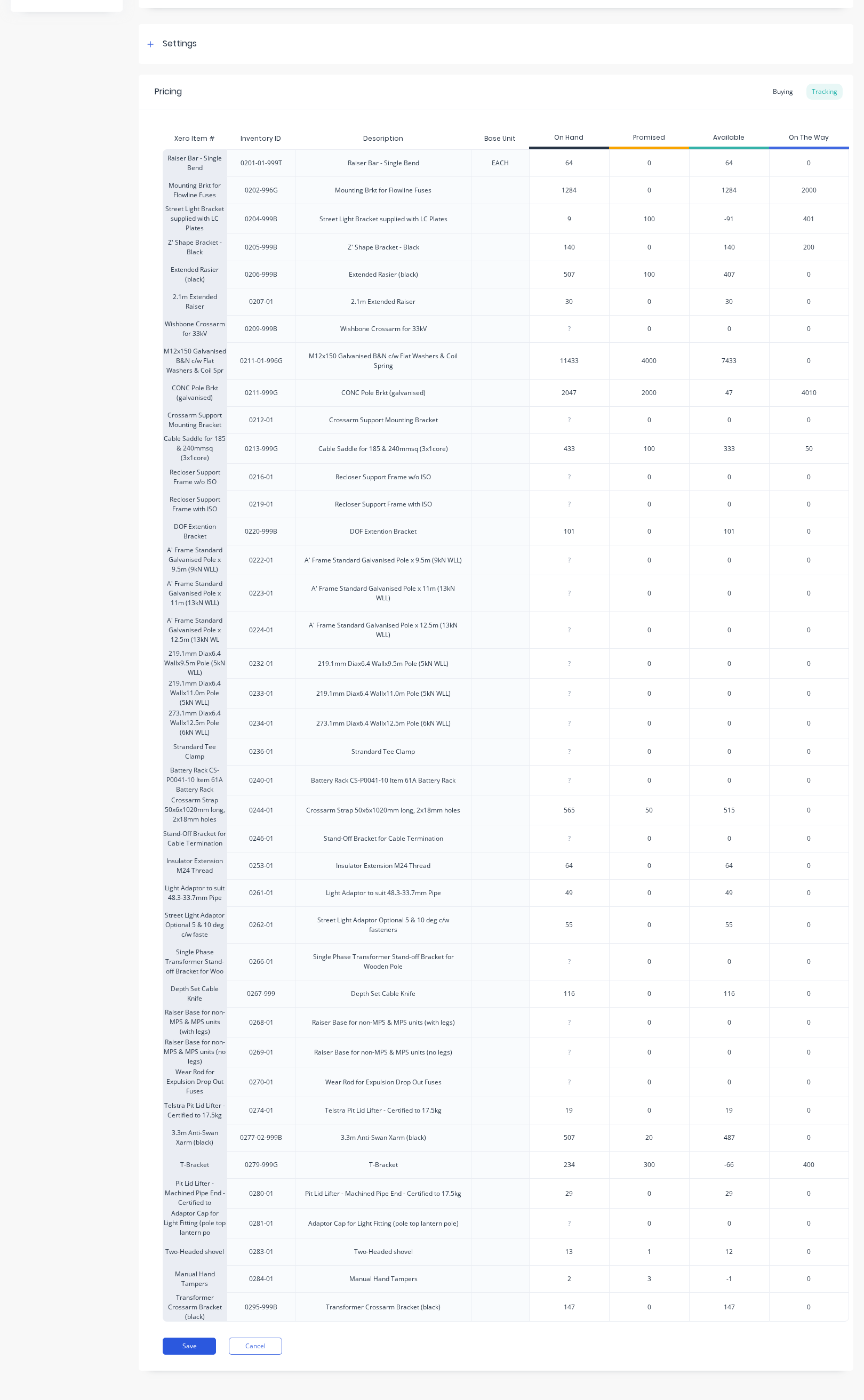
click at [187, 1340] on button "Save" at bounding box center [190, 1346] width 54 height 17
type textarea "x"
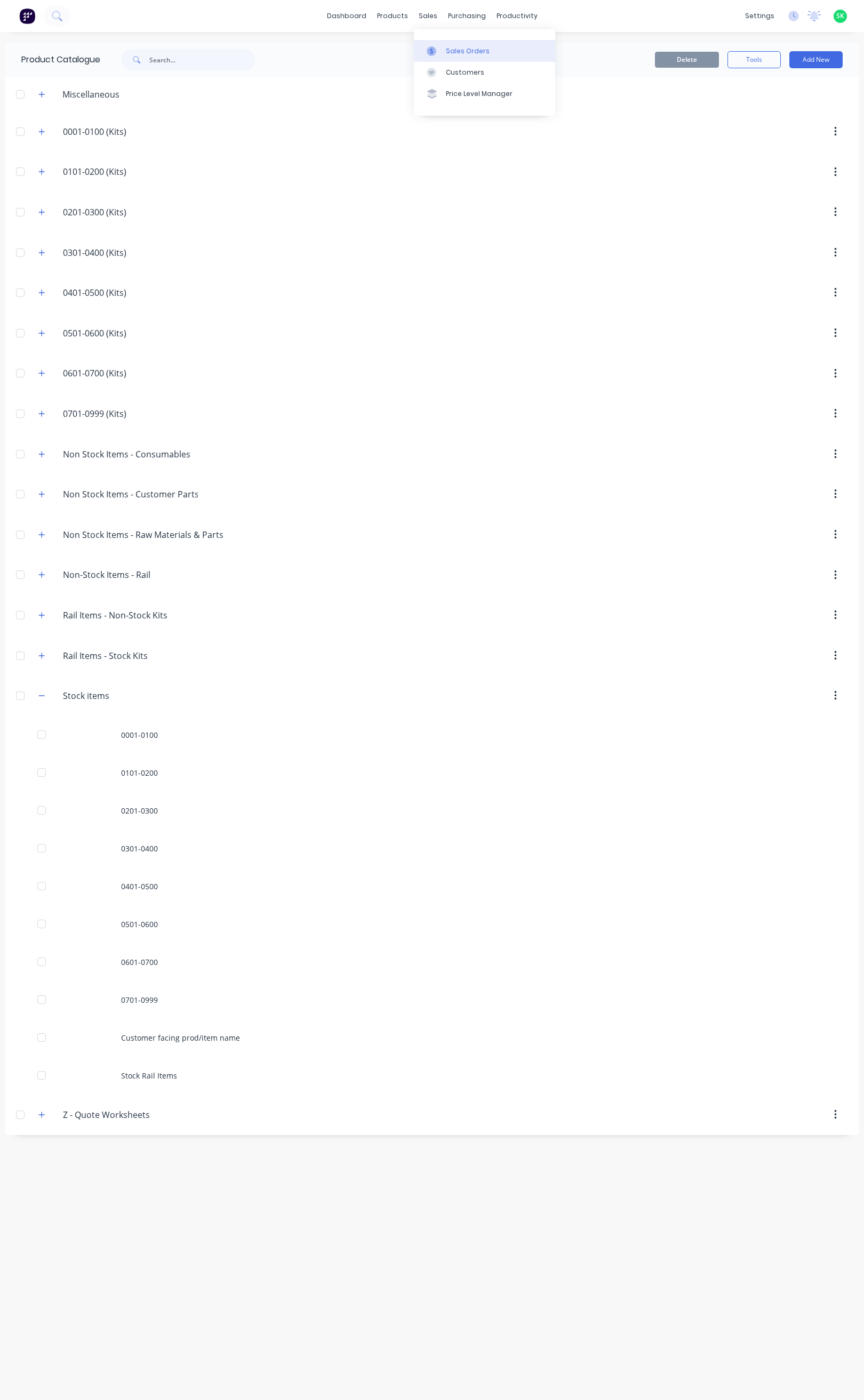
click at [439, 43] on link "Sales Orders" at bounding box center [485, 51] width 142 height 21
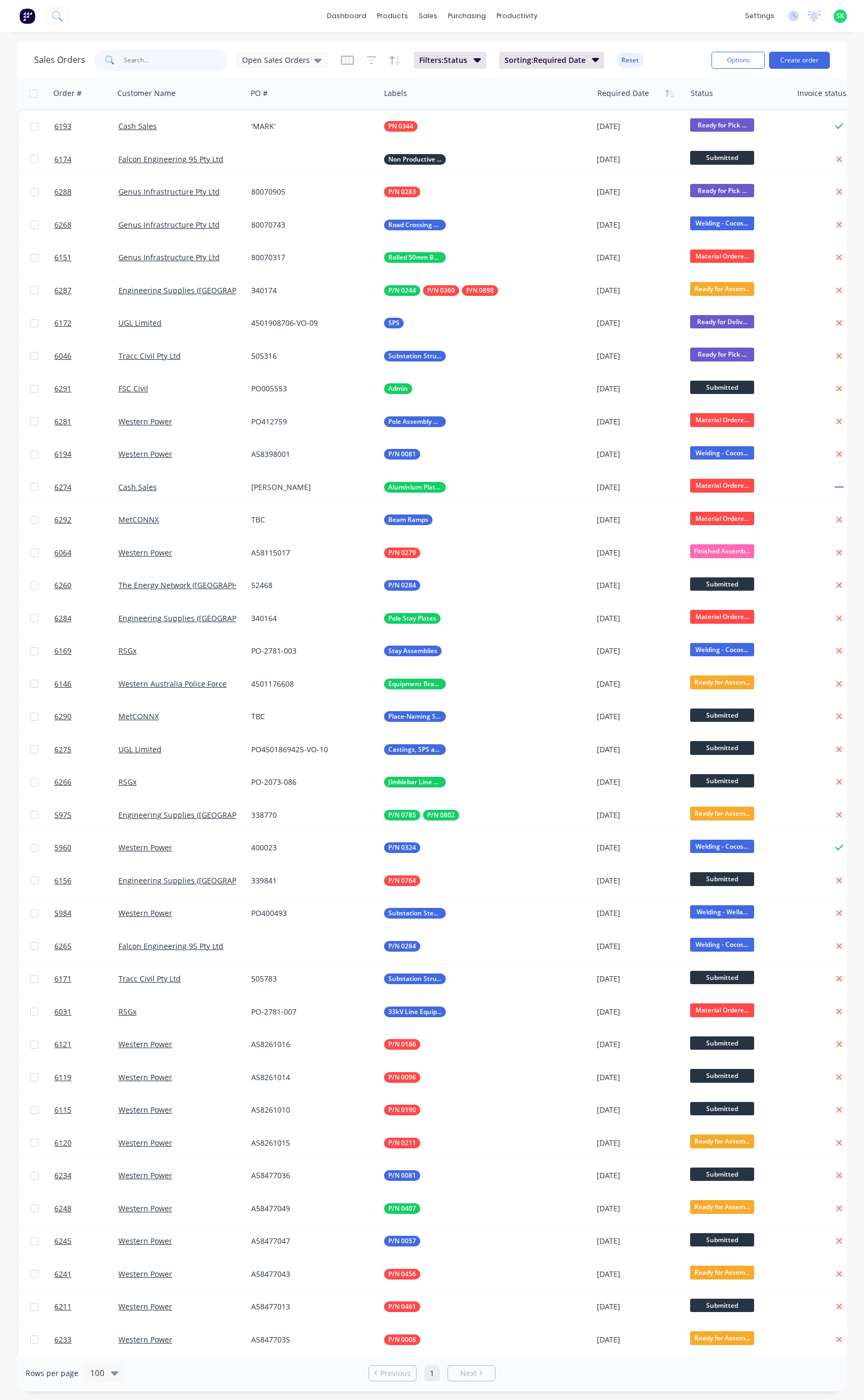
click at [159, 55] on input "text" at bounding box center [176, 60] width 104 height 21
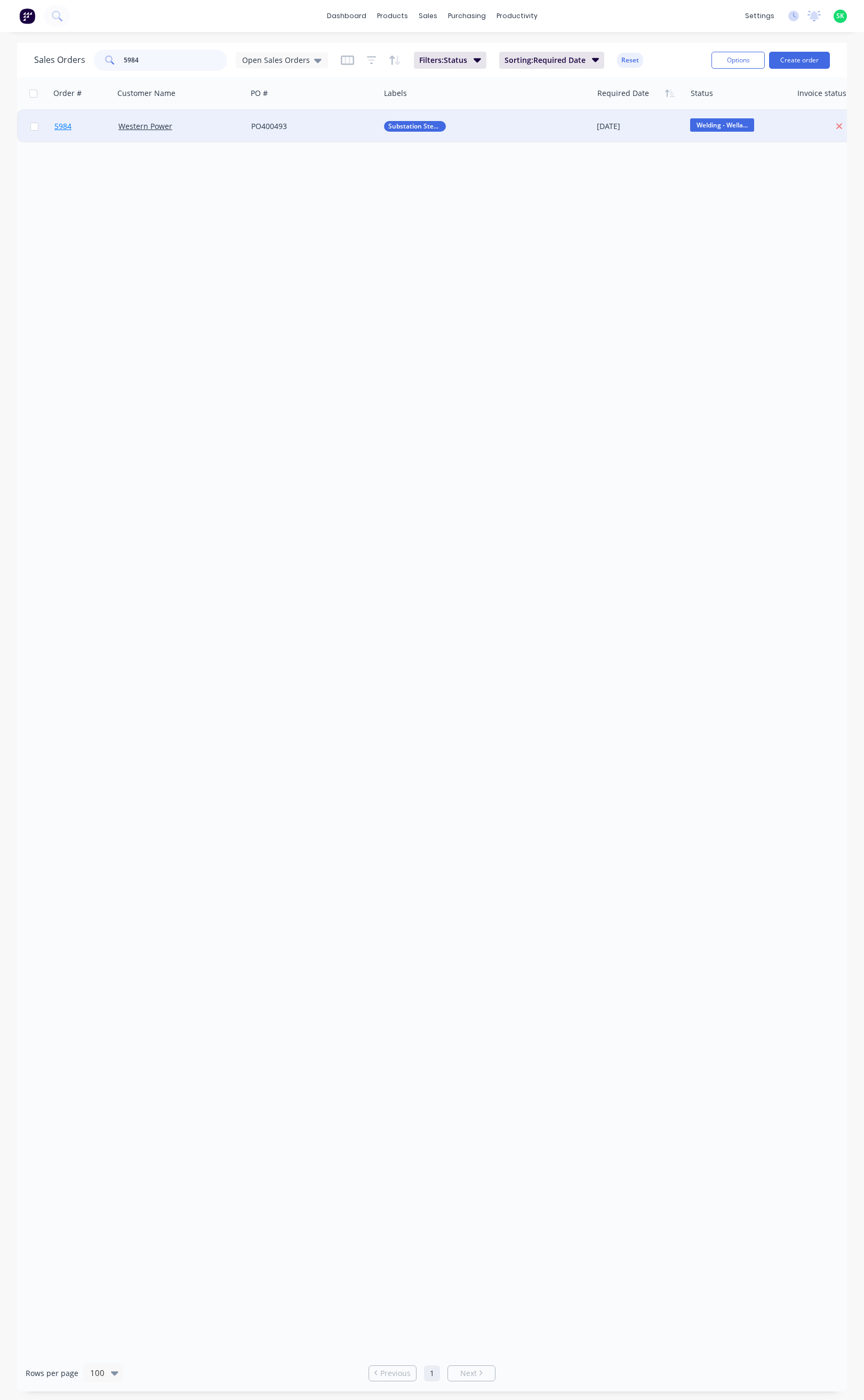
type input "5984"
click at [66, 126] on span "5984" at bounding box center [63, 126] width 17 height 11
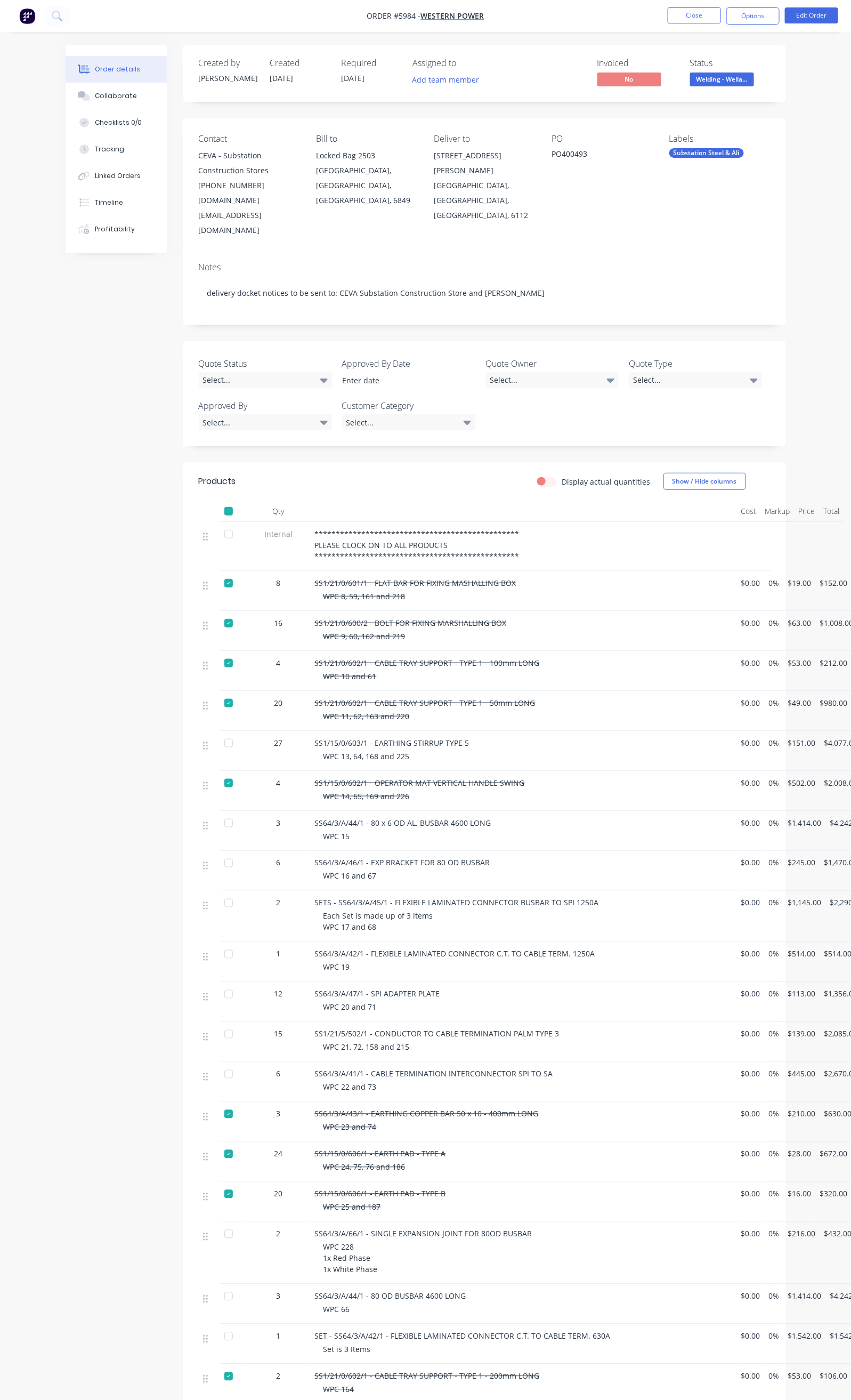
click at [218, 573] on div at bounding box center [228, 583] width 21 height 21
drag, startPoint x: 255, startPoint y: 535, endPoint x: 355, endPoint y: 552, distance: 101.4
click at [355, 571] on div "SS1/21/0/601/1 - FLAT BAR FOR FIXING MASHALLING BOX WPC 8, 59, 161 and 218" at bounding box center [524, 591] width 427 height 40
copy div "SS1/21/0/601/1 - FLAT BAR FOR FIXING MASHALLING BOX WPC 8, 59, 161 and 218"
click at [218, 573] on div at bounding box center [228, 583] width 21 height 21
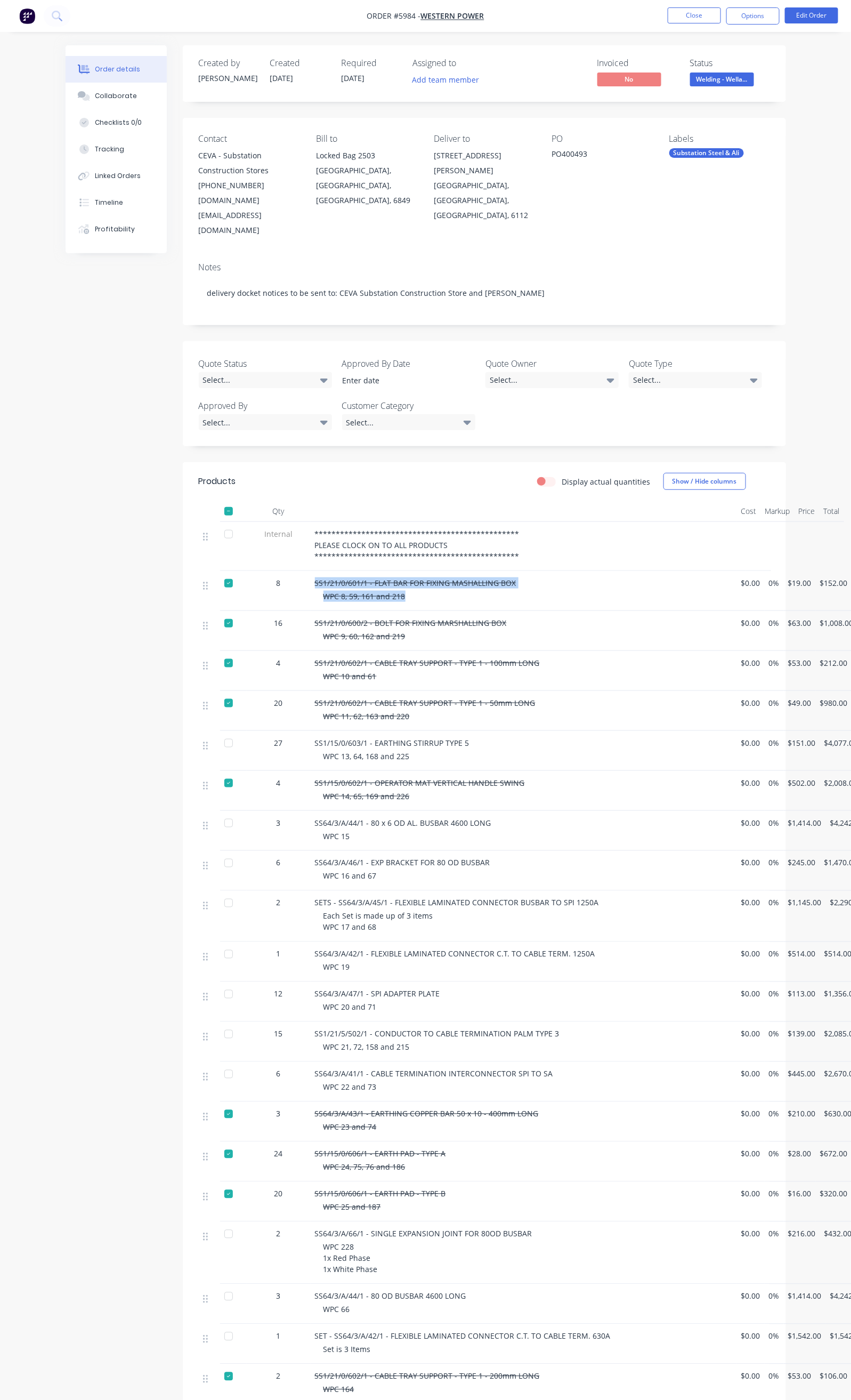
click at [218, 612] on div at bounding box center [228, 623] width 21 height 21
click at [218, 573] on div at bounding box center [228, 583] width 21 height 21
drag, startPoint x: 253, startPoint y: 575, endPoint x: 355, endPoint y: 598, distance: 104.6
click at [355, 611] on div "16 SS1/21/0/600/2 - BOLT FOR FIXING MARSHALLING BOX WPC 9, 60, 162 and 219 $0.0…" at bounding box center [485, 631] width 571 height 40
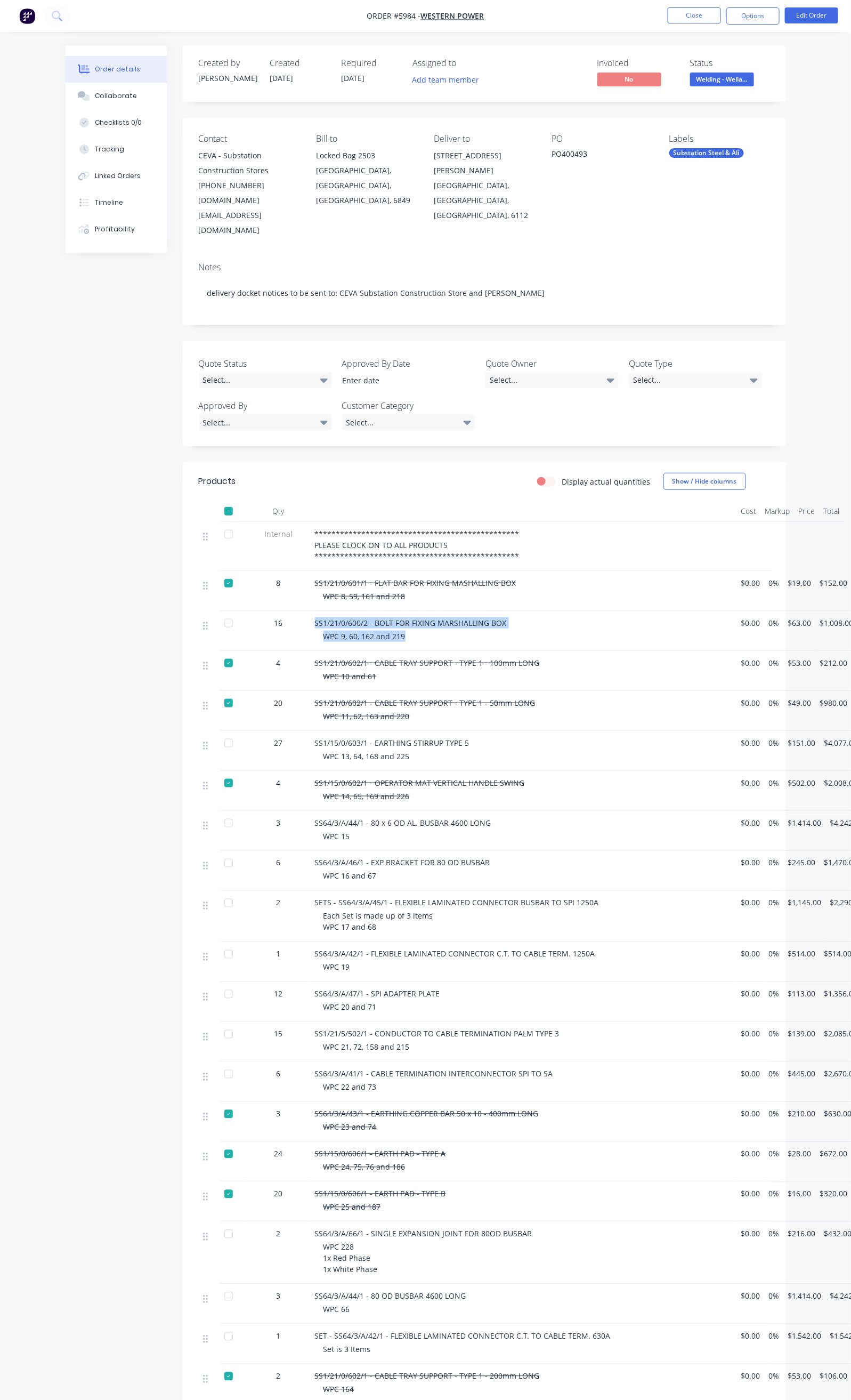
copy div "SS1/21/0/600/2 - BOLT FOR FIXING MARSHALLING BOX WPC 9, 60, 162 and 219"
click at [218, 612] on div at bounding box center [228, 623] width 21 height 21
click at [218, 652] on div at bounding box center [228, 663] width 21 height 21
click at [311, 651] on div "SS1/21/0/602/1 - CABLE TRAY SUPPORT - TYPE 1 - 100mm LONG WPC 10 and 61" at bounding box center [524, 671] width 427 height 40
click at [218, 652] on div at bounding box center [228, 663] width 21 height 21
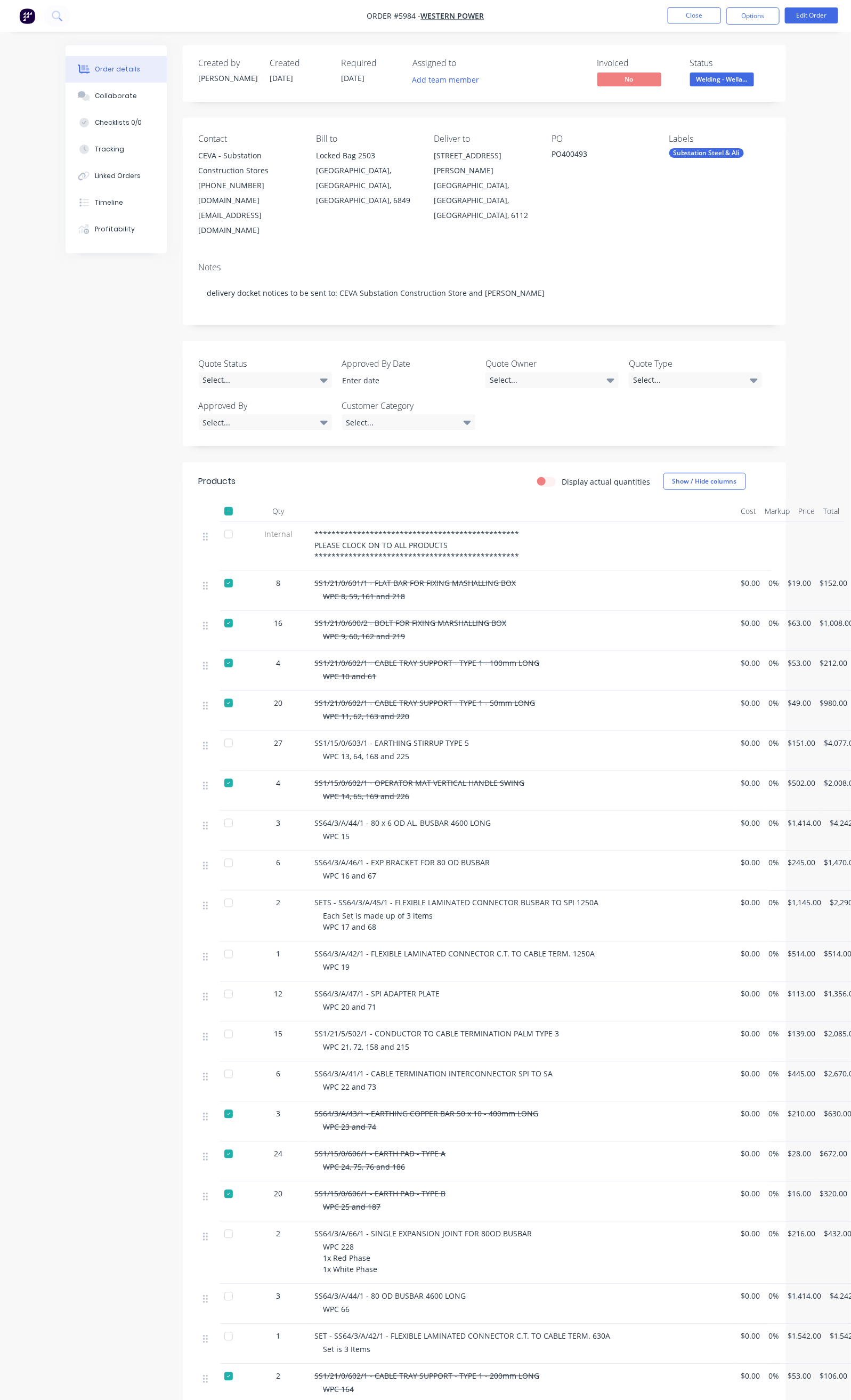
click at [218, 773] on div at bounding box center [228, 783] width 21 height 21
drag, startPoint x: 253, startPoint y: 739, endPoint x: 363, endPoint y: 752, distance: 110.8
click at [363, 771] on div "4 SS1/15/0/602/1 - OPERATOR MAT VERTICAL HANDLE SWING WPC 14, 65, 169 and 226 $…" at bounding box center [485, 791] width 571 height 40
copy div "SS1/15/0/602/1 - OPERATOR MAT VERTICAL HANDLE SWING WPC 14, 65, 169 and 226"
click at [218, 773] on div at bounding box center [228, 783] width 21 height 21
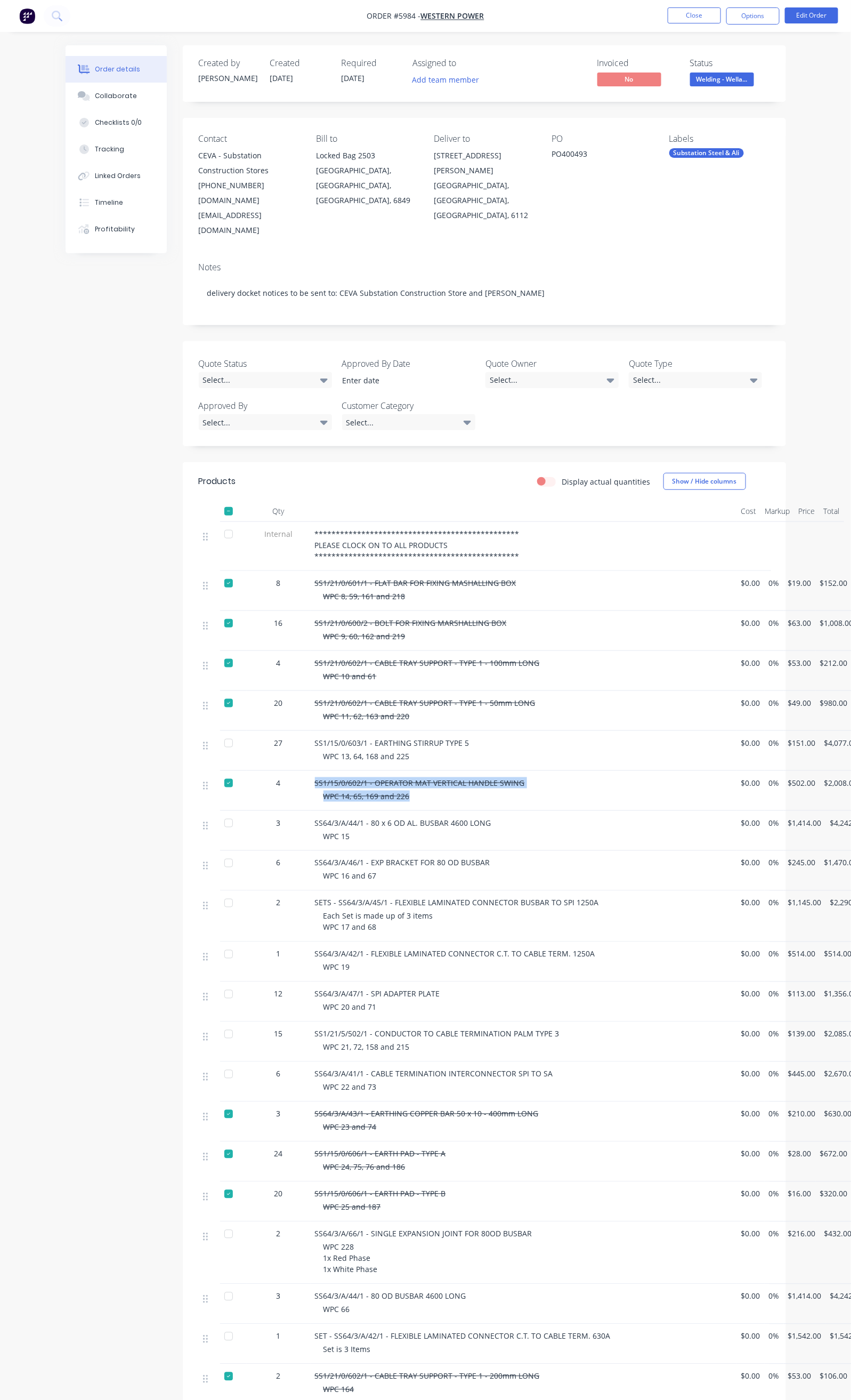
click at [218, 1104] on div at bounding box center [228, 1114] width 21 height 21
drag, startPoint x: 267, startPoint y: 1071, endPoint x: 340, endPoint y: 1095, distance: 76.8
click at [340, 1102] on div "3 SS64/3/A/43/1 - EARTHING COPPER BAR 50 x 10 - 400mm LONG WPC 23 and 74 $0.00 …" at bounding box center [485, 1122] width 571 height 40
copy div "SS64/3/A/43/1 - EARTHING COPPER BAR 50 x 10 - 400mm LONG WPC 23 and 74"
click at [218, 1104] on div at bounding box center [228, 1114] width 21 height 21
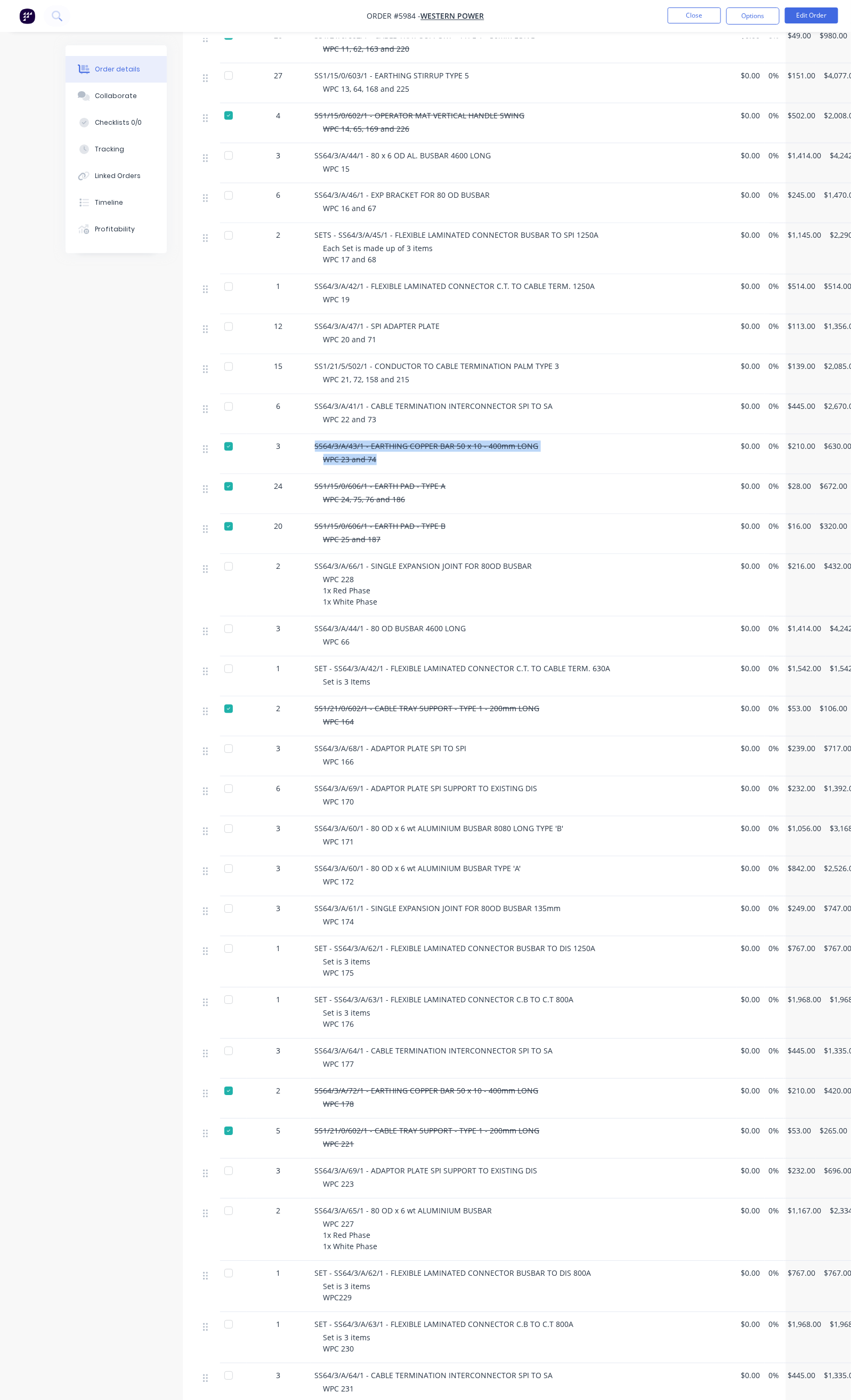
scroll to position [720, 0]
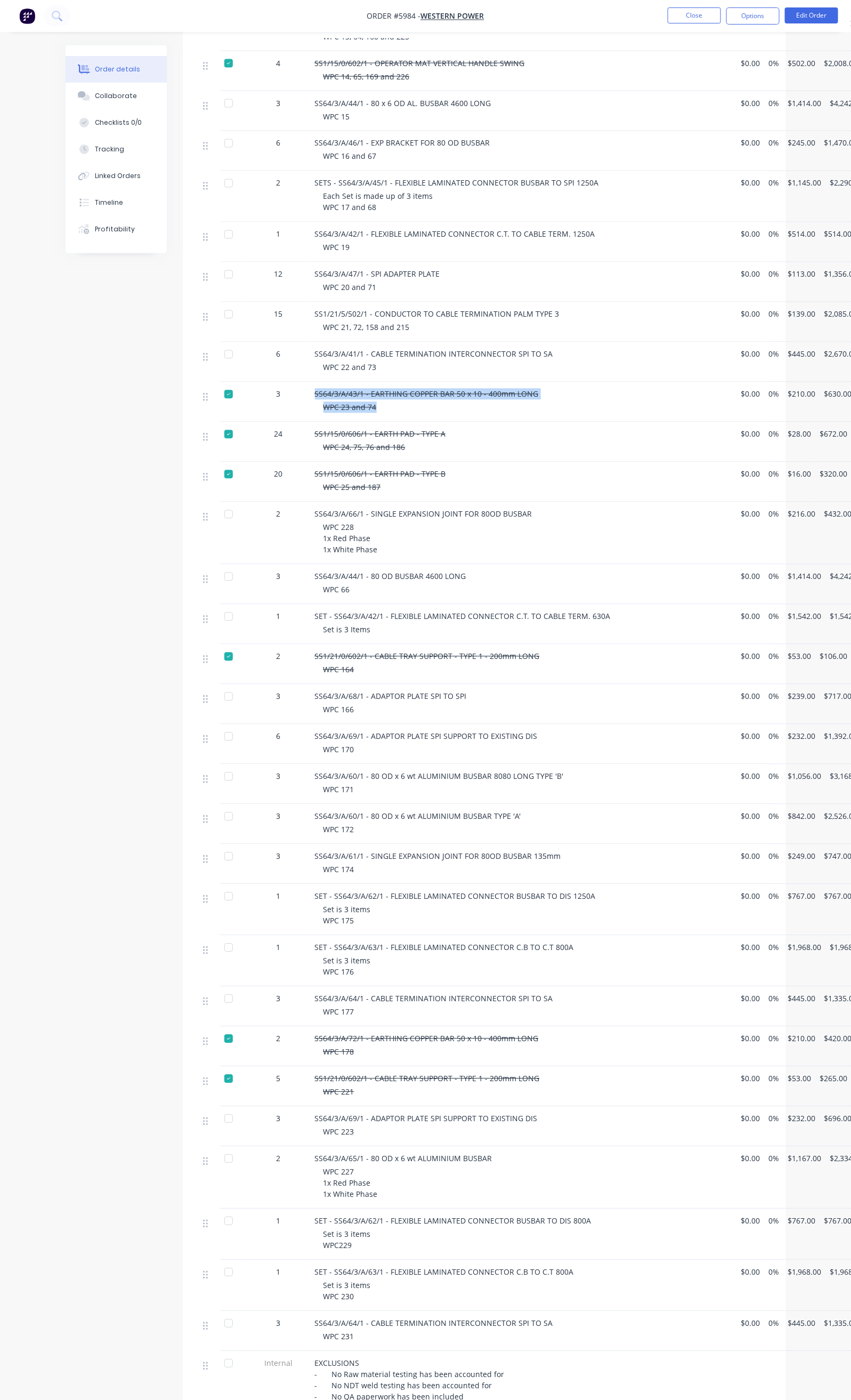
click at [218, 1028] on div at bounding box center [228, 1039] width 21 height 21
drag, startPoint x: 256, startPoint y: 998, endPoint x: 320, endPoint y: 1016, distance: 66.5
click at [320, 1027] on div "SS64/3/A/72/1 - EARTHING COPPER BAR 50 x 10 - 400mm LONG WPC 178" at bounding box center [524, 1047] width 427 height 40
copy div "SS64/3/A/72/1 - EARTHING COPPER BAR 50 x 10 - 400mm LONG WPC 178"
drag, startPoint x: 176, startPoint y: 998, endPoint x: 184, endPoint y: 1008, distance: 12.8
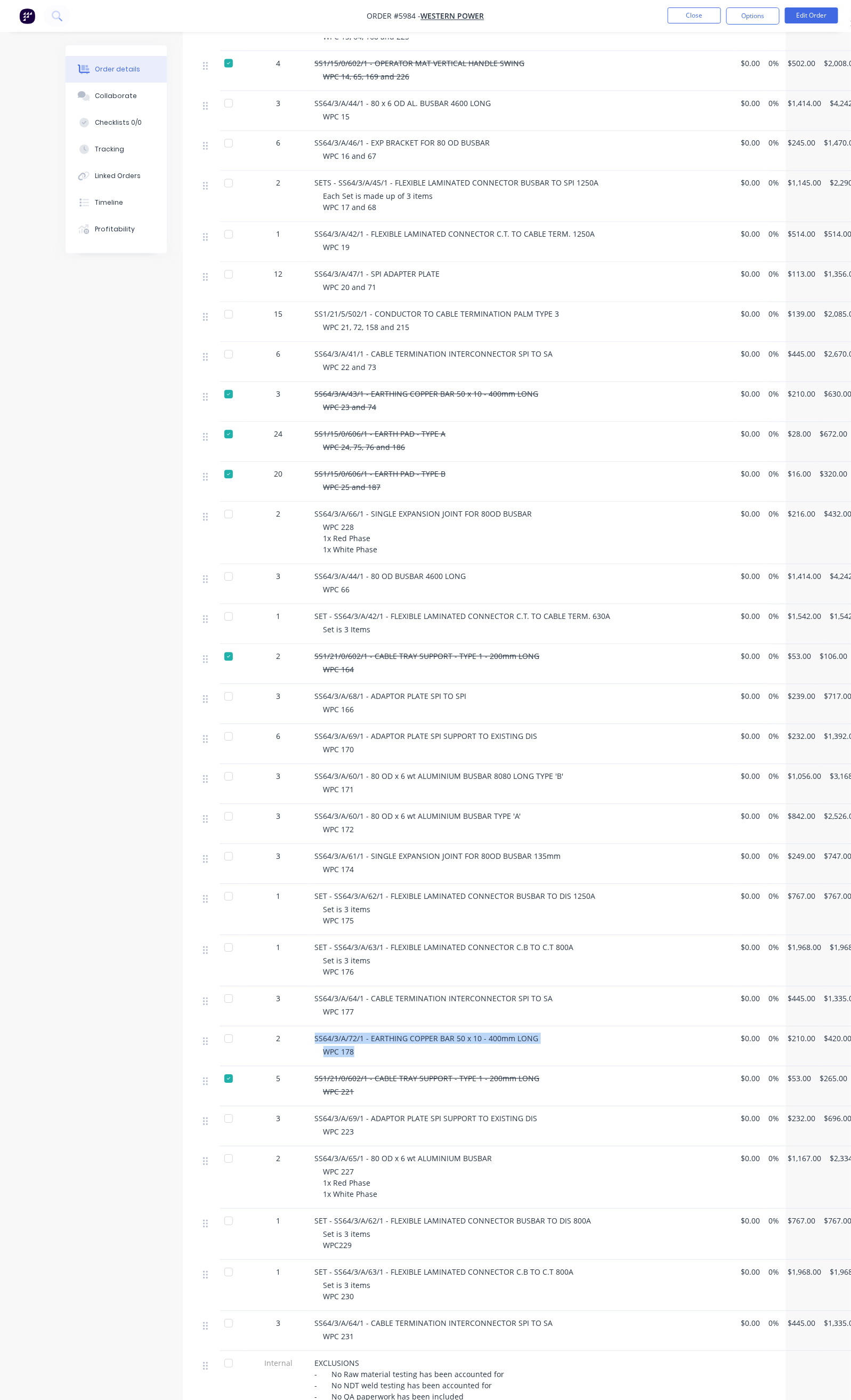
click at [218, 1028] on div at bounding box center [228, 1039] width 21 height 21
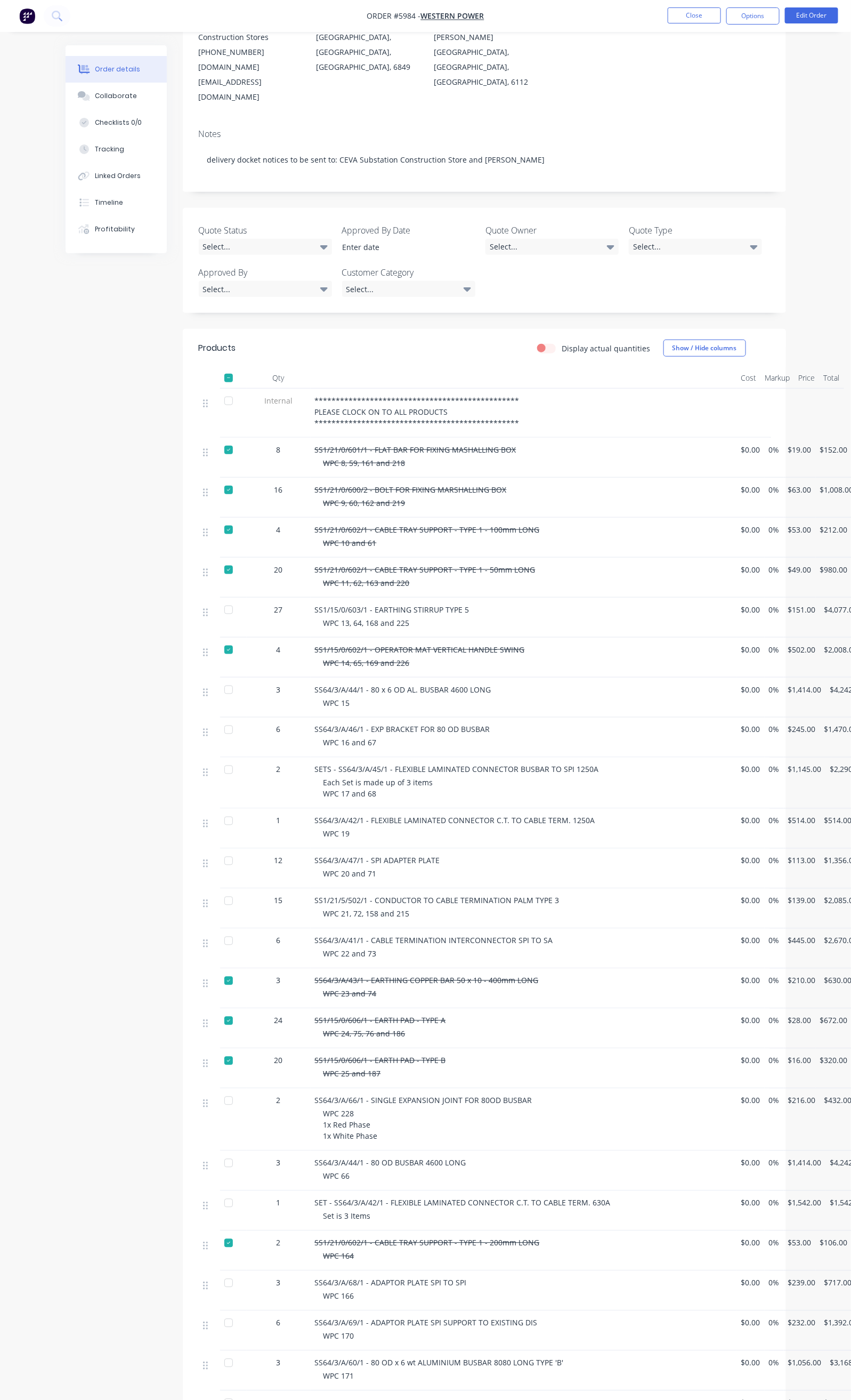
scroll to position [0, 0]
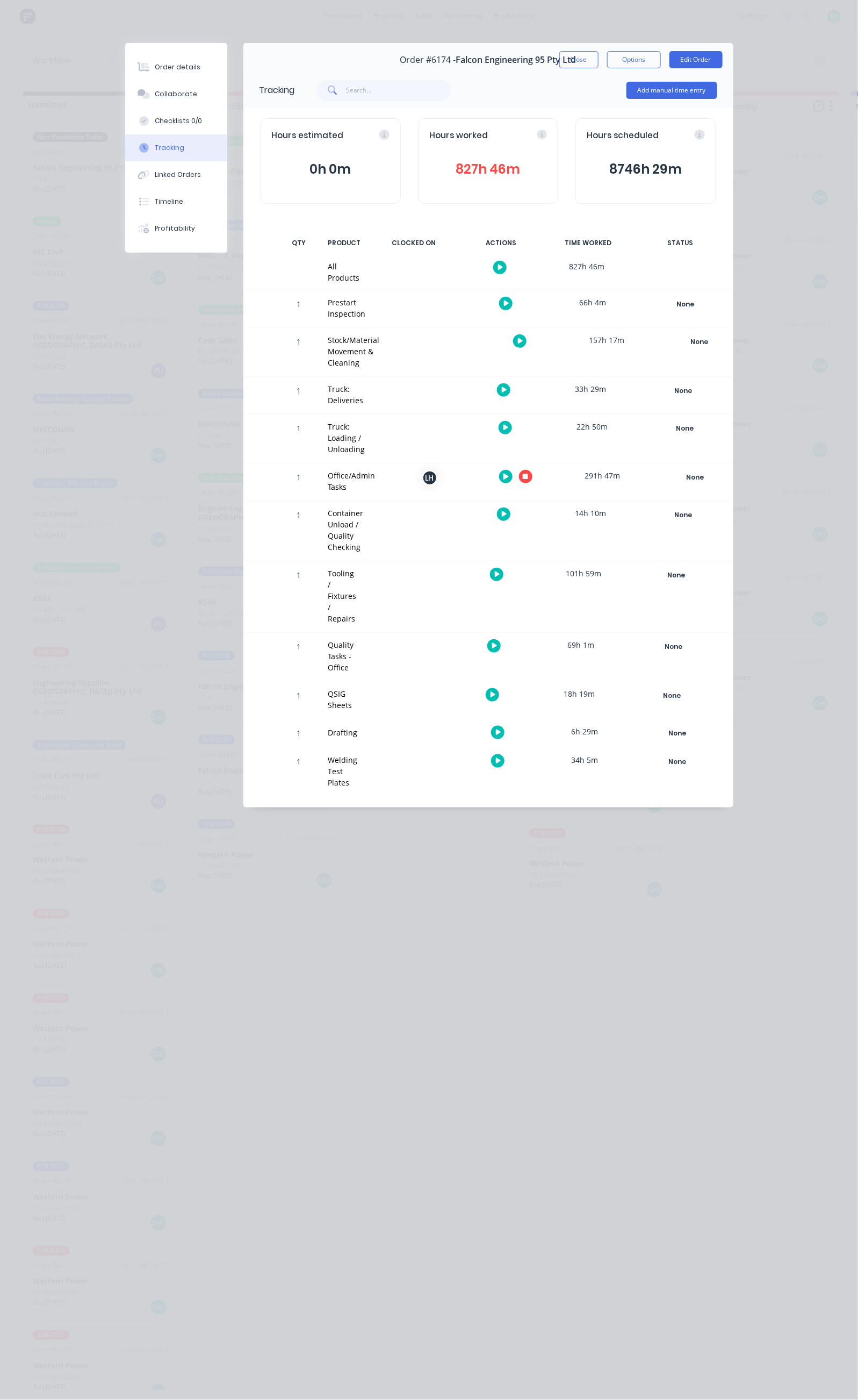
click at [509, 474] on icon "button" at bounding box center [506, 476] width 6 height 6
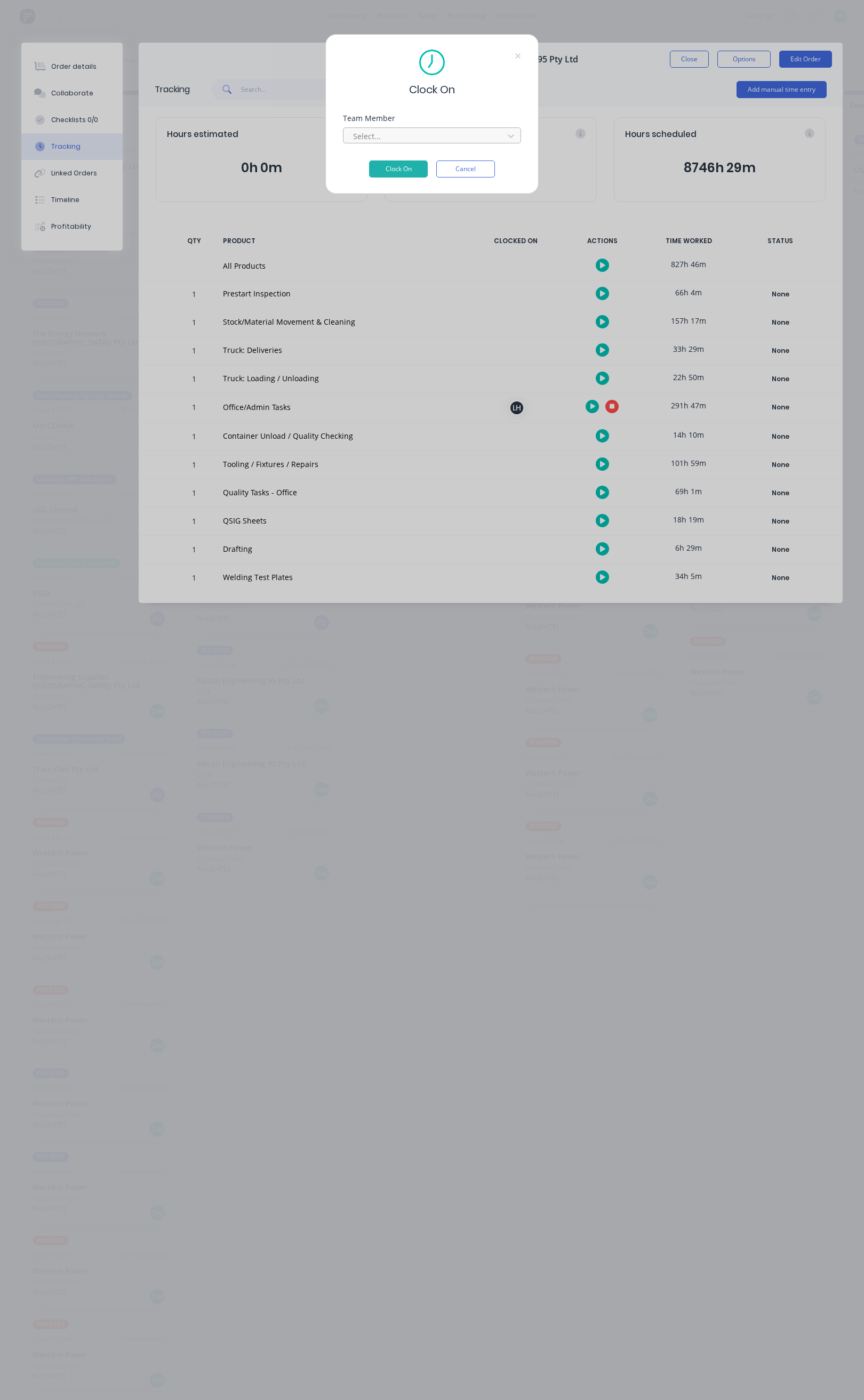
click at [443, 133] on div at bounding box center [425, 136] width 146 height 13
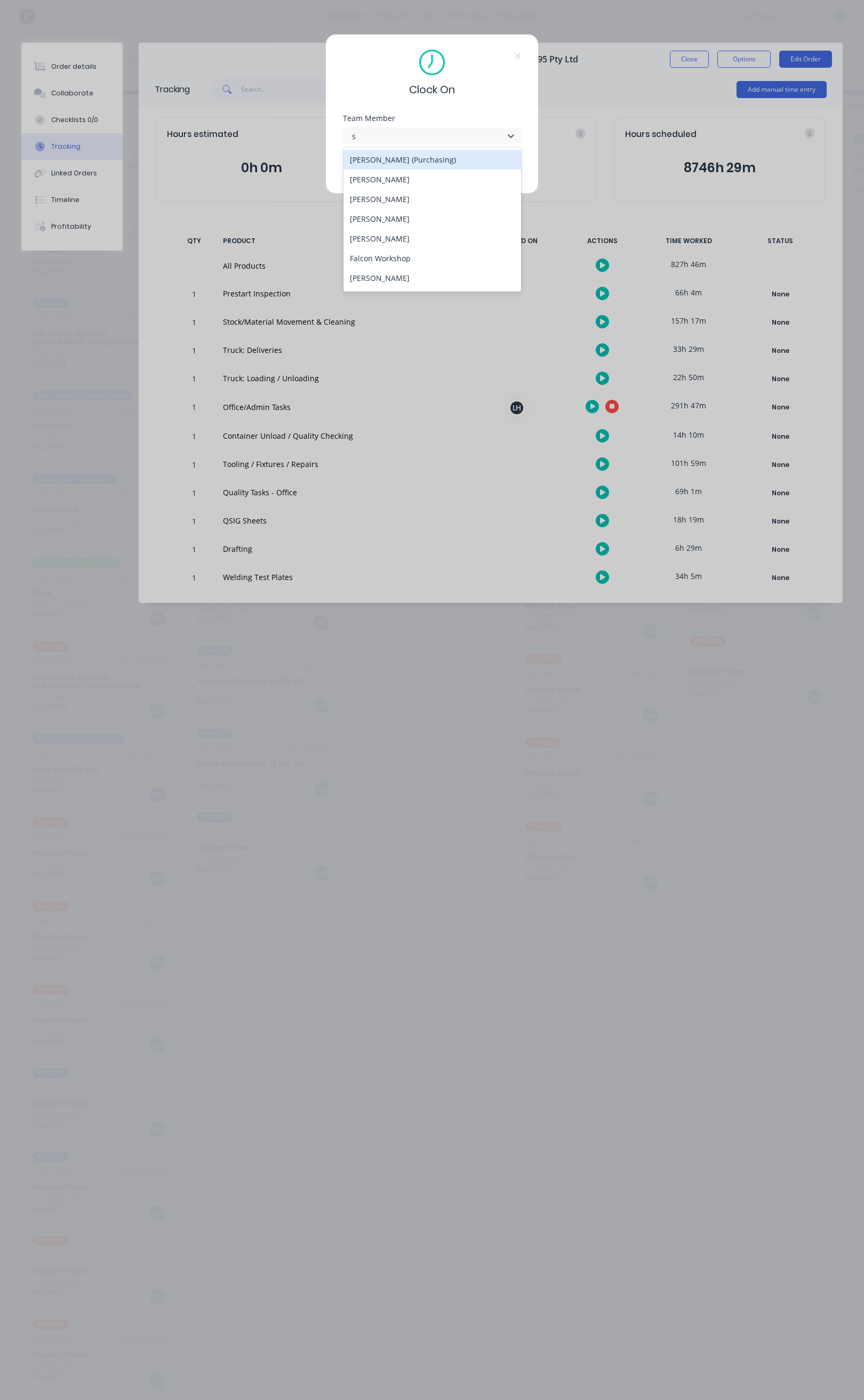
type input "st"
click at [418, 155] on div "[PERSON_NAME]" at bounding box center [432, 159] width 178 height 19
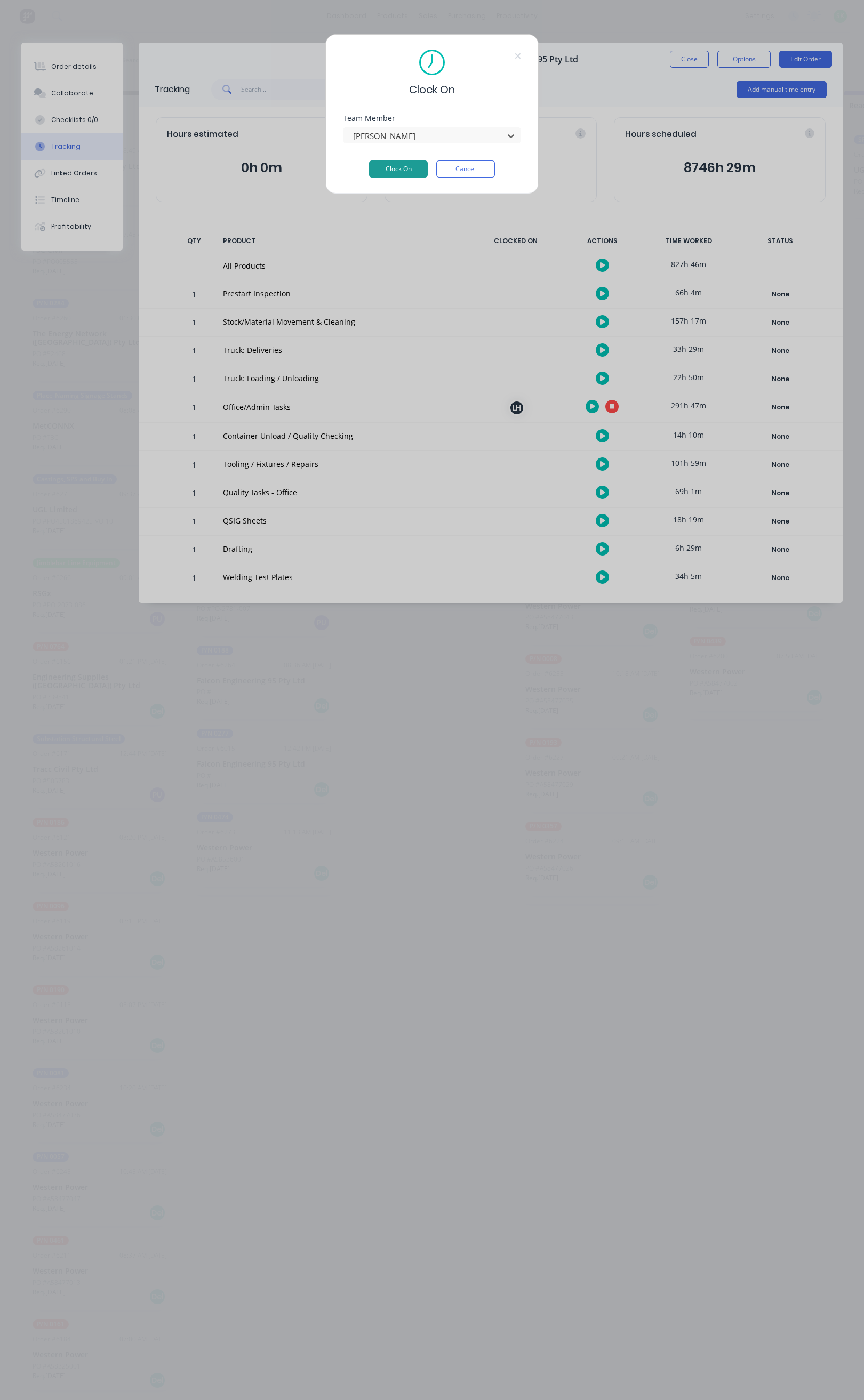
click at [402, 165] on button "Clock On" at bounding box center [398, 169] width 59 height 17
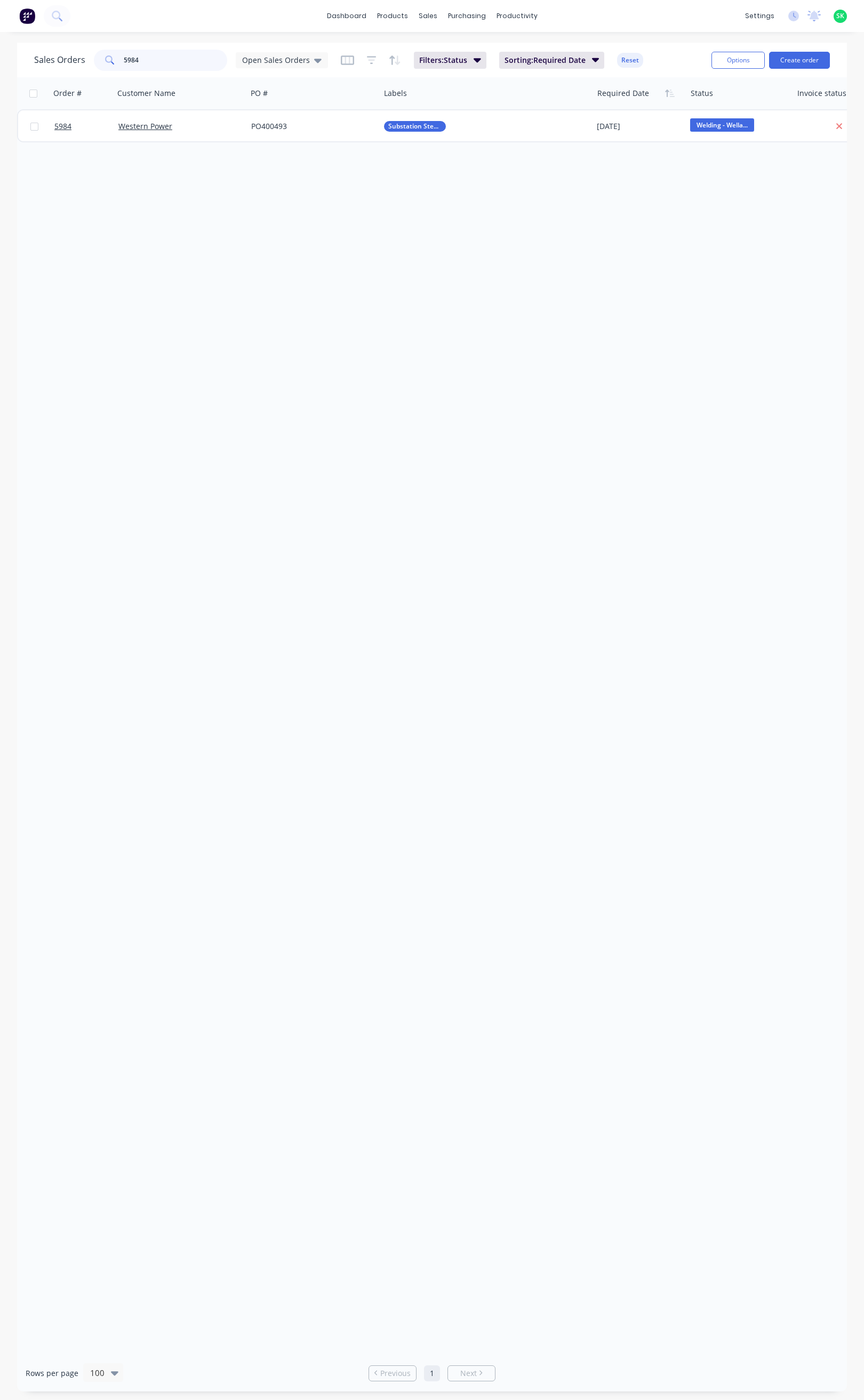
drag, startPoint x: 141, startPoint y: 63, endPoint x: 133, endPoint y: 70, distance: 10.6
click at [122, 63] on div "5984" at bounding box center [160, 60] width 133 height 21
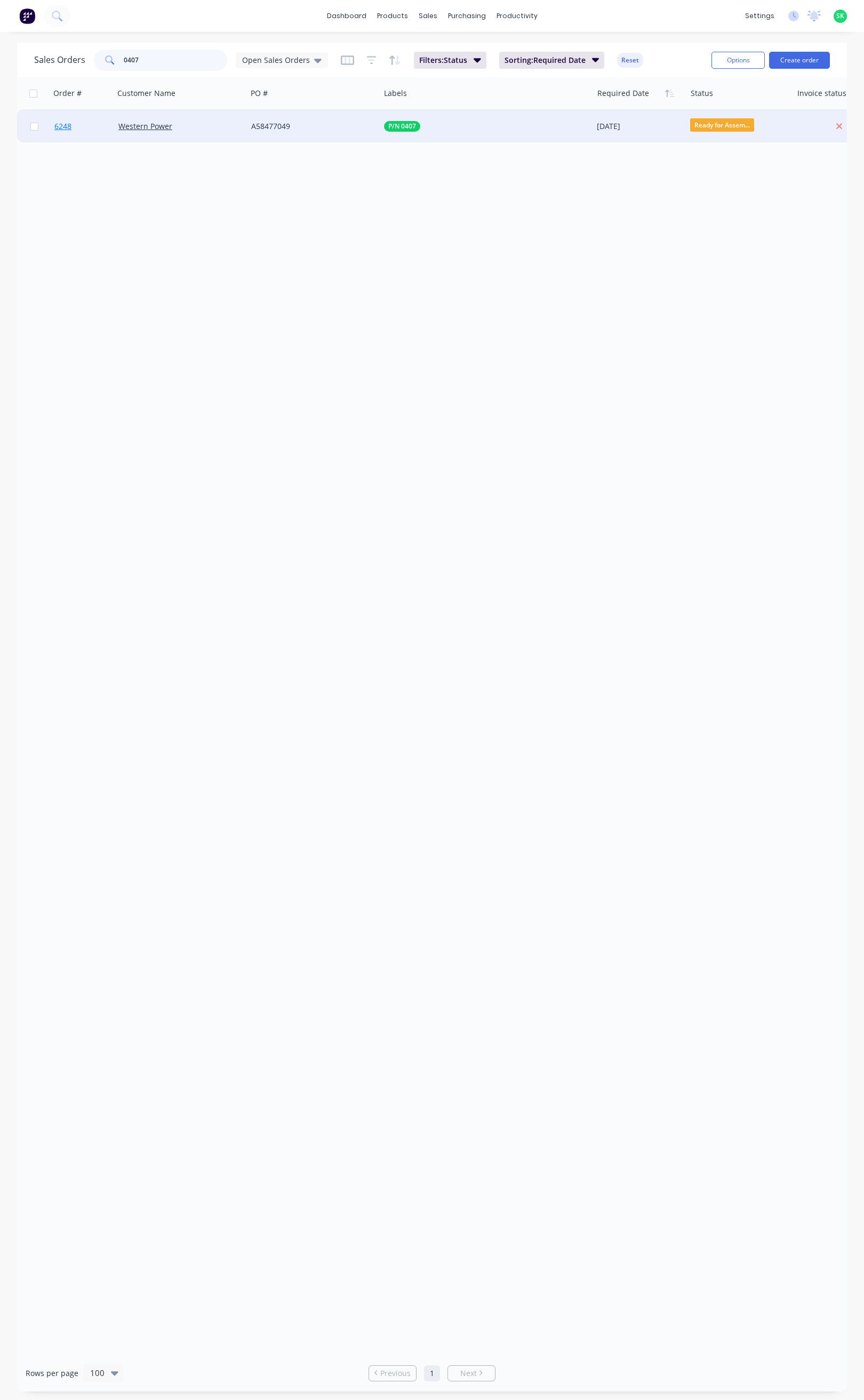
type input "0407"
click at [71, 128] on link "6248" at bounding box center [86, 126] width 64 height 32
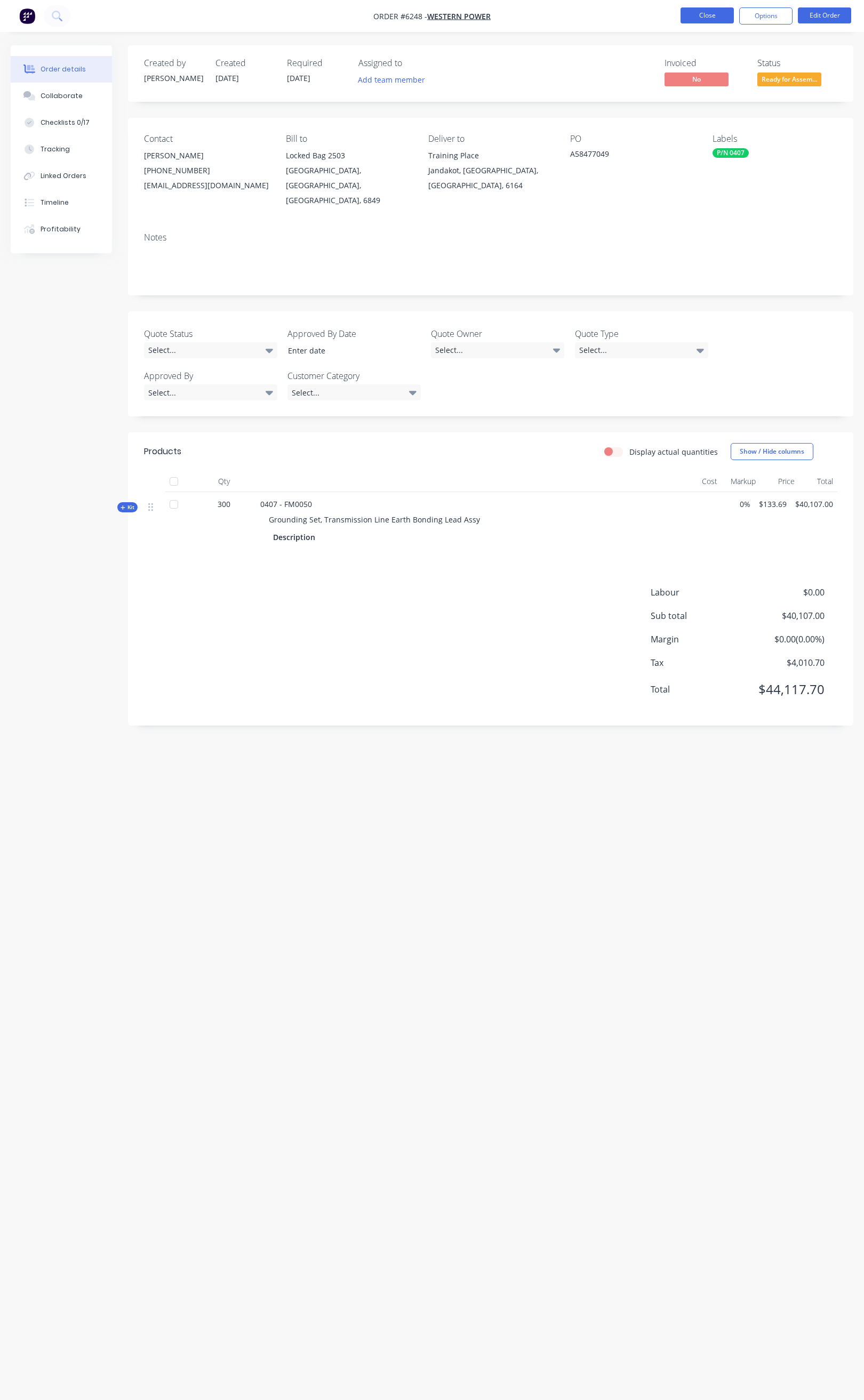
click at [710, 10] on button "Close" at bounding box center [707, 15] width 54 height 16
